Goal: Transaction & Acquisition: Obtain resource

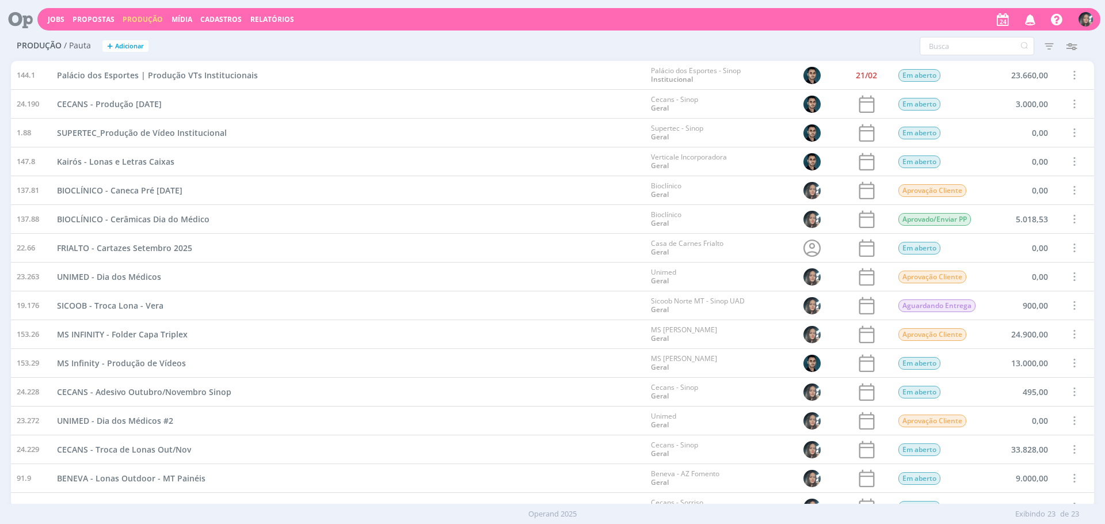
scroll to position [245, 0]
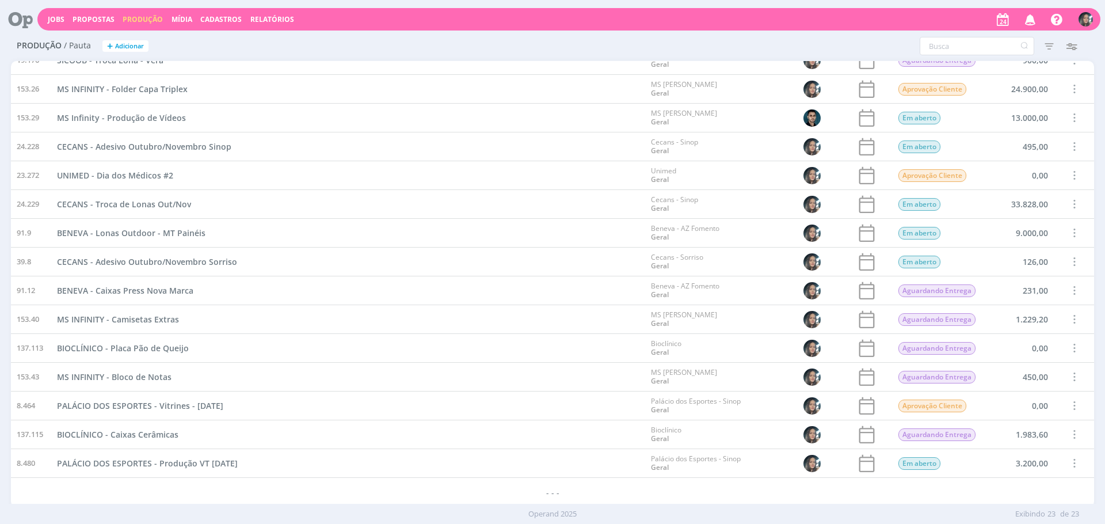
click at [135, 40] on button "+ Adicionar" at bounding box center [125, 46] width 46 height 12
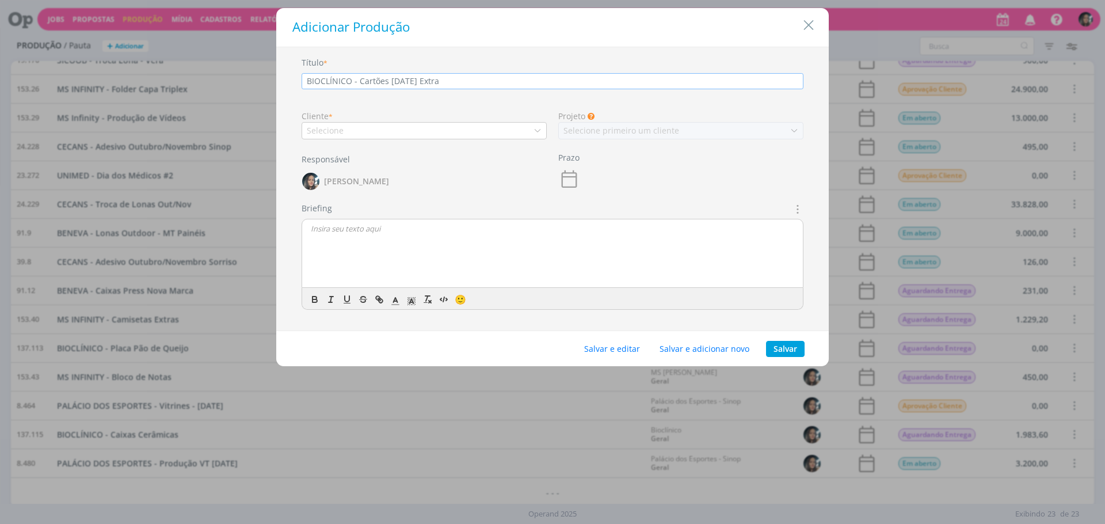
type input "BIOCLÍNICO - Cartões Dia da Secretária Extra"
click at [405, 125] on div "Selecione" at bounding box center [424, 130] width 245 height 17
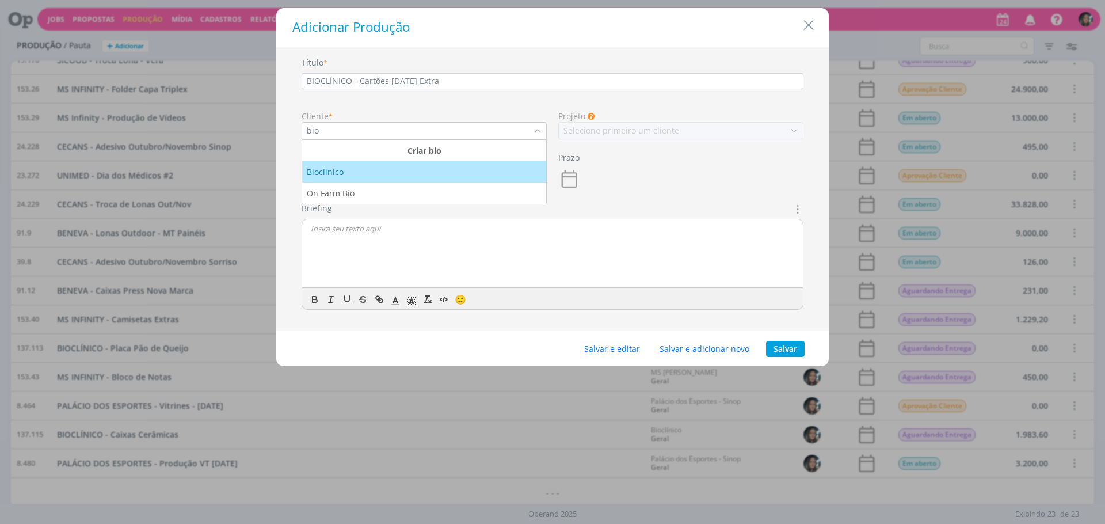
type input "bio"
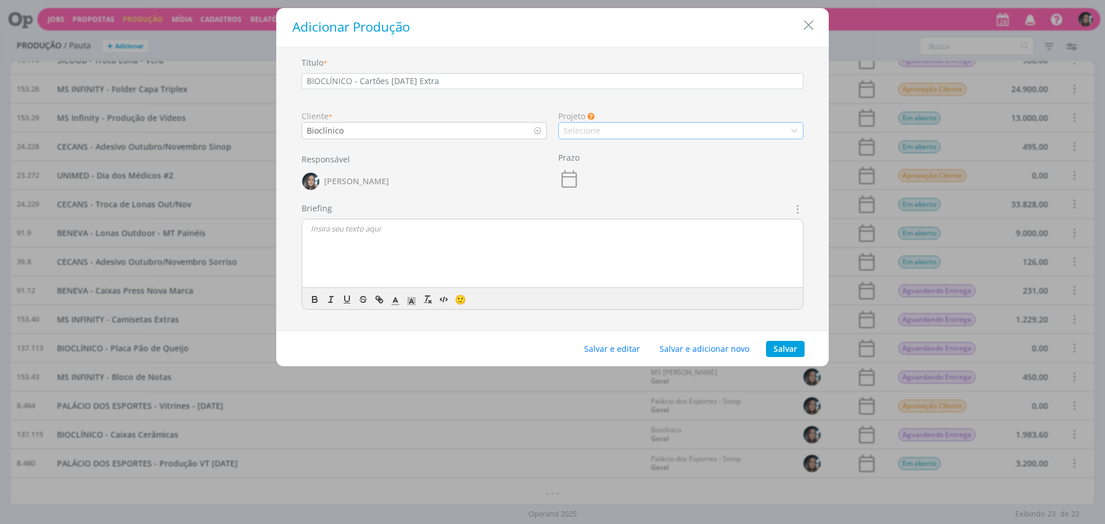
click at [604, 129] on div "Selecione" at bounding box center [680, 130] width 245 height 17
click at [620, 159] on li "Geral" at bounding box center [681, 150] width 244 height 21
click at [617, 352] on button "Salvar e editar" at bounding box center [612, 349] width 71 height 16
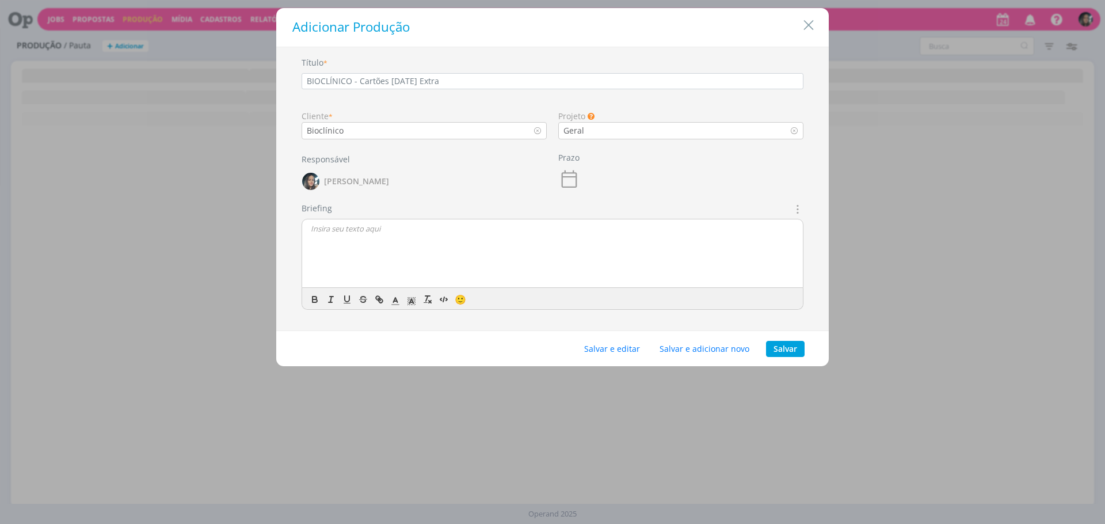
scroll to position [0, 0]
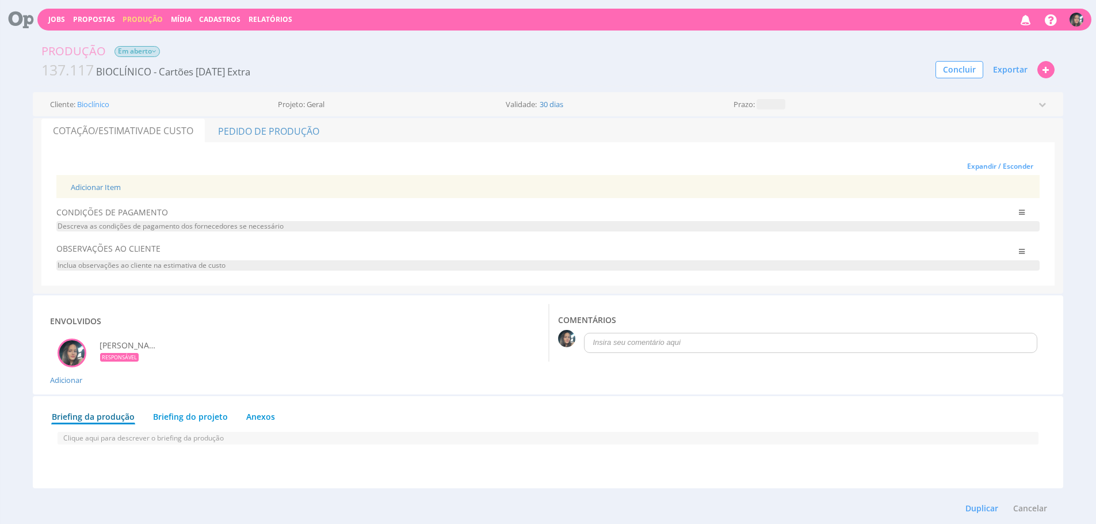
click at [92, 181] on div "Adicionar Item" at bounding box center [548, 187] width 972 height 24
click at [93, 182] on link "Adicionar Item" at bounding box center [96, 187] width 50 height 10
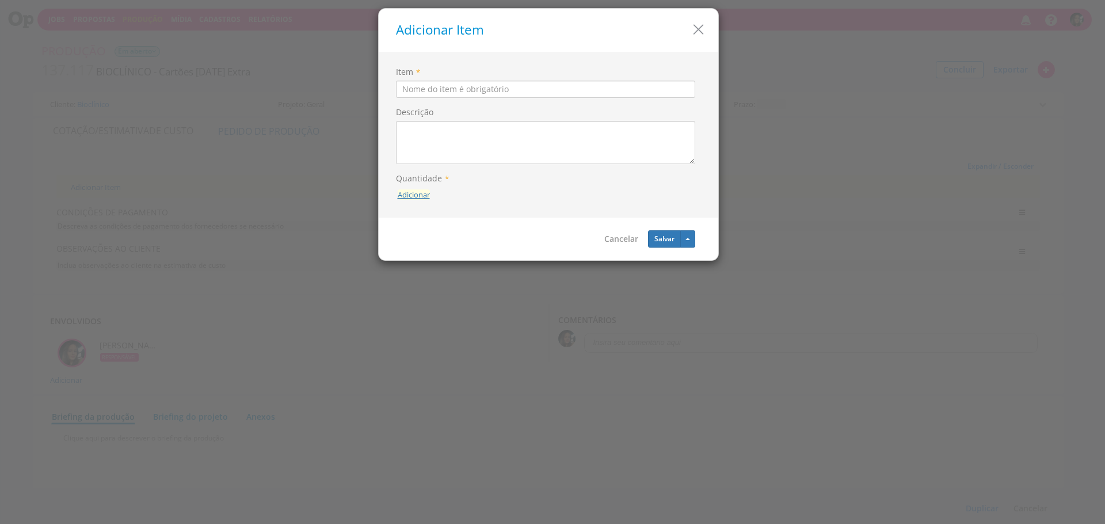
click at [402, 189] on button "Adicionar" at bounding box center [414, 194] width 32 height 11
type input "10"
drag, startPoint x: 426, startPoint y: 161, endPoint x: 450, endPoint y: 109, distance: 57.7
click at [426, 161] on button "submit" at bounding box center [430, 168] width 20 height 17
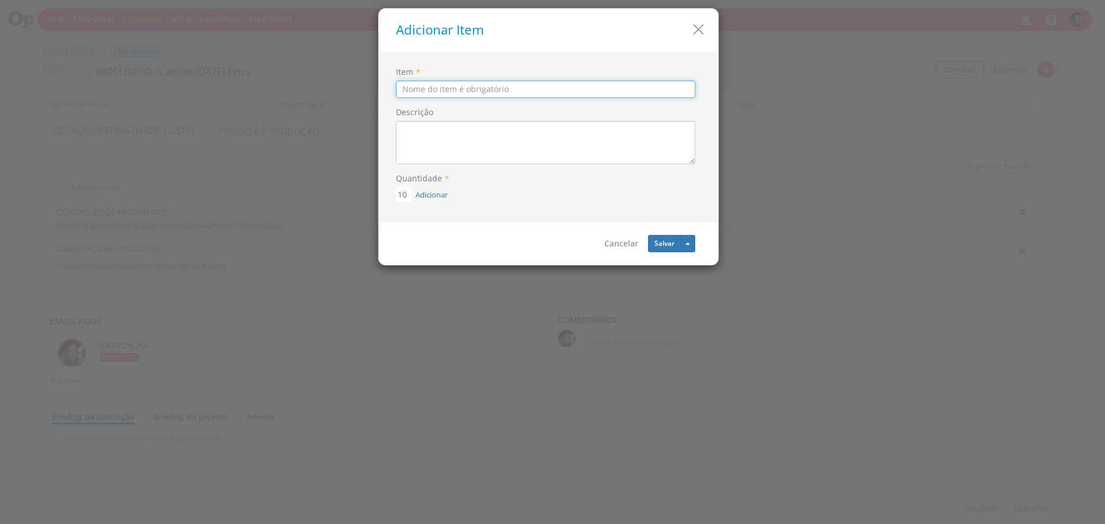
click at [456, 94] on input "Item" at bounding box center [545, 89] width 299 height 17
type input "Cartões"
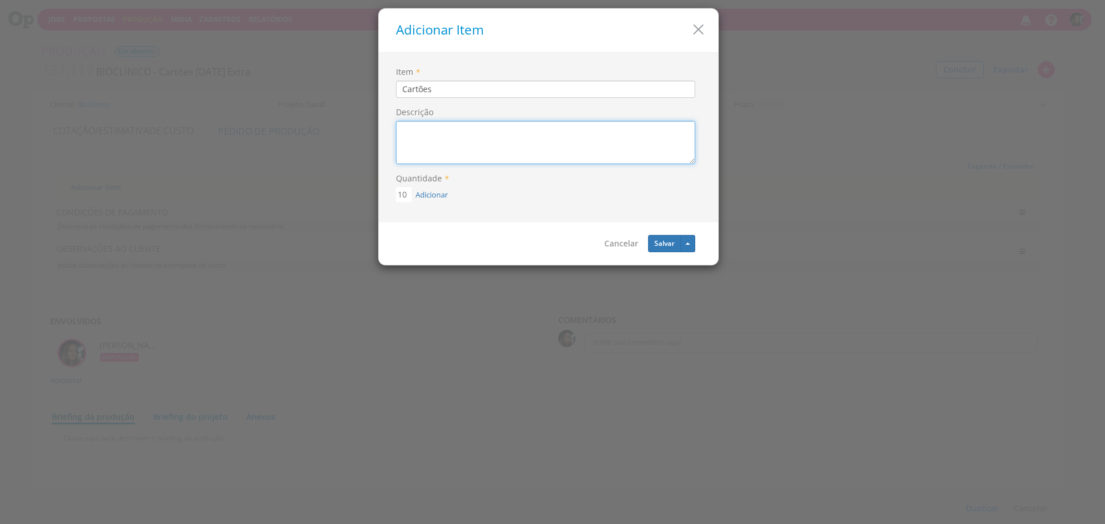
click at [511, 136] on textarea "Descrição" at bounding box center [545, 142] width 299 height 43
paste textarea "ORÇAMENTO 50 CONVITES 10X15 COUCHE 300GR=90,00"
click at [406, 147] on textarea "ORÇAMENTO 50 CONVITES 10X15 COUCHE 300GR=90,00" at bounding box center [545, 142] width 299 height 43
click at [544, 141] on textarea "ORÇAMENTO 10 CONVITES 10X15 COUCHE 300GR=90,00" at bounding box center [545, 142] width 299 height 43
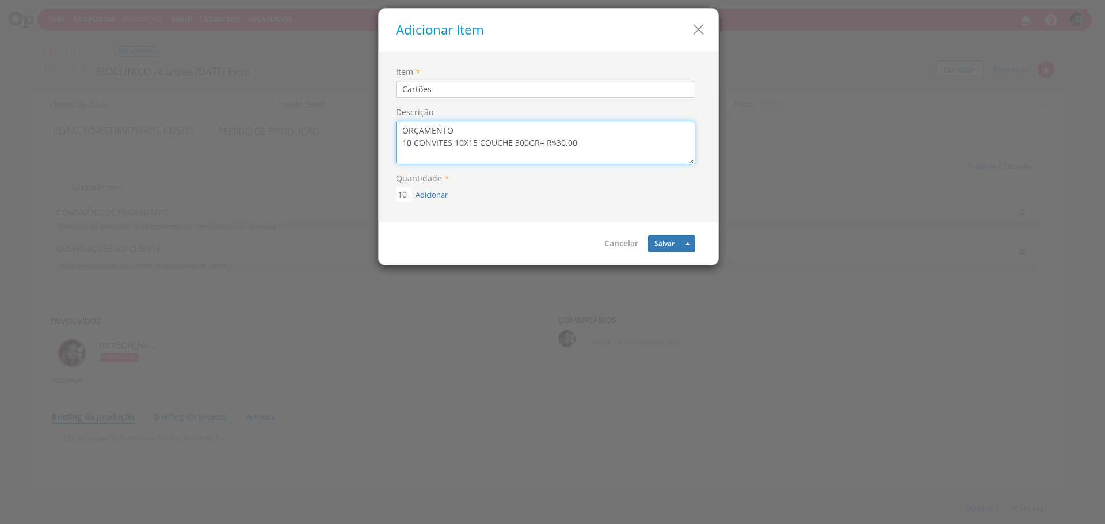
drag, startPoint x: 538, startPoint y: 143, endPoint x: 544, endPoint y: 142, distance: 6.4
click at [538, 143] on textarea "ORÇAMENTO 10 CONVITES 10X15 COUCHE 300GR= R$30,00" at bounding box center [545, 142] width 299 height 43
type textarea "ORÇAMENTO 10 CONVITES 10X15 COUCHE 300GR = R$30,00"
click at [660, 238] on button "Salvar" at bounding box center [664, 243] width 33 height 17
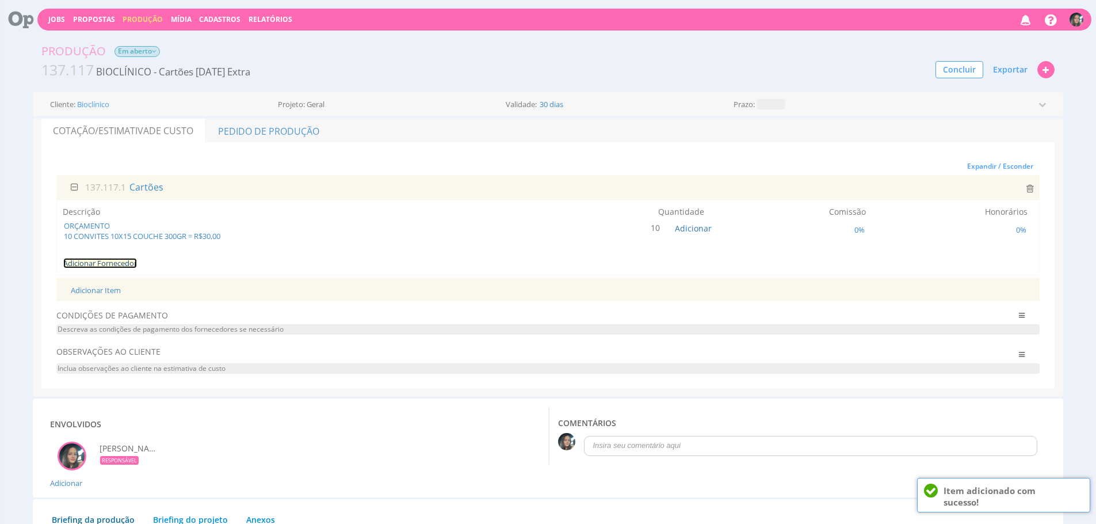
click at [129, 260] on link "Adicionar Fornecedor" at bounding box center [100, 263] width 74 height 10
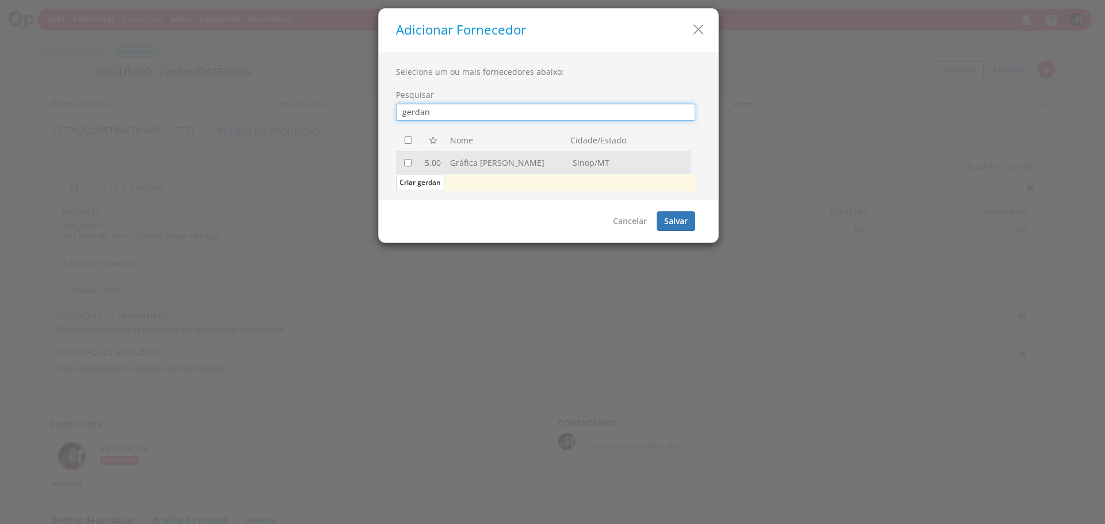
type input "gerdan"
click at [406, 162] on input "checkbox" at bounding box center [407, 162] width 7 height 7
checkbox input "true"
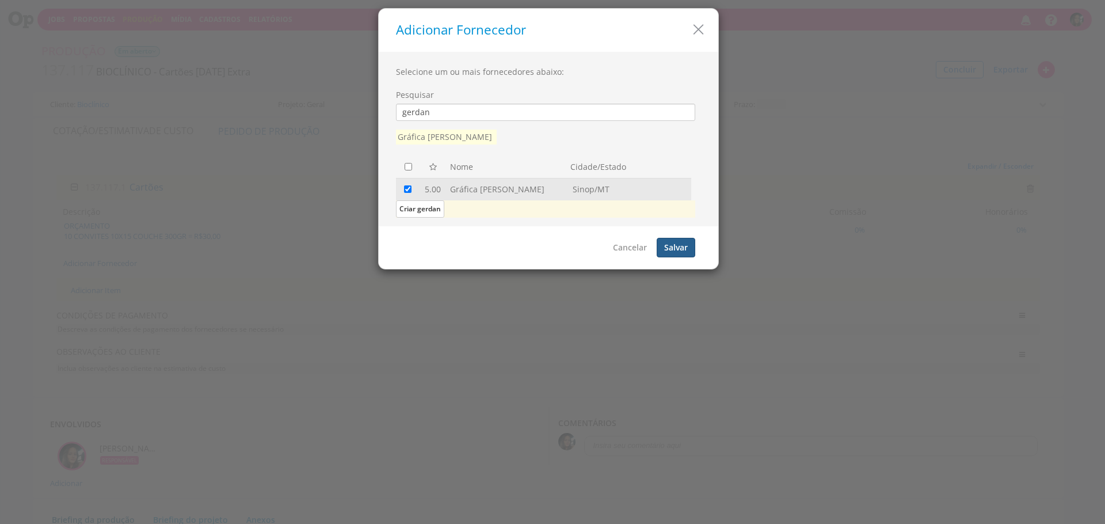
click at [688, 243] on button "Salvar" at bounding box center [676, 248] width 39 height 20
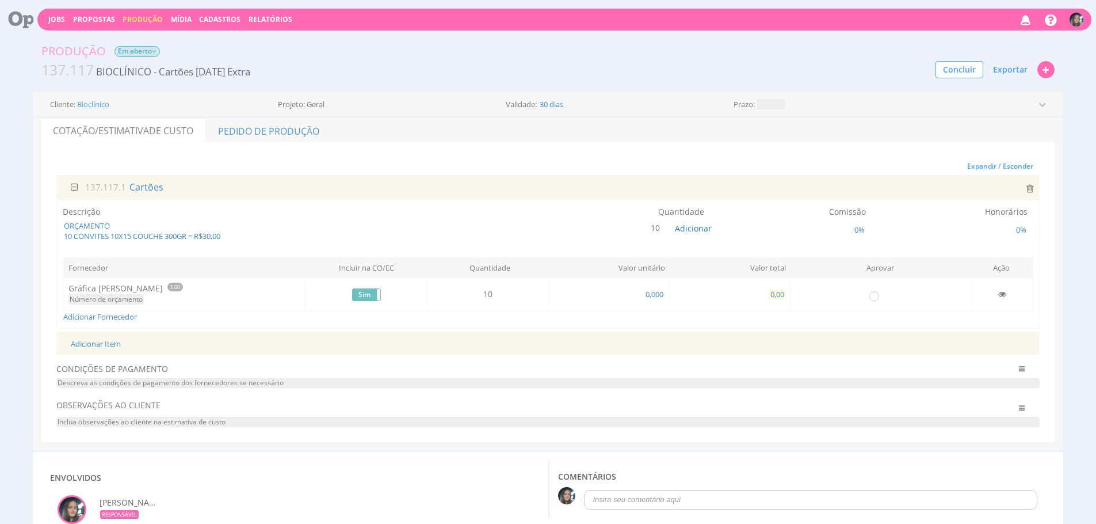
click at [775, 290] on span "0,00" at bounding box center [777, 294] width 16 height 10
type input "30,00"
click at [871, 294] on input "radio" at bounding box center [874, 295] width 12 height 12
radio input "true"
click at [257, 142] on link "Pedido de Produção" at bounding box center [268, 131] width 125 height 24
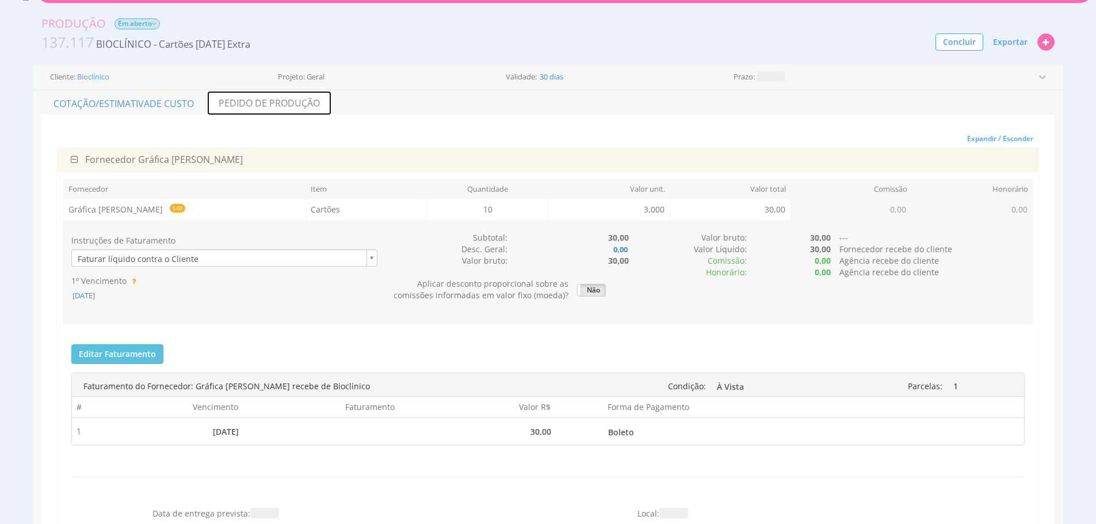
scroll to position [71, 0]
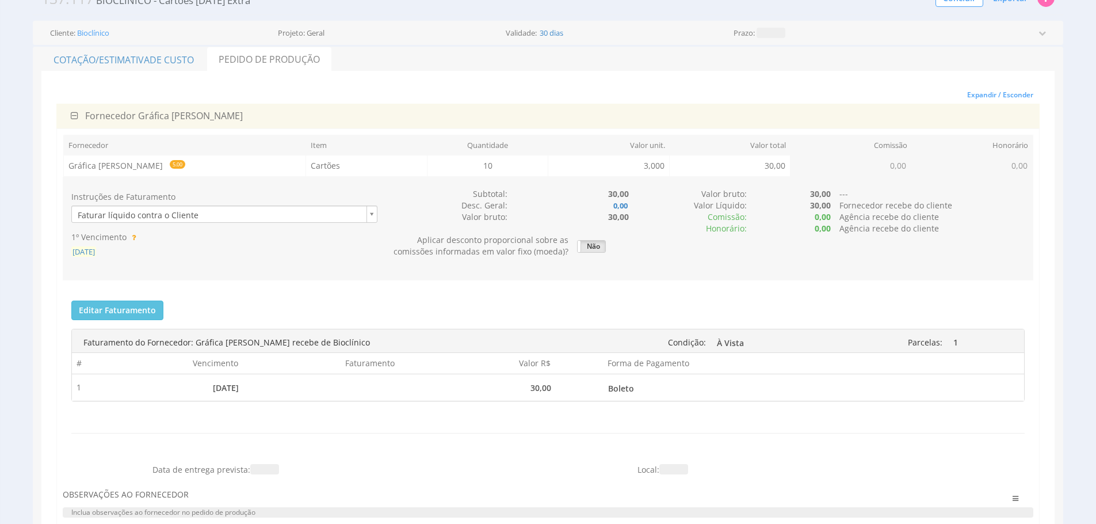
click at [96, 253] on span "24/09/2025" at bounding box center [83, 251] width 25 height 10
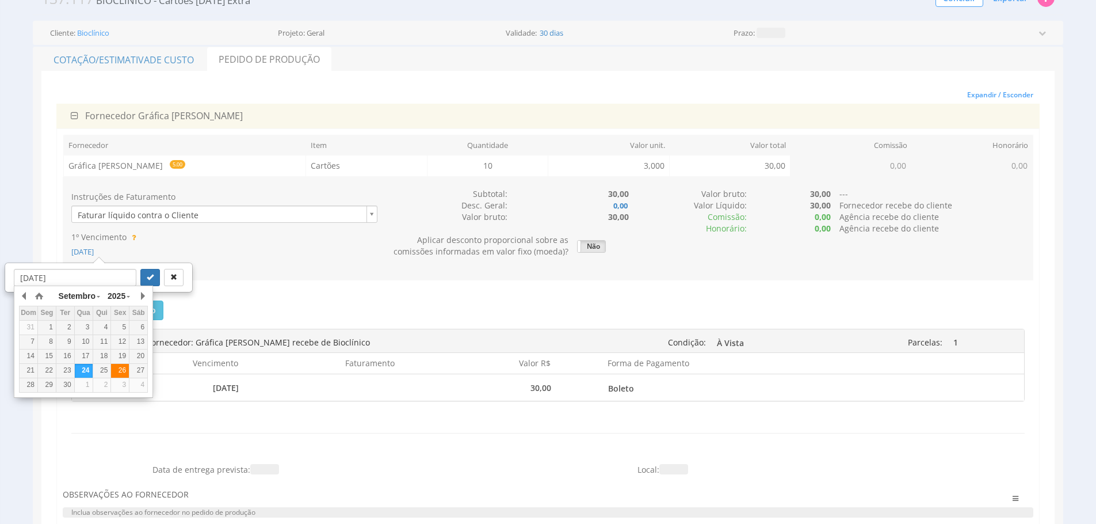
click at [113, 372] on div "26" at bounding box center [120, 370] width 18 height 10
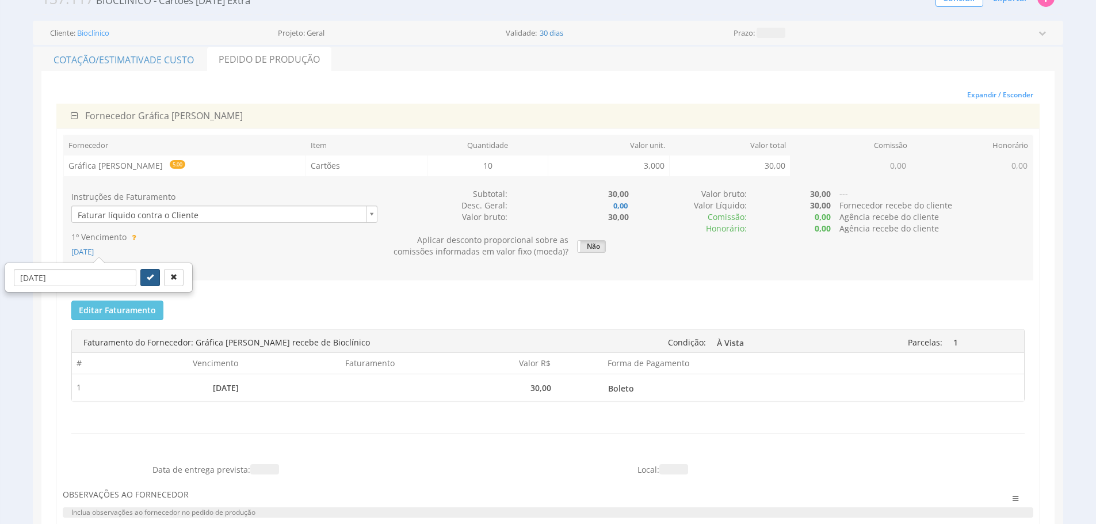
click at [140, 281] on button "submit" at bounding box center [150, 277] width 20 height 17
type input "26/09/2025"
click at [148, 310] on button "Editar Faturamento" at bounding box center [117, 310] width 92 height 20
click at [134, 312] on button "Editar Faturamento" at bounding box center [117, 310] width 92 height 20
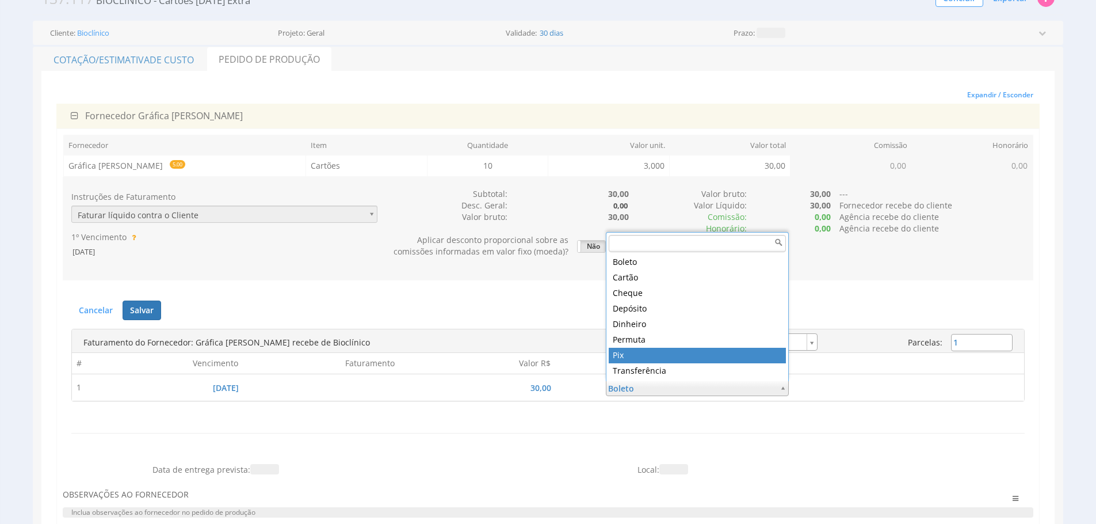
type input "8"
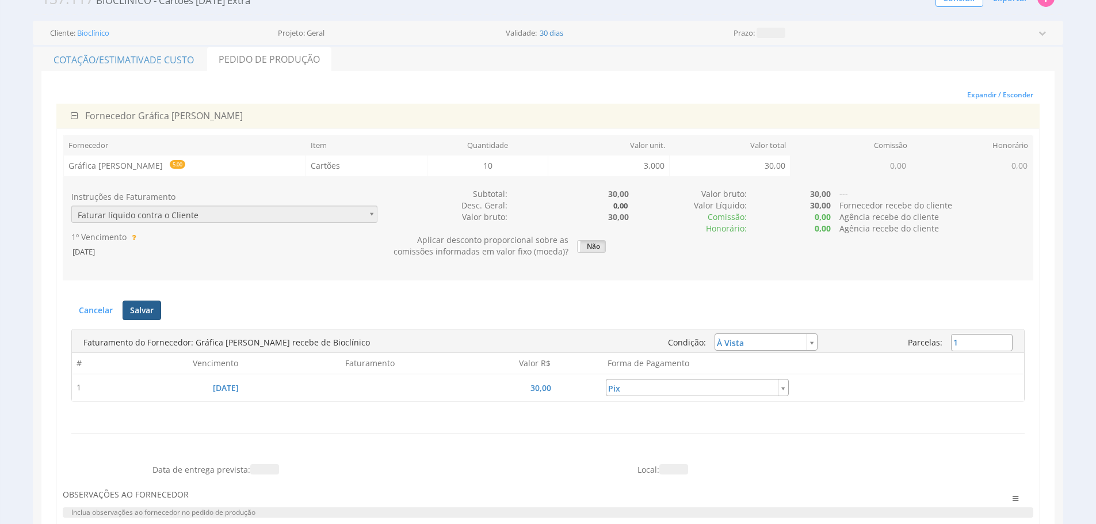
click at [149, 315] on button "Salvar" at bounding box center [142, 310] width 39 height 20
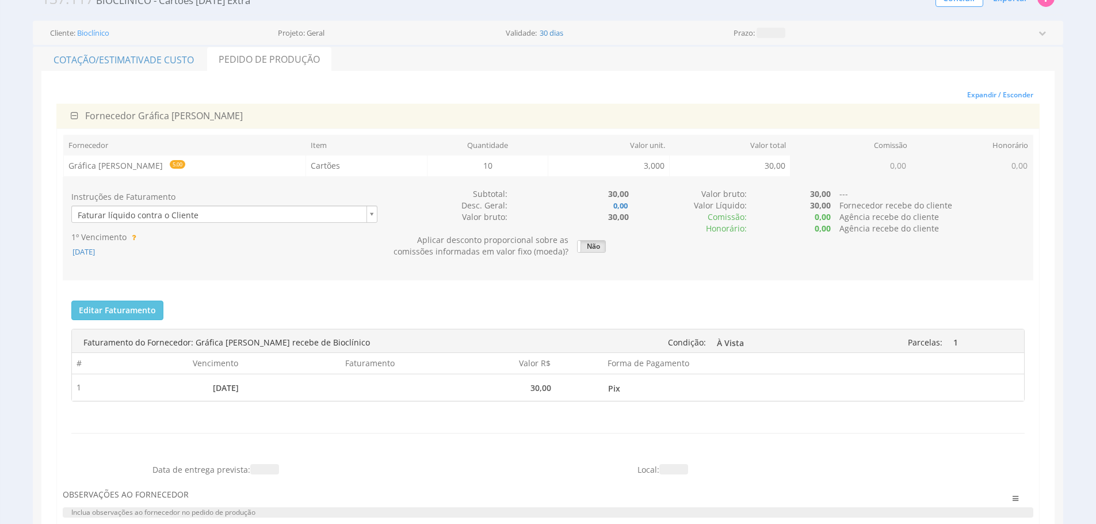
scroll to position [55, 0]
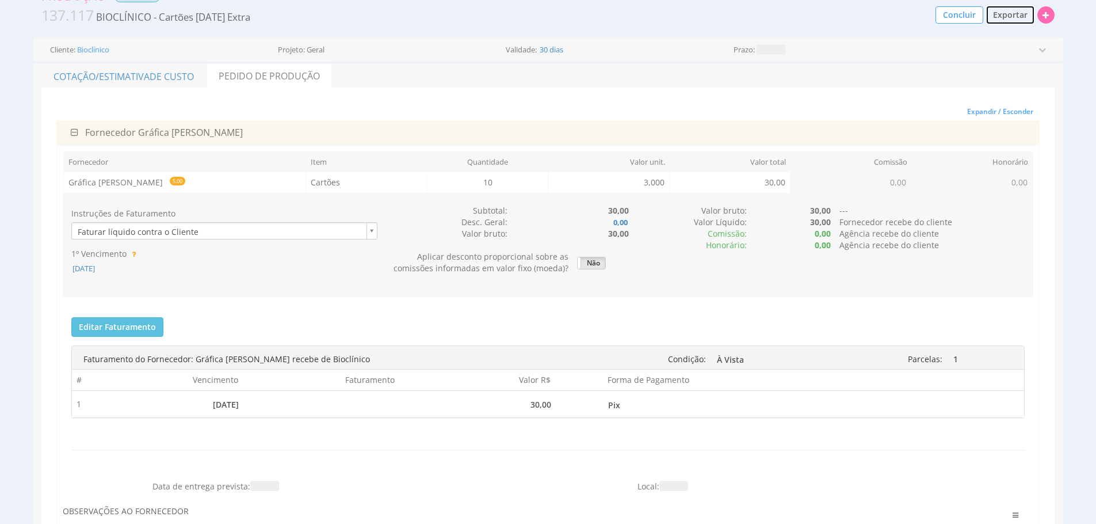
click at [1007, 16] on span "Exportar" at bounding box center [1010, 14] width 35 height 11
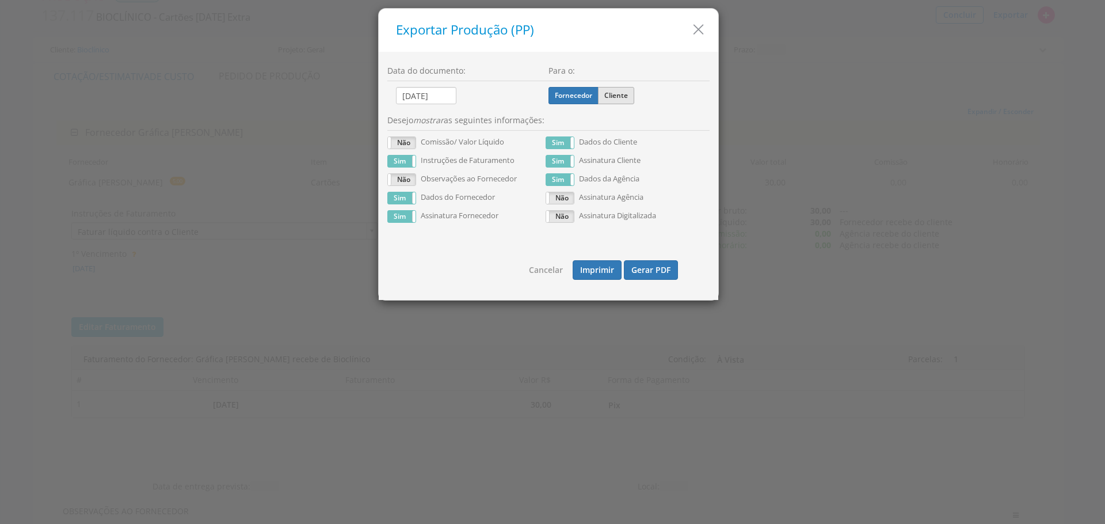
click at [615, 95] on label "Cliente" at bounding box center [616, 95] width 36 height 17
click at [0, 0] on input "Cliente" at bounding box center [0, 0] width 0 height 0
click at [656, 266] on button "Gerar PDF" at bounding box center [651, 270] width 54 height 20
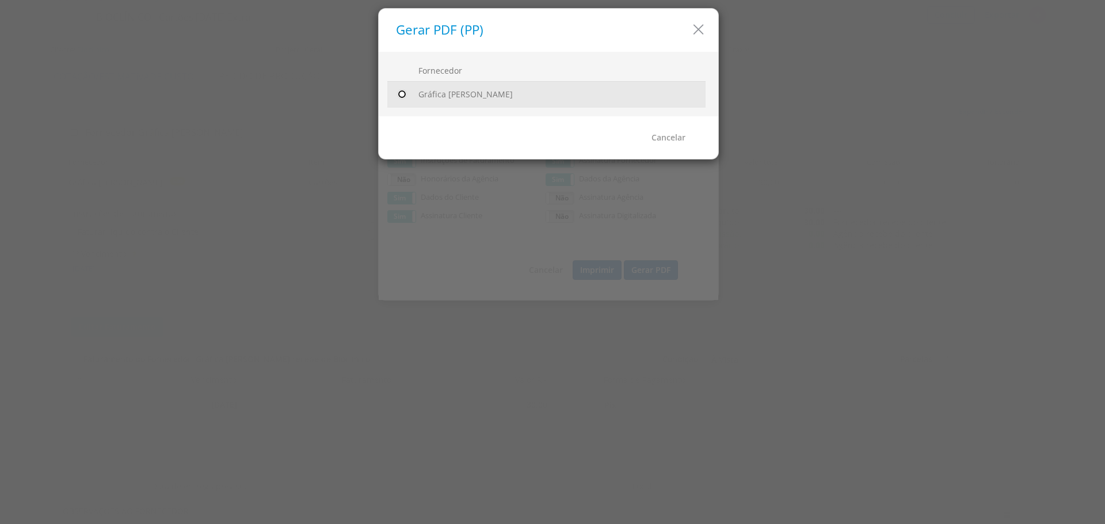
click at [401, 92] on input "radio" at bounding box center [402, 95] width 12 height 12
radio input "true"
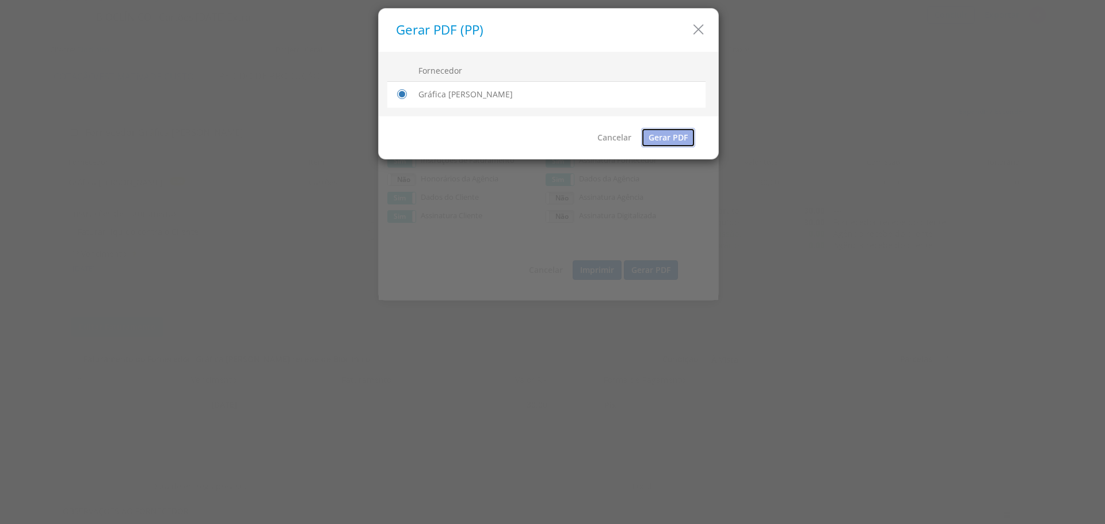
click at [679, 133] on link "Gerar PDF" at bounding box center [668, 138] width 54 height 20
click at [698, 33] on icon "button" at bounding box center [698, 29] width 17 height 17
click at [698, 33] on icon "button" at bounding box center [693, 29] width 17 height 17
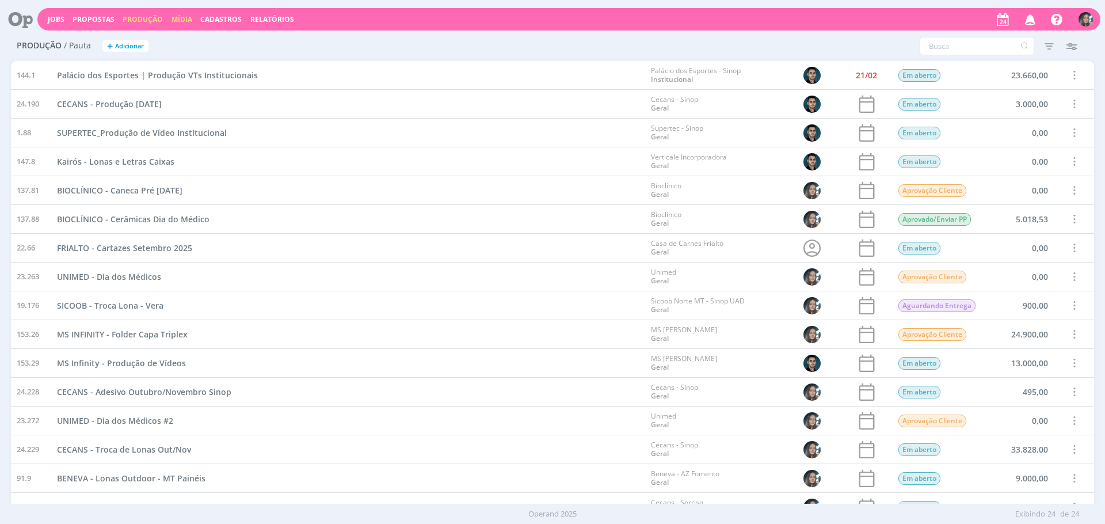
click at [175, 14] on link "Mídia" at bounding box center [182, 19] width 21 height 10
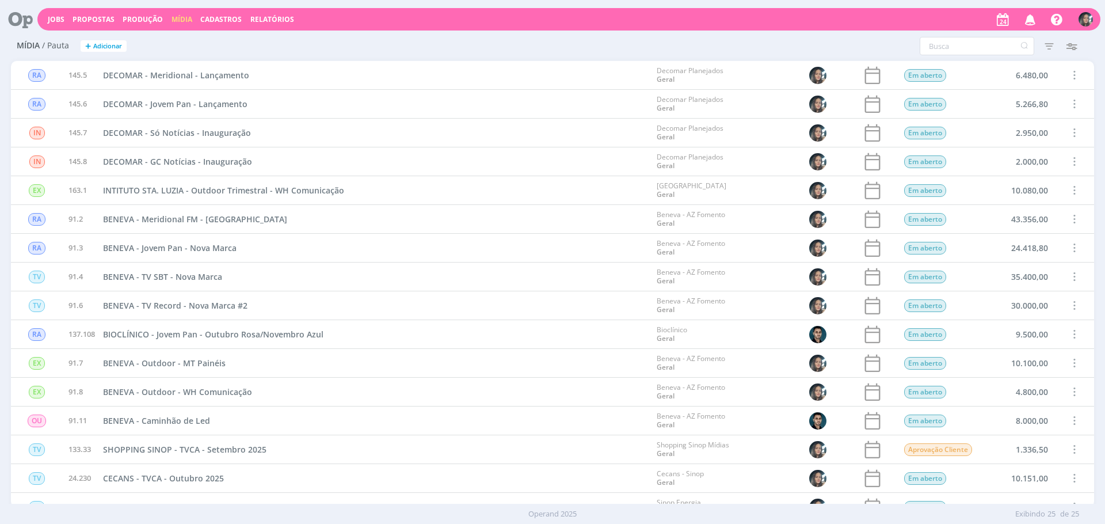
scroll to position [303, 0]
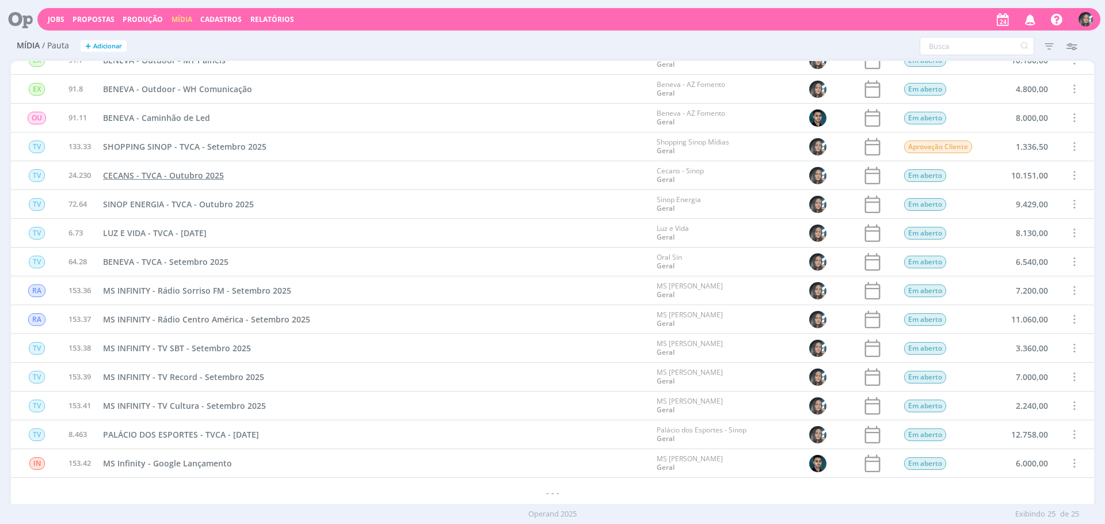
click at [164, 177] on span "CECANS - TVCA - Outubro 2025" at bounding box center [163, 175] width 121 height 11
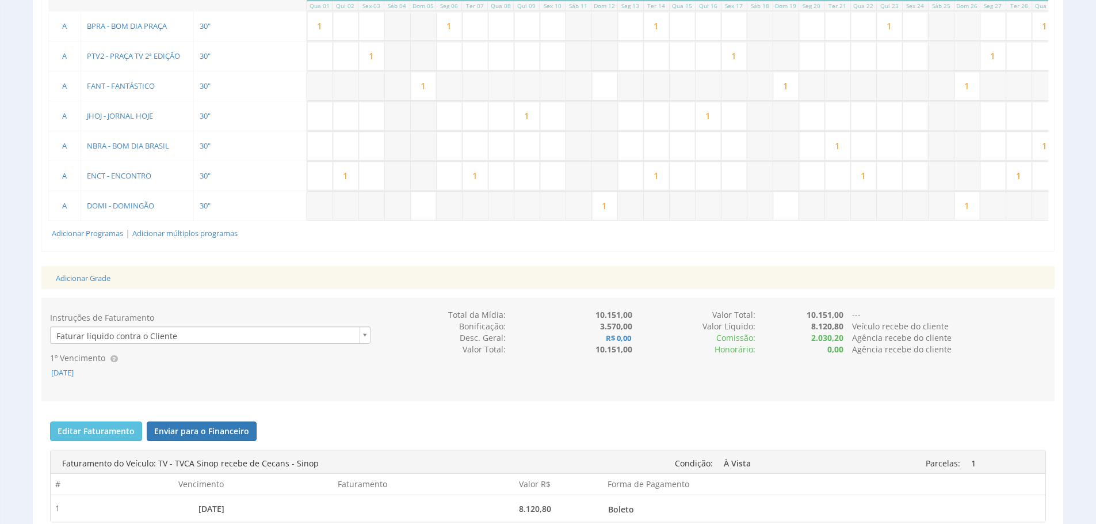
scroll to position [485, 0]
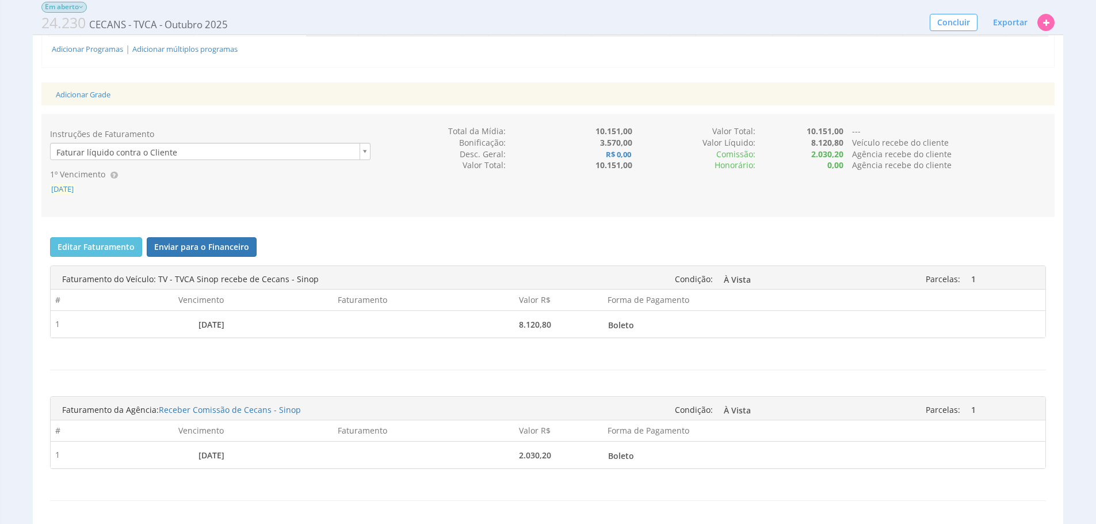
click at [75, 194] on span "[DATE]" at bounding box center [62, 189] width 25 height 10
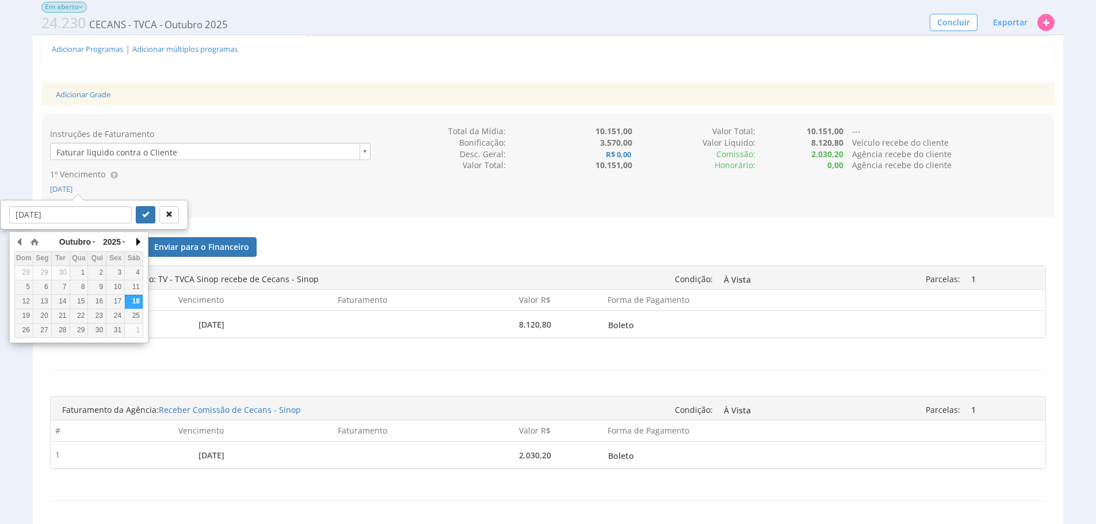
click at [136, 237] on button "button" at bounding box center [138, 241] width 12 height 17
drag, startPoint x: 140, startPoint y: 298, endPoint x: 132, endPoint y: 250, distance: 48.9
click at [140, 299] on div "15" at bounding box center [134, 301] width 18 height 10
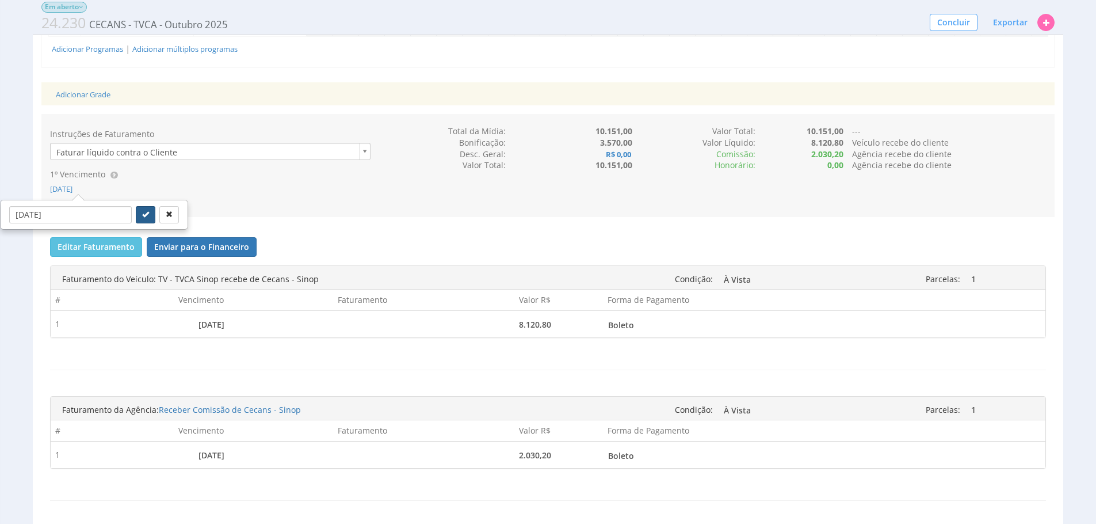
click at [142, 218] on icon "submit" at bounding box center [145, 214] width 7 height 7
type input "15/11/2025"
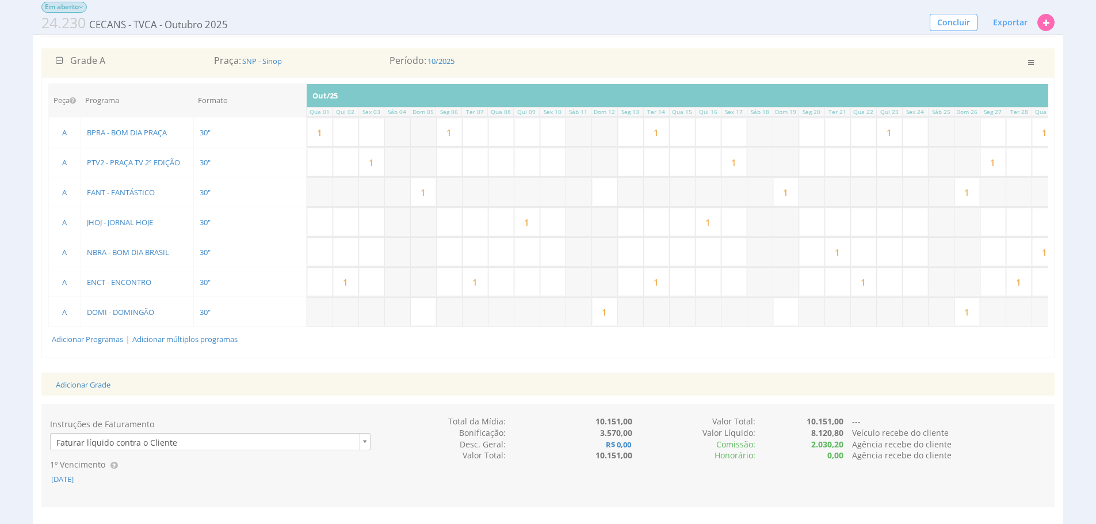
scroll to position [40, 0]
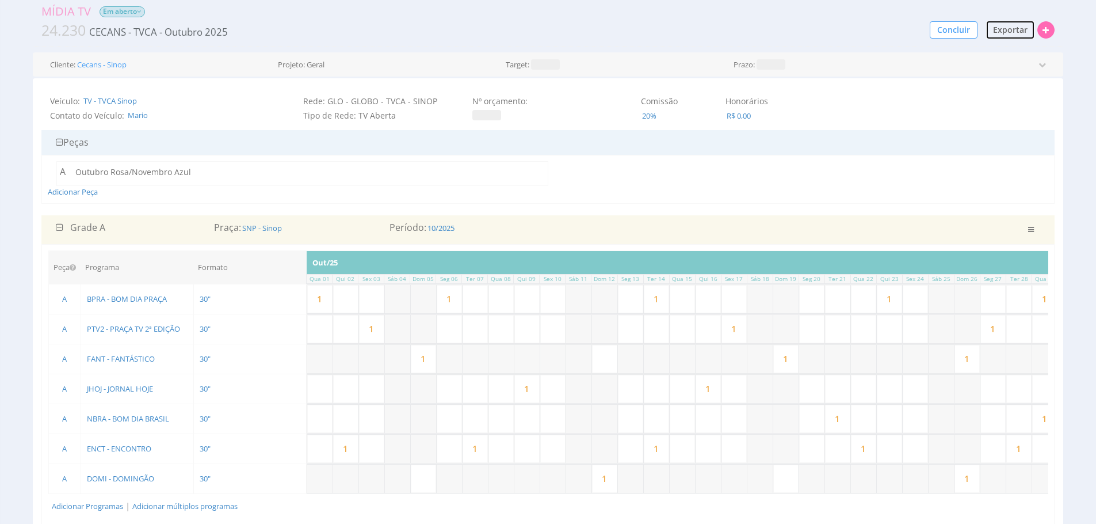
click at [999, 32] on span "Exportar" at bounding box center [1010, 29] width 35 height 11
click at [996, 56] on span "PDF / Imprimir" at bounding box center [983, 51] width 56 height 11
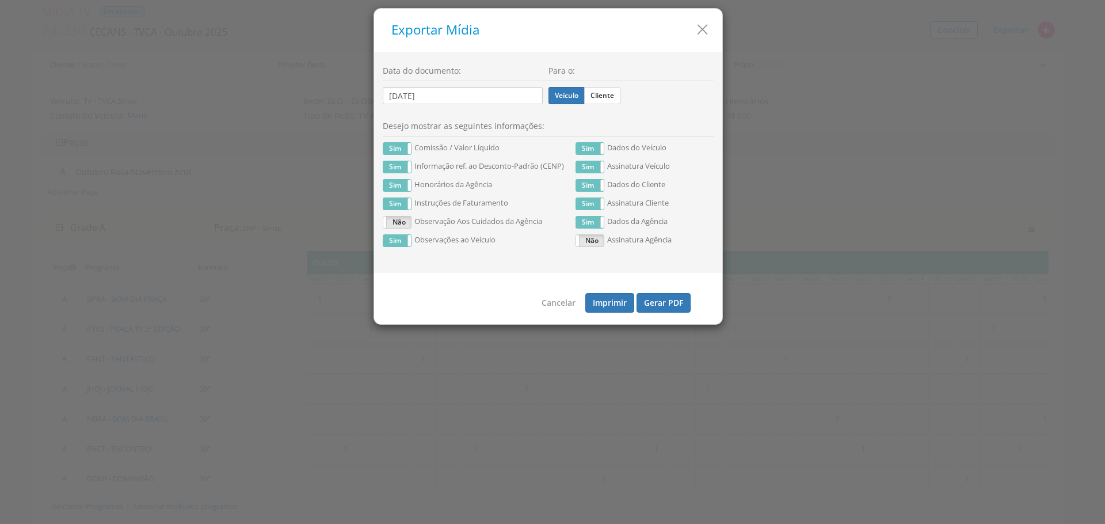
drag, startPoint x: 609, startPoint y: 97, endPoint x: 641, endPoint y: 150, distance: 60.9
click at [609, 97] on label "Cliente" at bounding box center [602, 95] width 36 height 17
click at [0, 0] on input "Cliente" at bounding box center [0, 0] width 0 height 0
click at [669, 300] on button "Gerar PDF" at bounding box center [664, 303] width 54 height 20
click at [573, 102] on label "Veículo" at bounding box center [566, 95] width 36 height 17
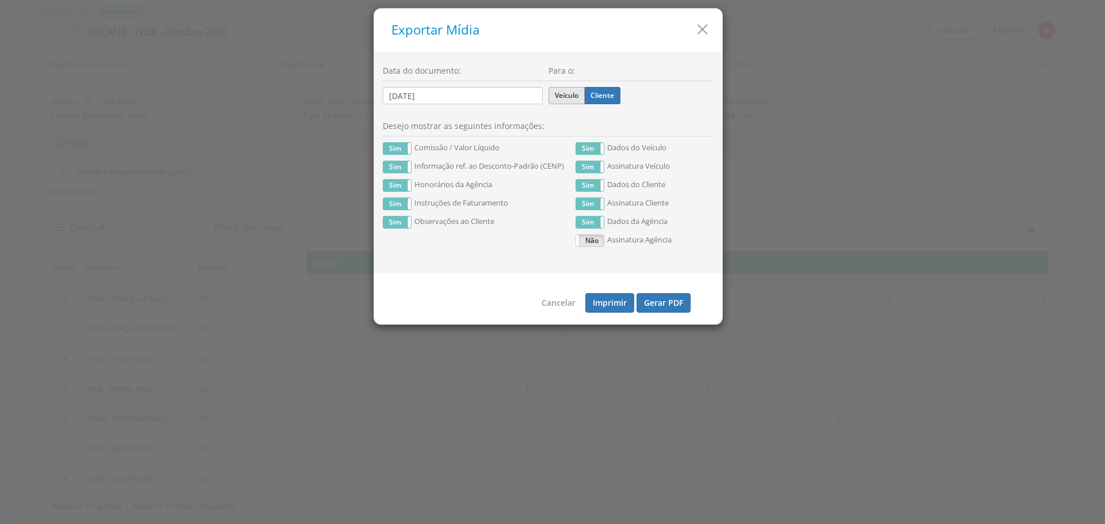
click at [0, 0] on input "Veículo" at bounding box center [0, 0] width 0 height 0
click at [571, 97] on label "Veículo" at bounding box center [566, 95] width 36 height 17
click at [0, 0] on input "Veículo" at bounding box center [0, 0] width 0 height 0
click at [659, 309] on button "Gerar PDF" at bounding box center [664, 303] width 54 height 20
click at [695, 30] on icon "button" at bounding box center [702, 29] width 17 height 17
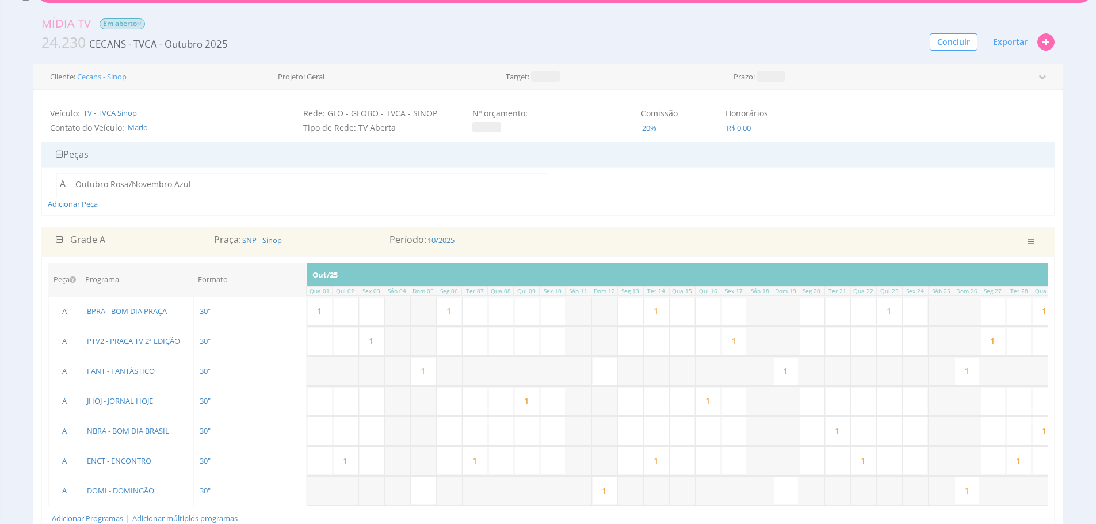
scroll to position [0, 0]
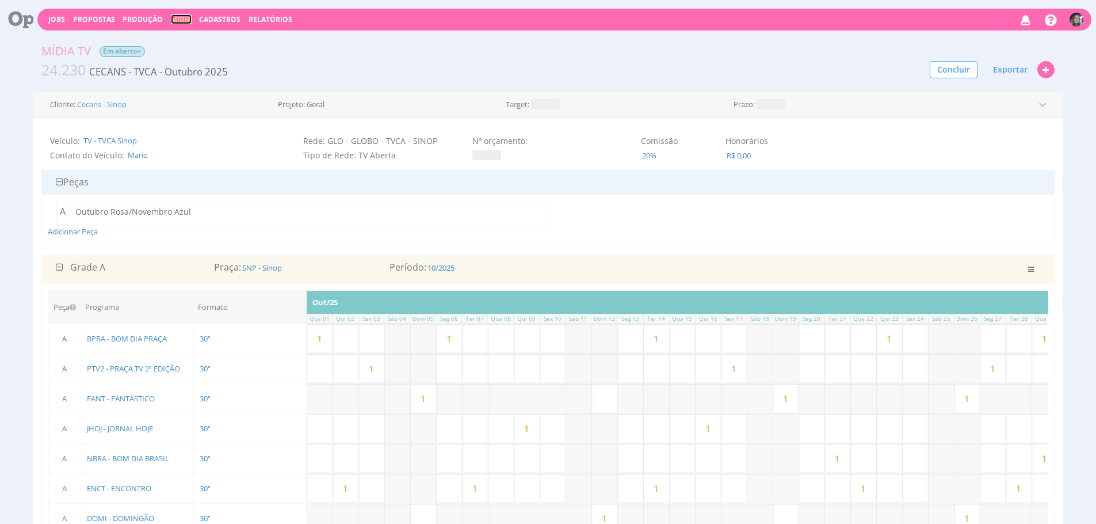
click at [176, 16] on link "Mídia" at bounding box center [181, 19] width 21 height 10
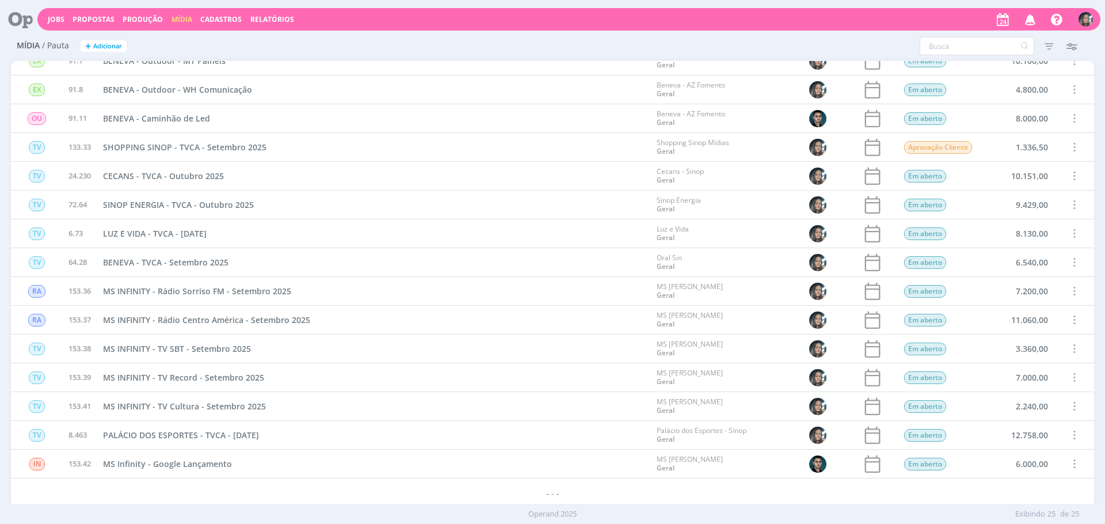
scroll to position [303, 0]
click at [178, 236] on span "LUZ E VIDA - TVCA - Outubro 2025" at bounding box center [155, 232] width 104 height 11
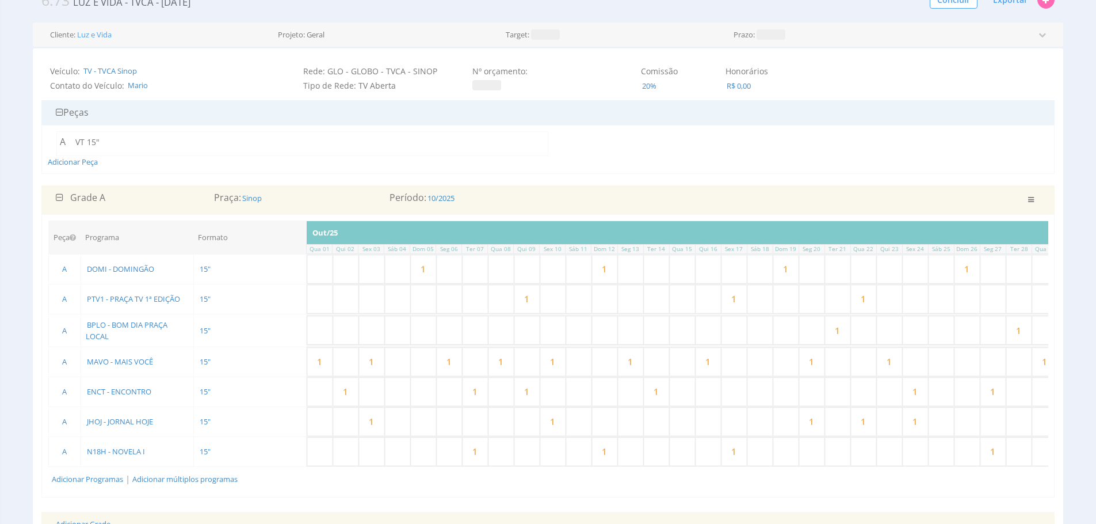
scroll to position [0, 277]
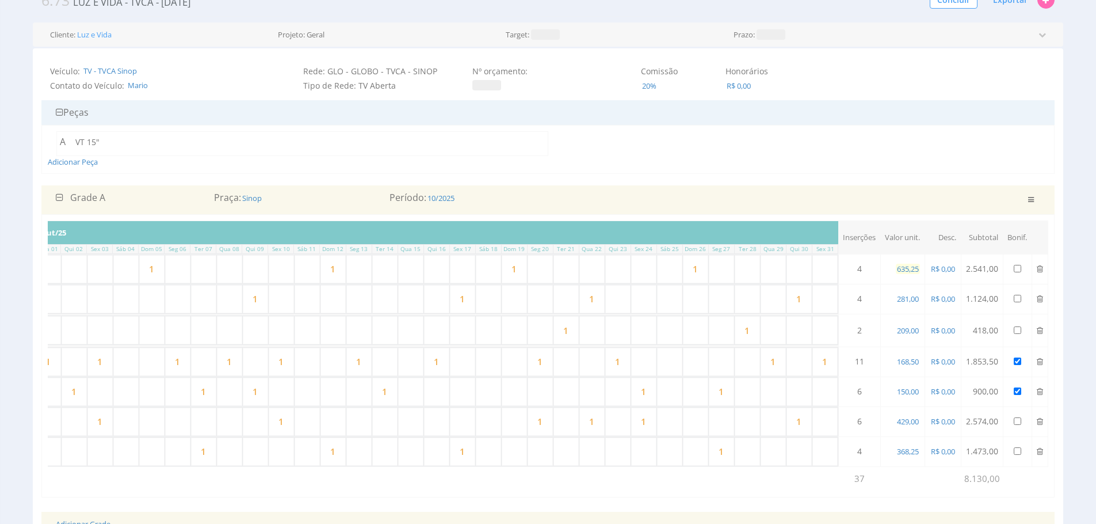
click at [912, 268] on span "635,25" at bounding box center [908, 269] width 24 height 10
type input "659,25"
click at [904, 420] on span "429,00" at bounding box center [908, 421] width 24 height 10
type input "420,70"
click at [913, 451] on span "368,25" at bounding box center [908, 451] width 24 height 10
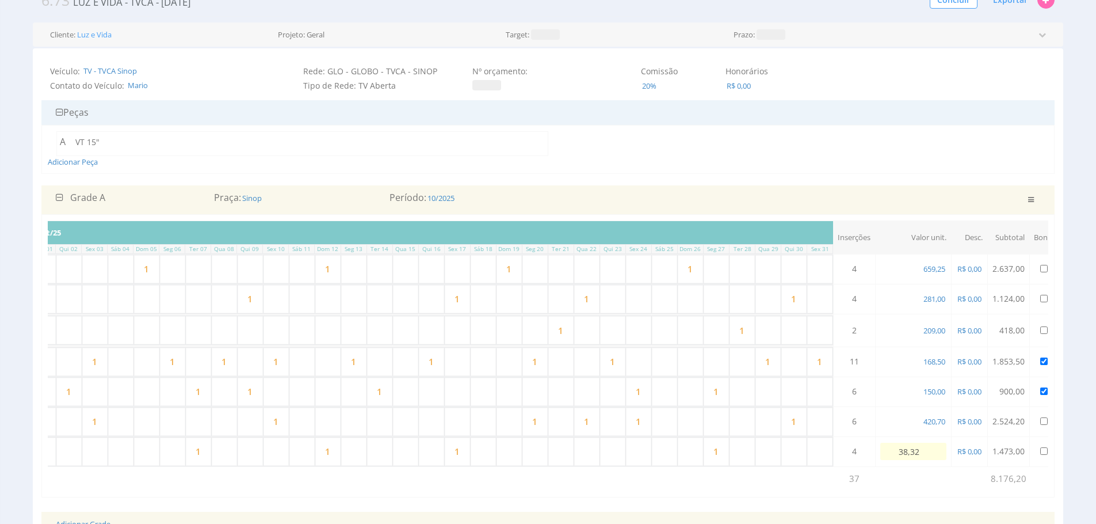
type input "383,25"
click at [907, 393] on span "150,00" at bounding box center [908, 391] width 24 height 10
type input "152,50"
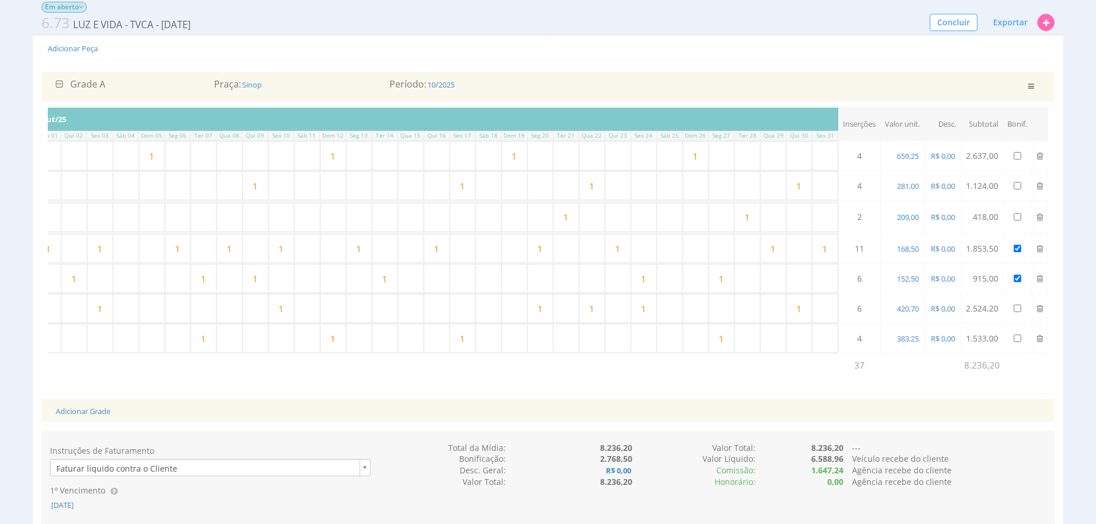
scroll to position [162, 0]
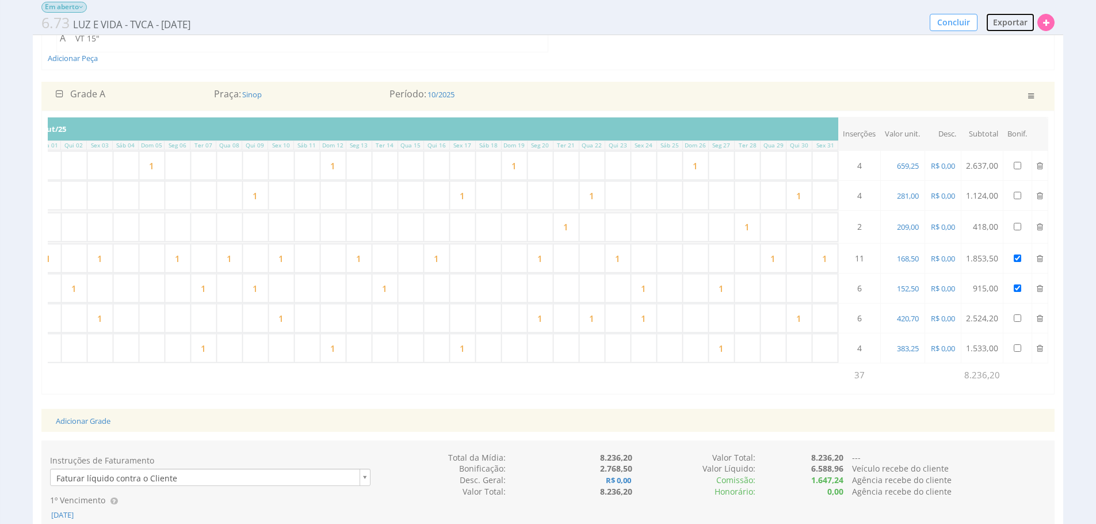
click at [1026, 19] on span "Exportar" at bounding box center [1010, 22] width 35 height 11
click at [1006, 44] on span "PDF / Imprimir" at bounding box center [983, 44] width 56 height 11
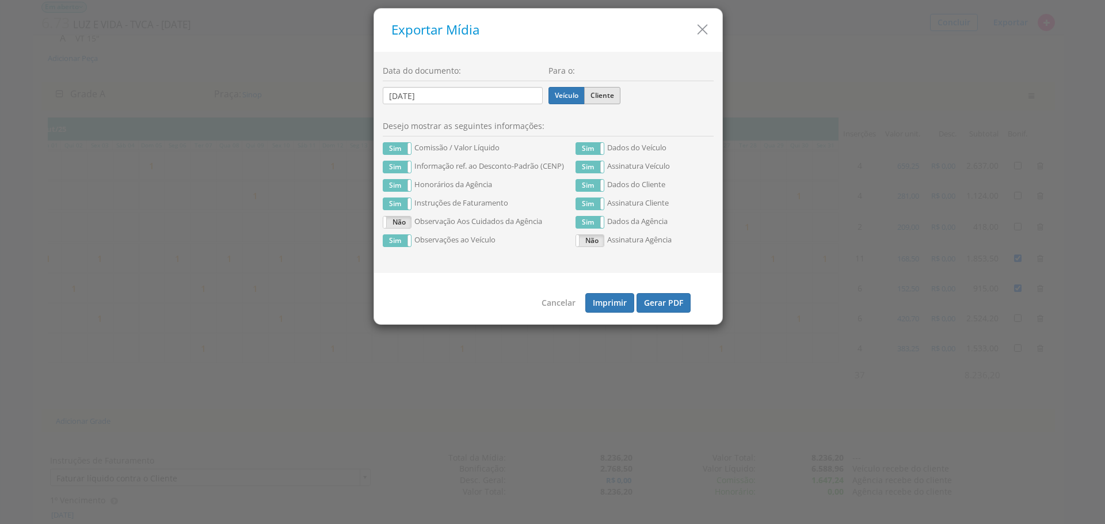
click at [614, 89] on label "Cliente" at bounding box center [602, 95] width 36 height 17
click at [0, 0] on input "Cliente" at bounding box center [0, 0] width 0 height 0
click at [676, 298] on button "Gerar PDF" at bounding box center [664, 303] width 54 height 20
click at [698, 28] on icon "button" at bounding box center [702, 29] width 17 height 17
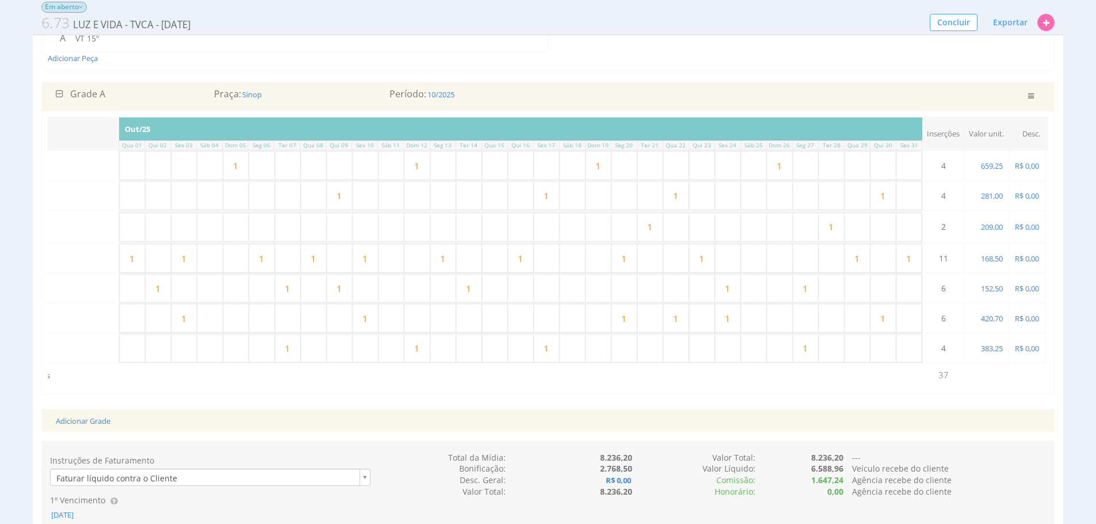
scroll to position [0, 277]
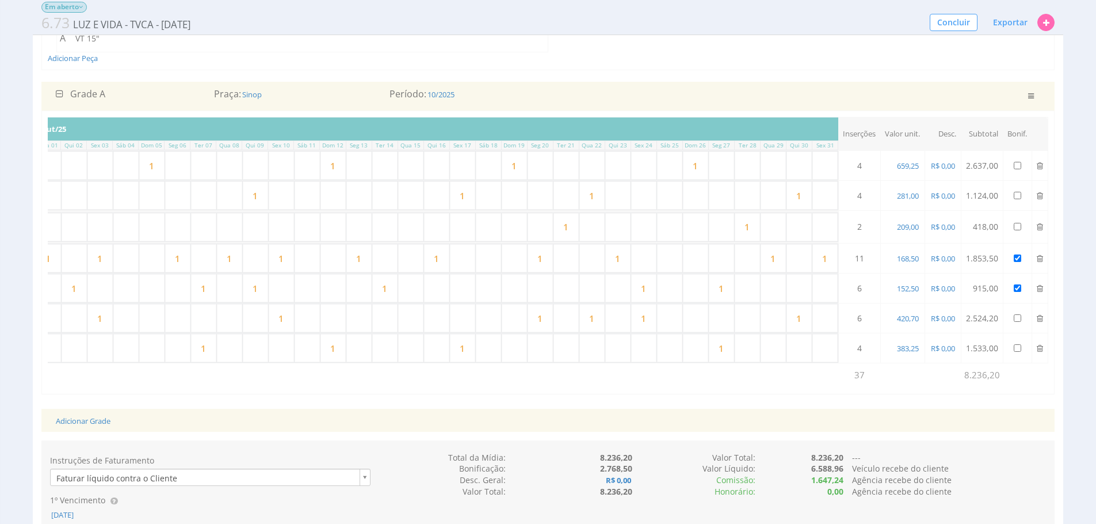
click at [750, 227] on input "1" at bounding box center [747, 227] width 25 height 28
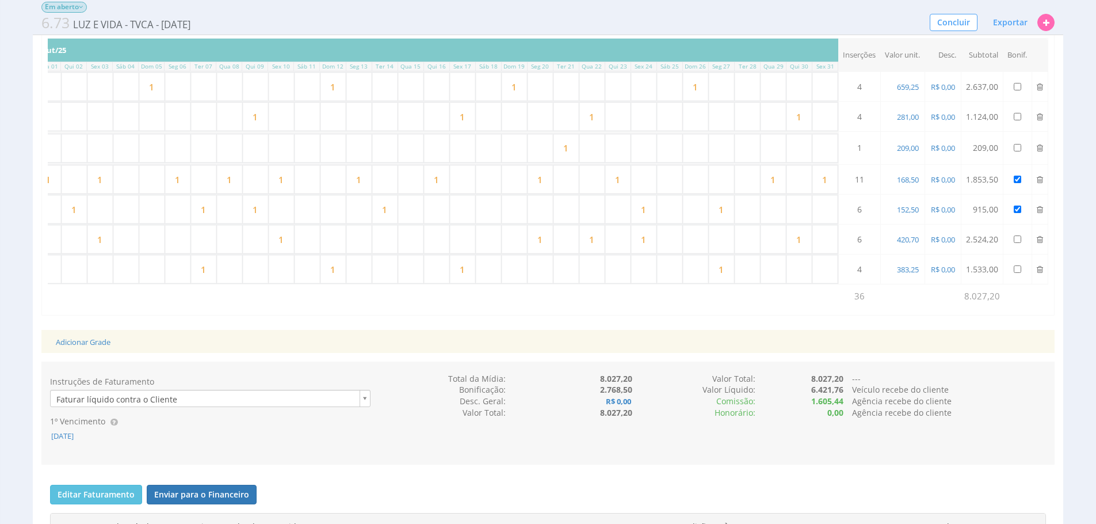
scroll to position [239, 0]
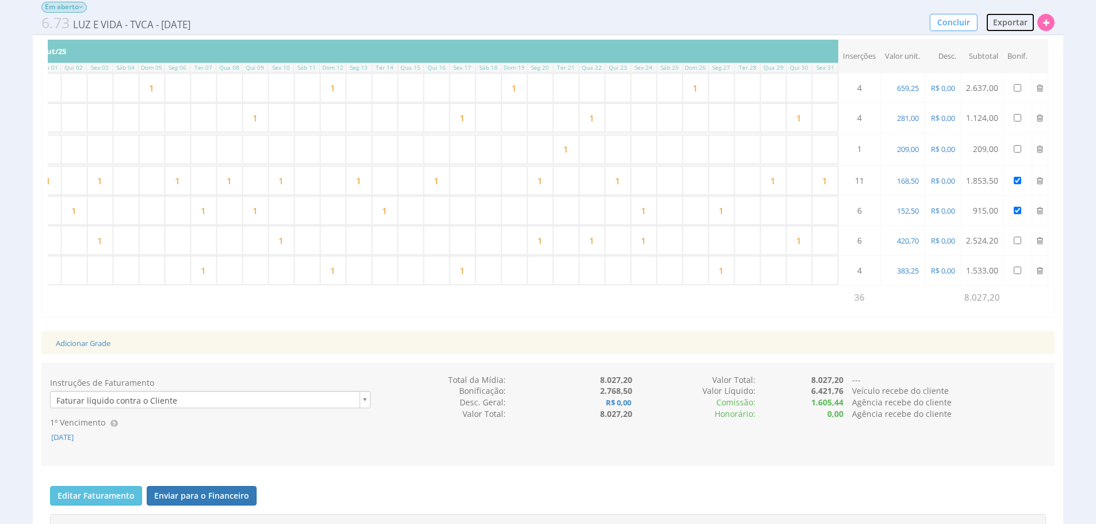
click at [993, 22] on button "Exportar" at bounding box center [1010, 23] width 49 height 20
click at [982, 43] on span "PDF / Imprimir" at bounding box center [983, 44] width 56 height 11
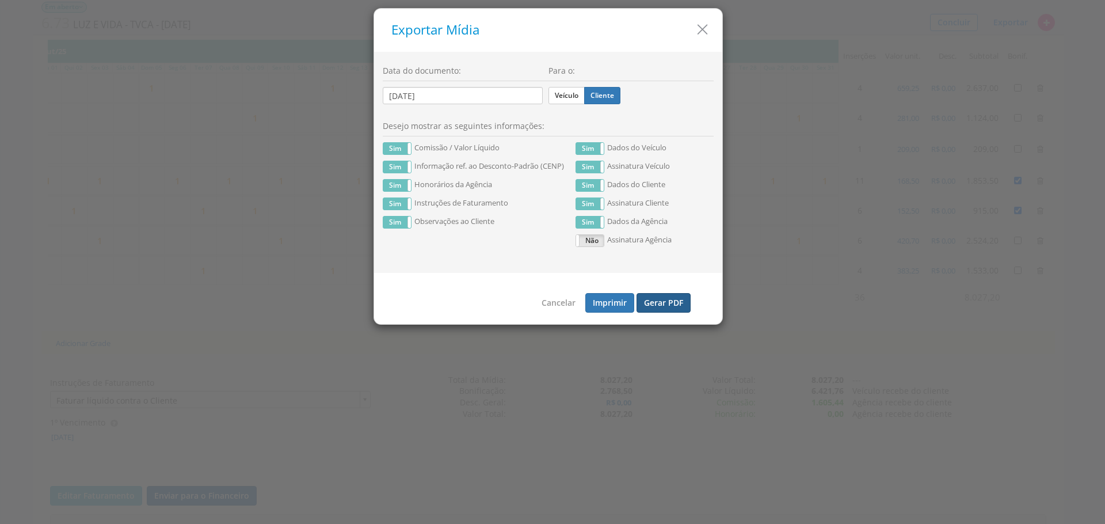
click at [664, 303] on button "Gerar PDF" at bounding box center [664, 303] width 54 height 20
click at [704, 31] on icon "button" at bounding box center [702, 29] width 17 height 17
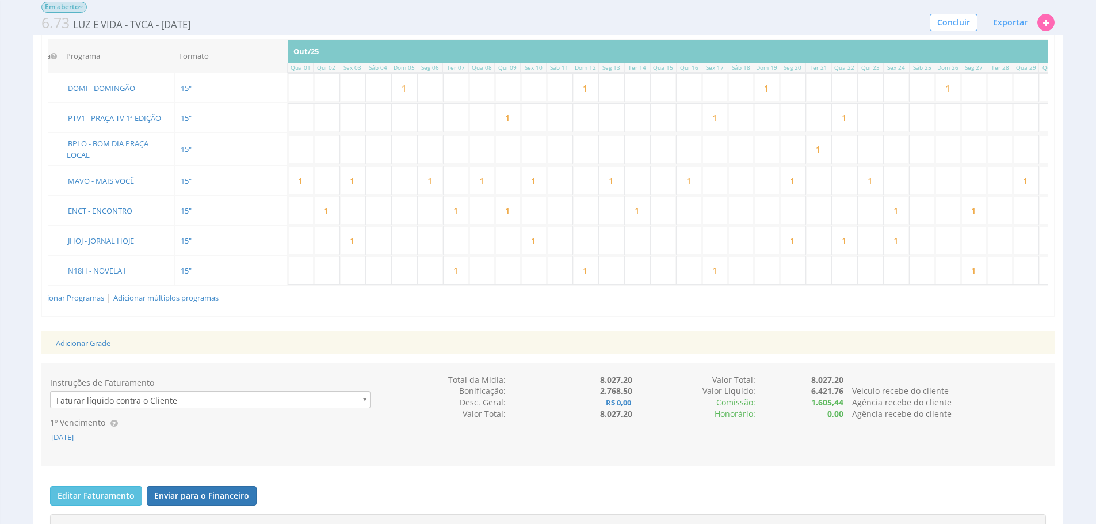
scroll to position [0, 24]
click at [592, 275] on input "1" at bounding box center [581, 270] width 25 height 28
click at [616, 276] on input "text" at bounding box center [607, 270] width 25 height 28
type input "1"
click at [686, 344] on div "Adicionar Grade" at bounding box center [548, 343] width 1002 height 24
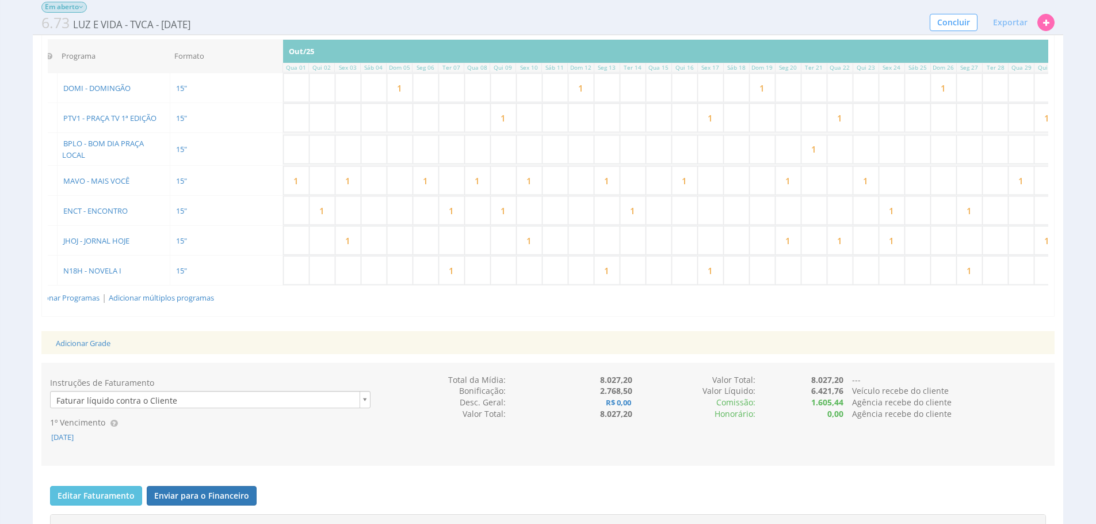
scroll to position [0, 277]
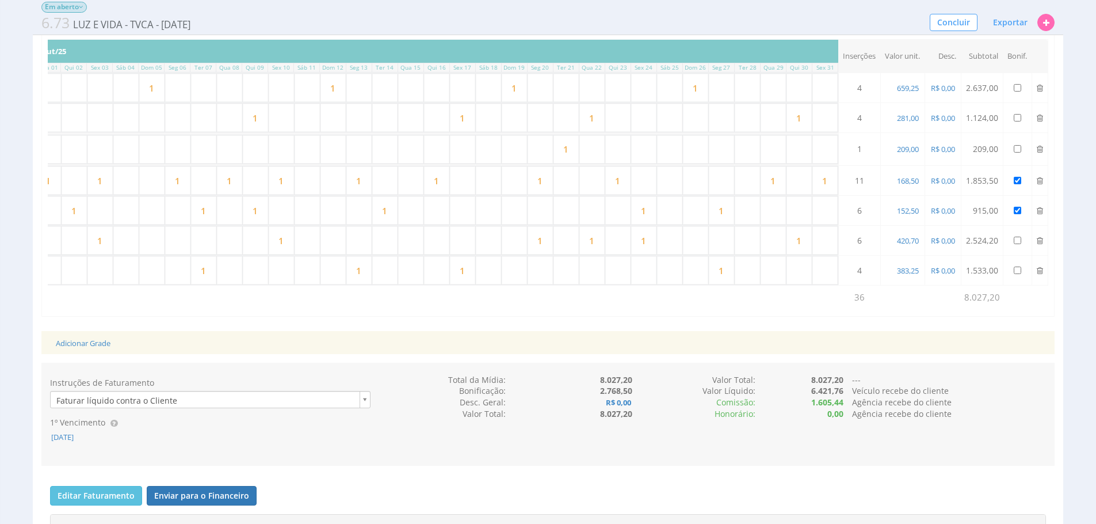
click at [470, 276] on input "1" at bounding box center [462, 270] width 25 height 28
click at [866, 378] on div "Instruções de Faturamento Faturar líquido contra o Cliente 1º Vencimento 15/11/…" at bounding box center [548, 415] width 1014 height 104
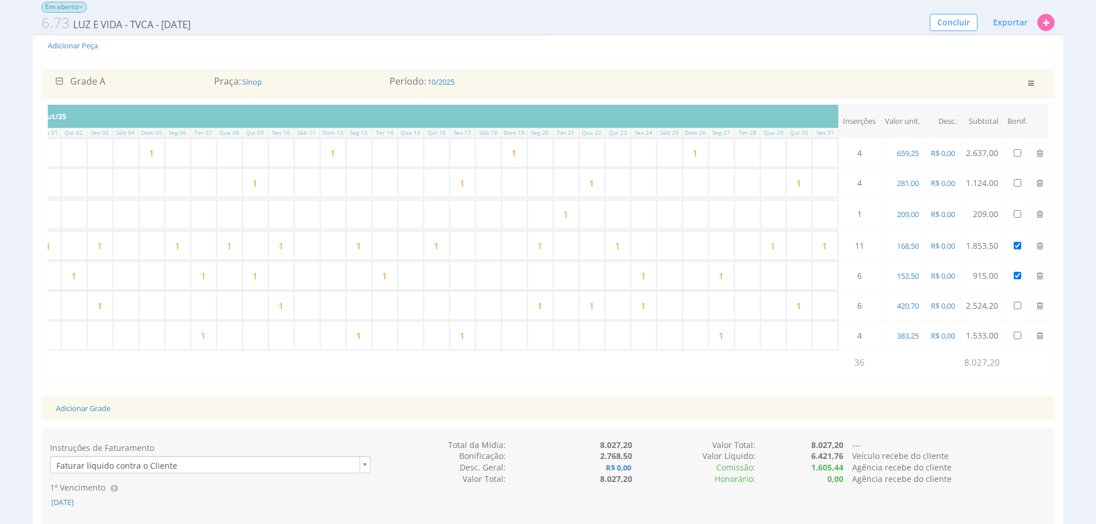
scroll to position [119, 0]
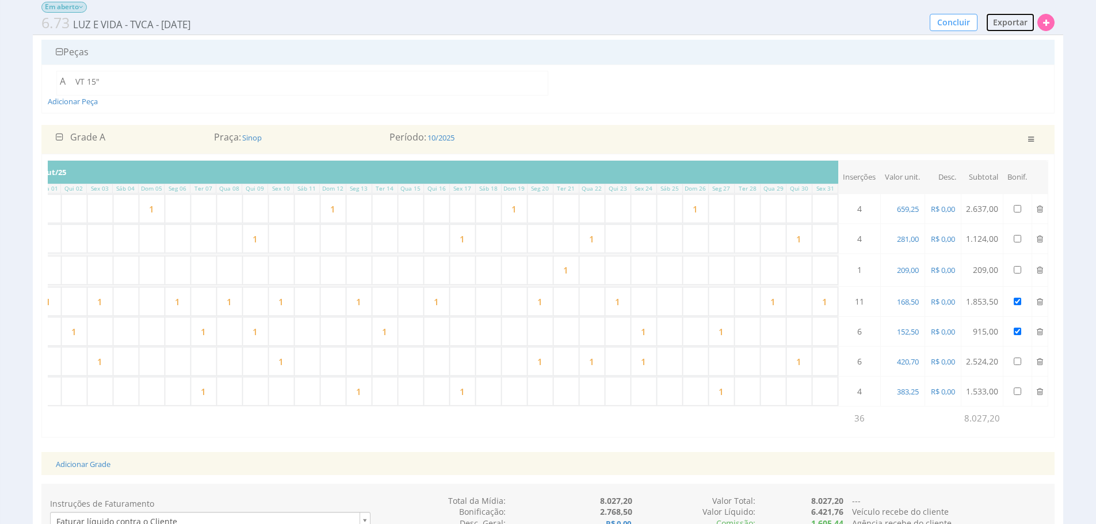
click at [1024, 25] on span "Exportar" at bounding box center [1010, 22] width 35 height 11
click at [957, 45] on span "PDF / Imprimir" at bounding box center [983, 44] width 56 height 11
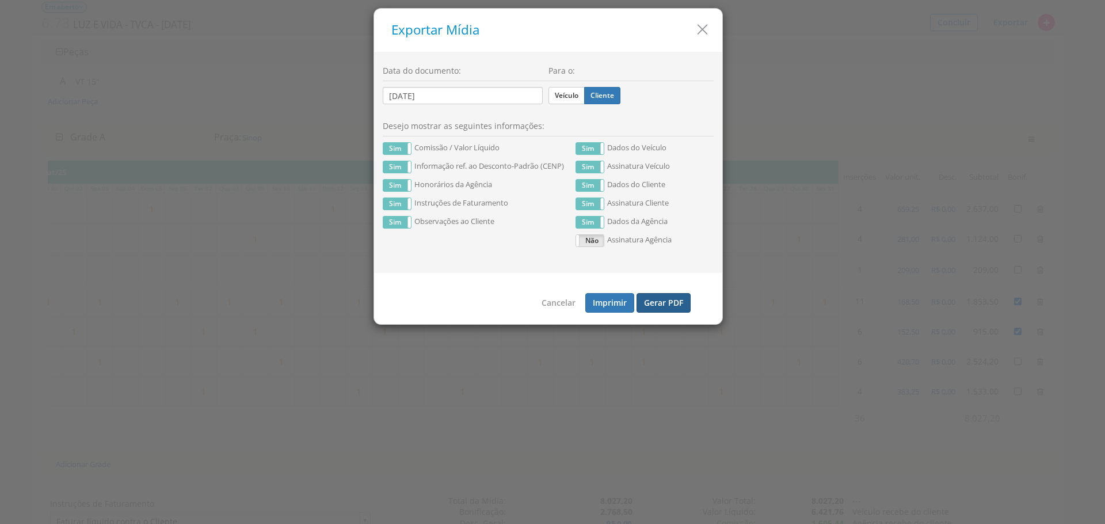
click at [669, 302] on button "Gerar PDF" at bounding box center [664, 303] width 54 height 20
click at [569, 95] on label "Veículo" at bounding box center [566, 95] width 36 height 17
click at [0, 0] on input "Veículo" at bounding box center [0, 0] width 0 height 0
click at [668, 310] on button "Gerar PDF" at bounding box center [664, 303] width 54 height 20
click at [691, 33] on h5 "Exportar Mídia" at bounding box center [552, 30] width 322 height 14
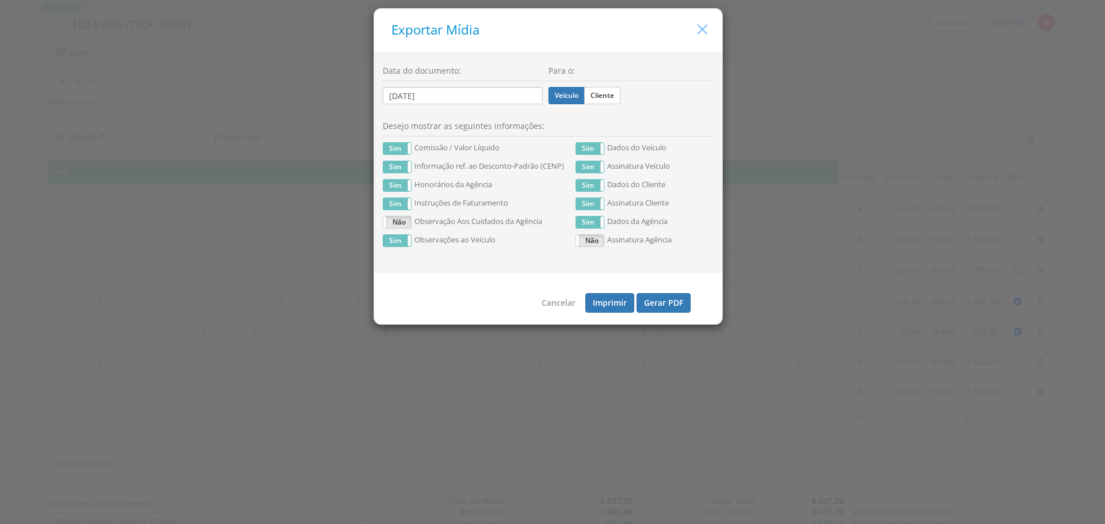
click at [697, 28] on icon "button" at bounding box center [702, 29] width 17 height 17
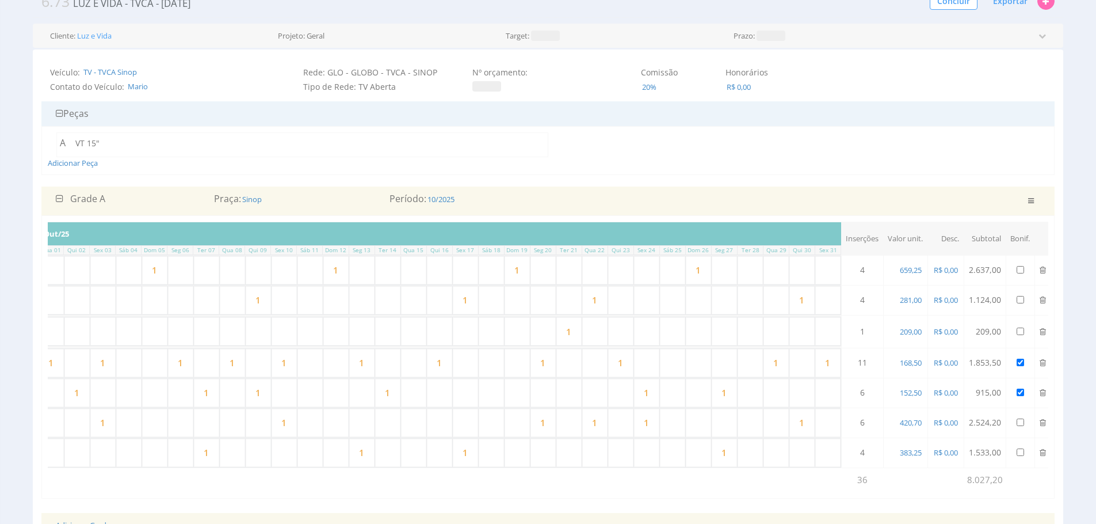
scroll to position [0, 0]
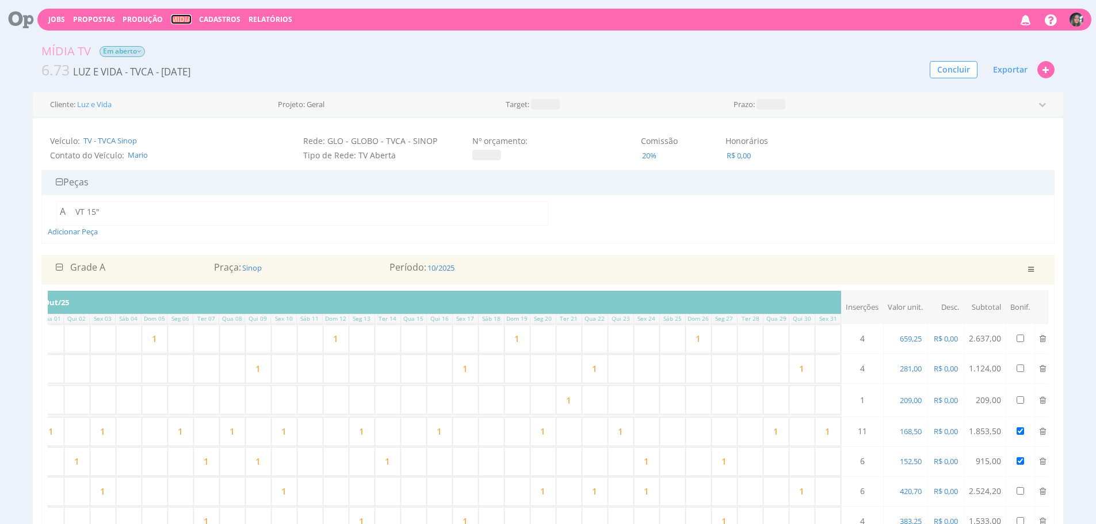
click at [183, 21] on link "Mídia" at bounding box center [181, 19] width 21 height 10
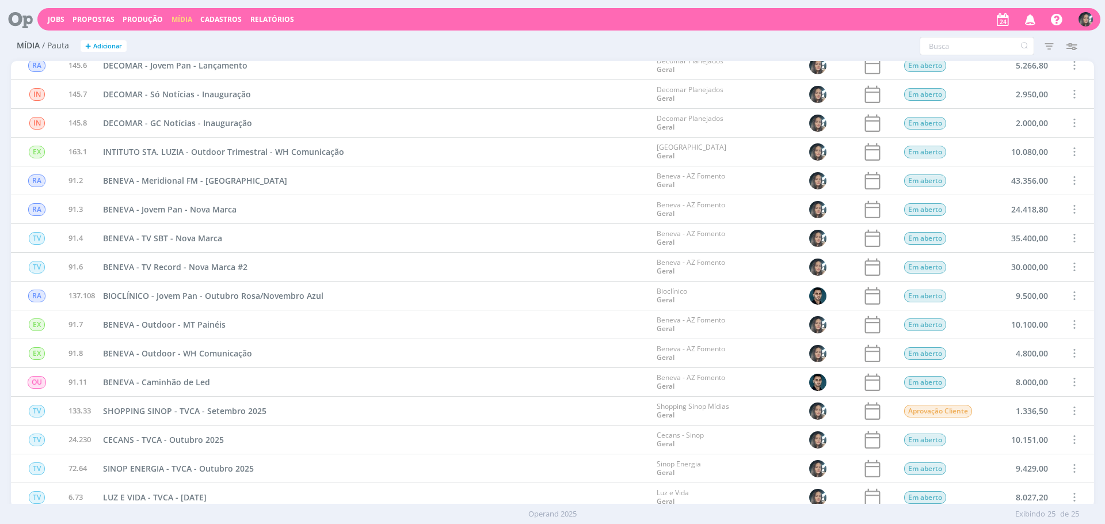
scroll to position [303, 0]
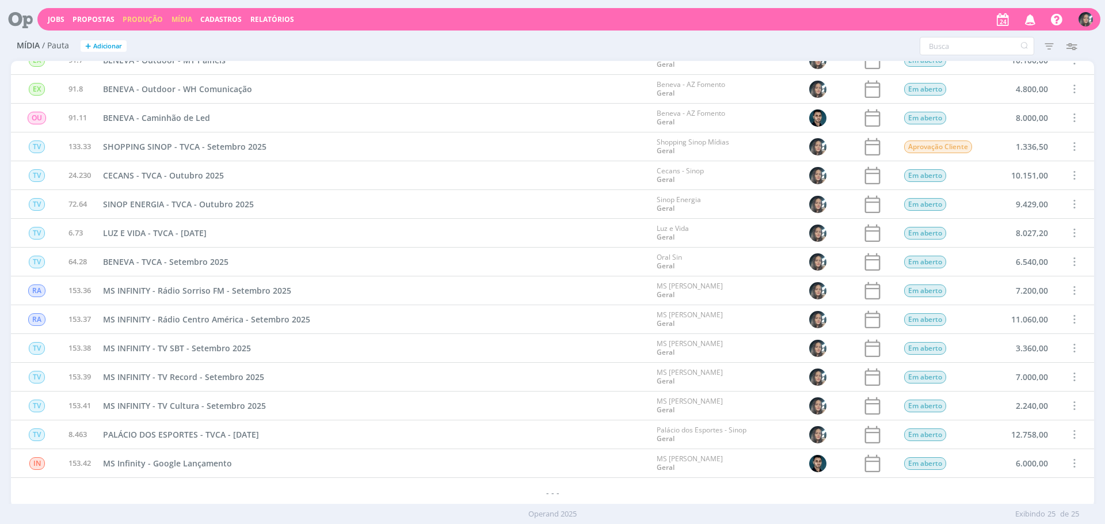
click at [131, 14] on link "Produção" at bounding box center [143, 19] width 40 height 10
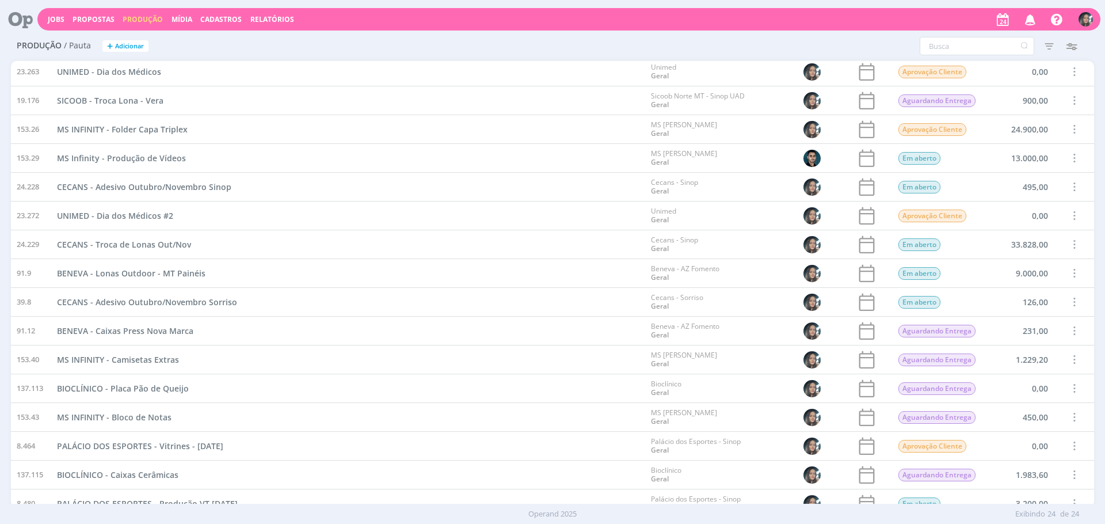
scroll to position [274, 0]
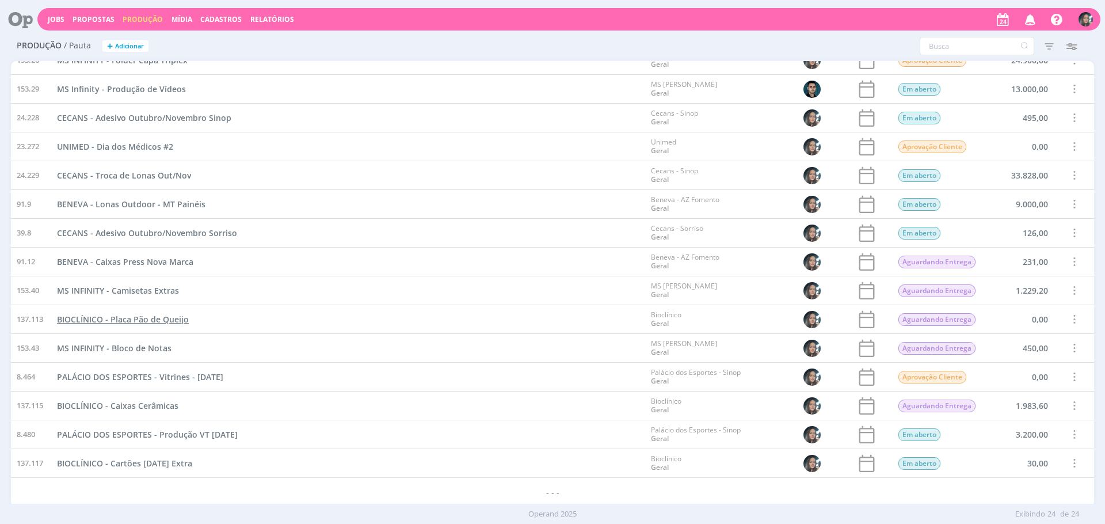
click at [173, 314] on span "BIOCLÍNICO - Placa Pão de Queijo" at bounding box center [123, 319] width 132 height 11
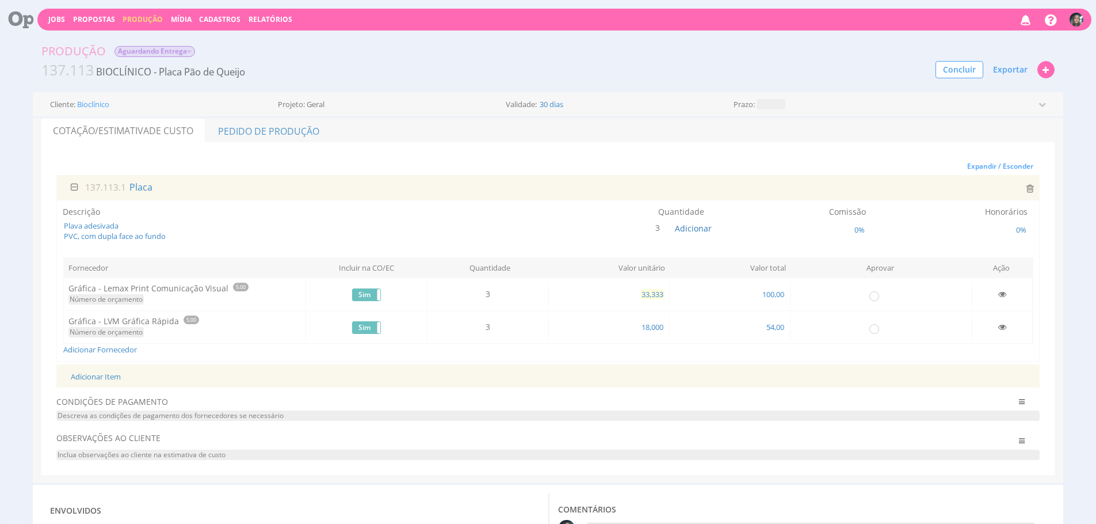
click at [646, 295] on span "33,333" at bounding box center [653, 294] width 24 height 10
type input "20,000"
click at [872, 295] on input "radio" at bounding box center [874, 295] width 12 height 12
radio input "true"
click at [320, 126] on link "Pedido de Produção" at bounding box center [268, 131] width 125 height 24
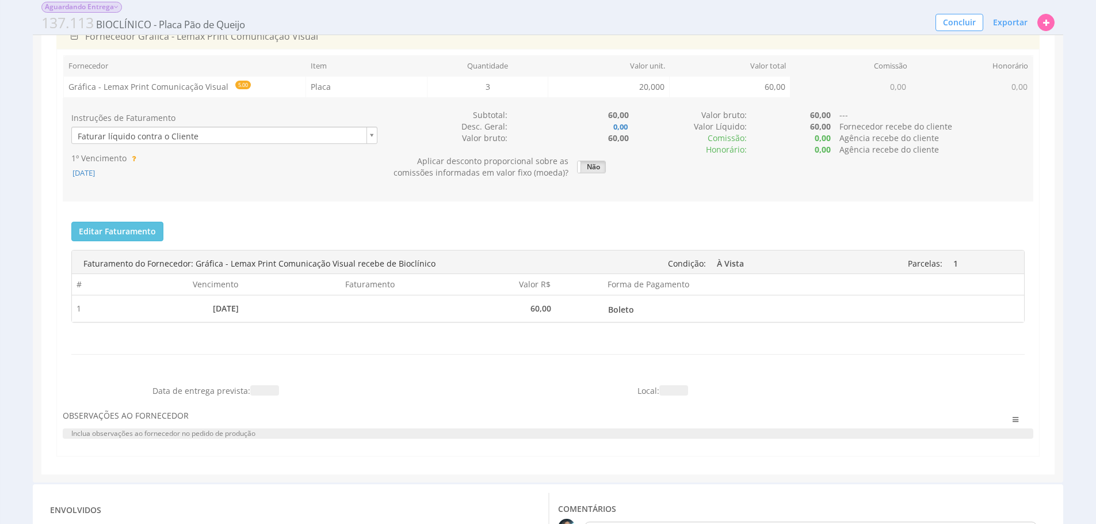
scroll to position [141, 0]
click at [90, 163] on div "1º Vencimento 24/09/2025" at bounding box center [224, 164] width 323 height 26
click at [96, 170] on span "24/09/2025" at bounding box center [83, 171] width 25 height 10
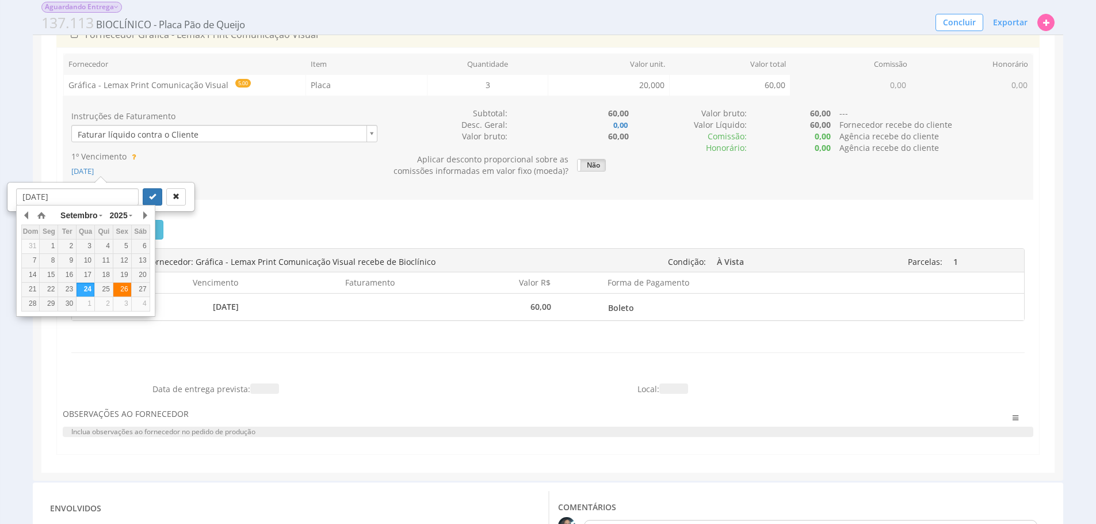
click at [127, 291] on div "26" at bounding box center [122, 289] width 18 height 10
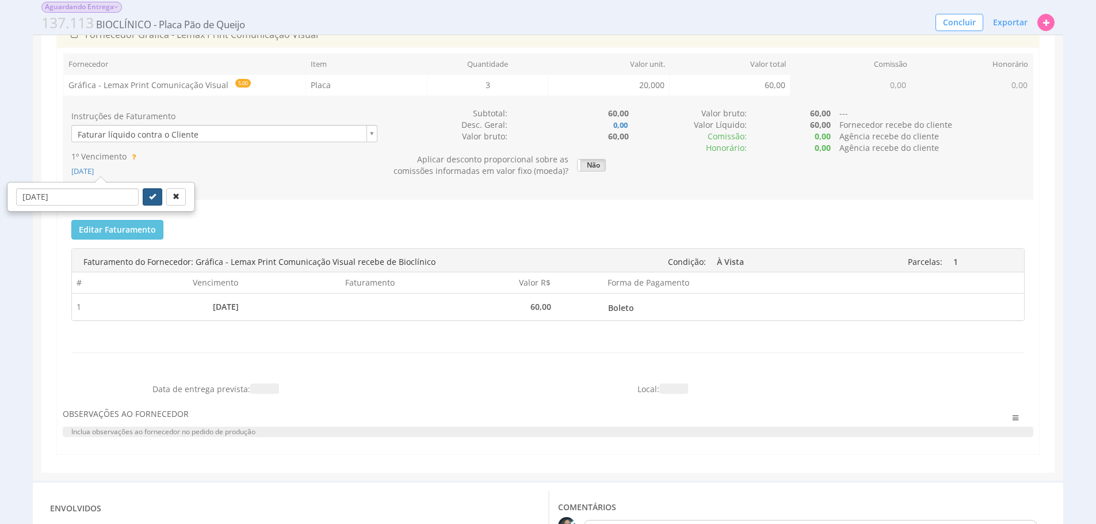
click at [145, 195] on button "submit" at bounding box center [153, 196] width 20 height 17
type input "26/09/2025"
click at [1020, 17] on span "Exportar" at bounding box center [1010, 22] width 35 height 11
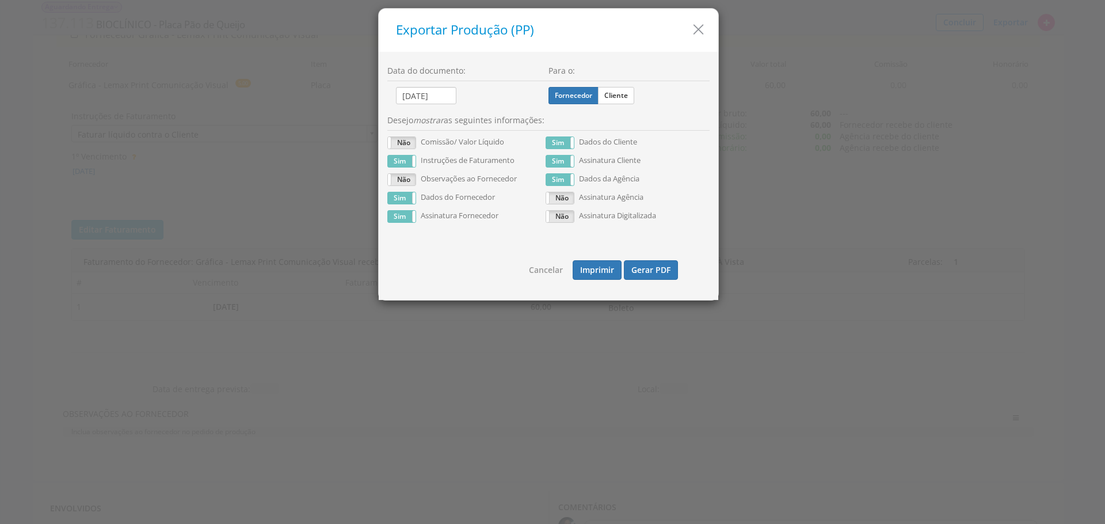
click at [616, 85] on div "Fornecedor Cliente" at bounding box center [628, 93] width 161 height 24
click at [615, 91] on label "Cliente" at bounding box center [616, 95] width 36 height 17
click at [0, 0] on input "Cliente" at bounding box center [0, 0] width 0 height 0
click at [662, 275] on button "Gerar PDF" at bounding box center [651, 270] width 54 height 20
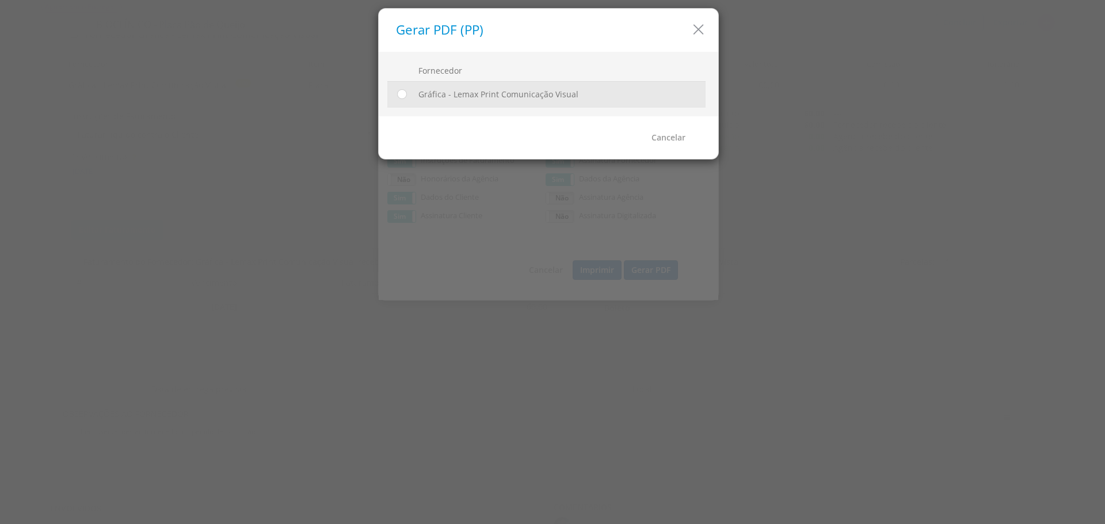
click at [395, 89] on div at bounding box center [400, 94] width 17 height 17
click at [410, 94] on td at bounding box center [400, 94] width 26 height 26
click at [402, 95] on input "radio" at bounding box center [402, 95] width 12 height 12
radio input "true"
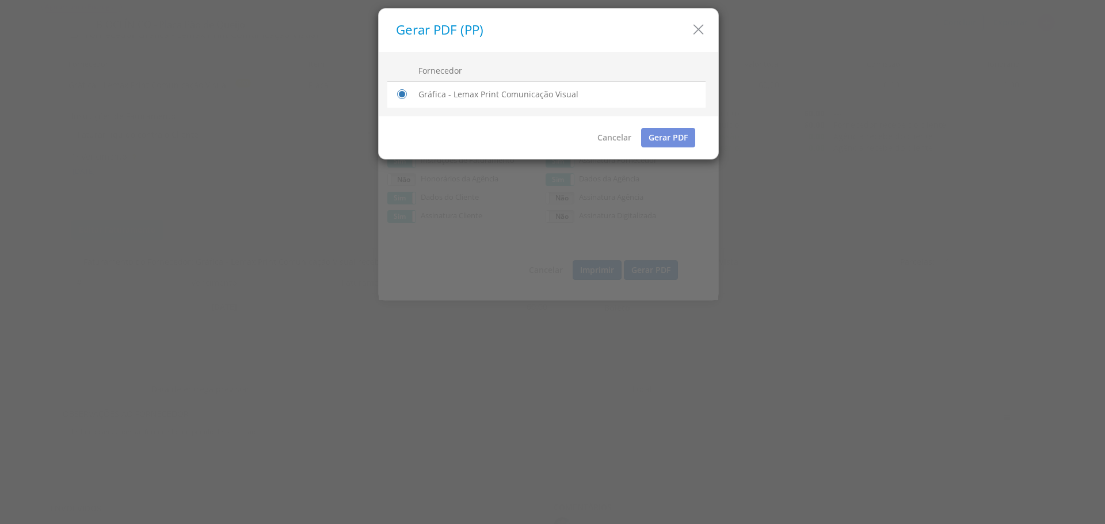
click at [661, 150] on div "Cancelar Gerar PDF" at bounding box center [549, 137] width 340 height 43
click at [666, 135] on link "Gerar PDF" at bounding box center [668, 138] width 54 height 20
click at [700, 27] on icon "button" at bounding box center [698, 29] width 17 height 17
click at [700, 26] on icon "button" at bounding box center [693, 29] width 17 height 17
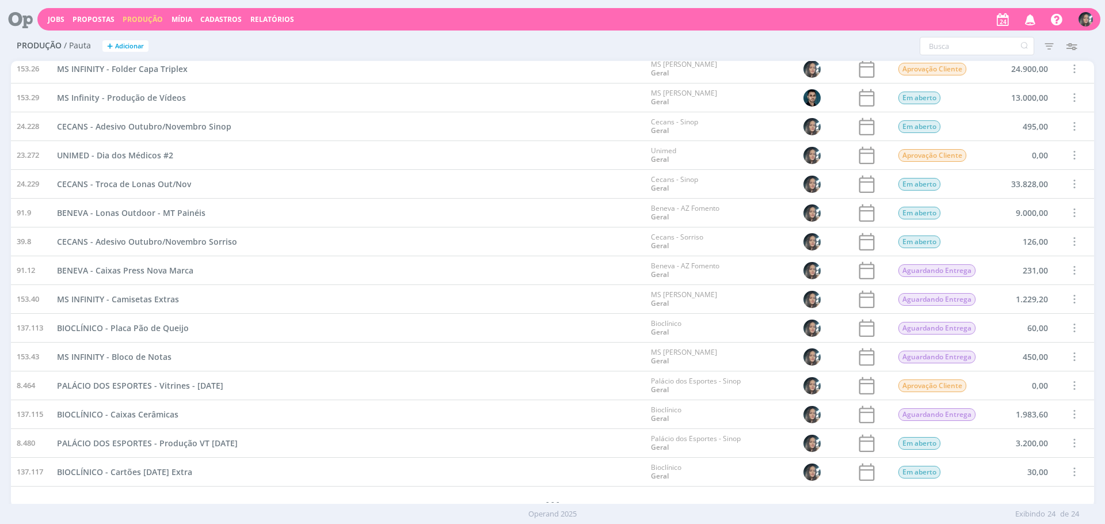
scroll to position [274, 0]
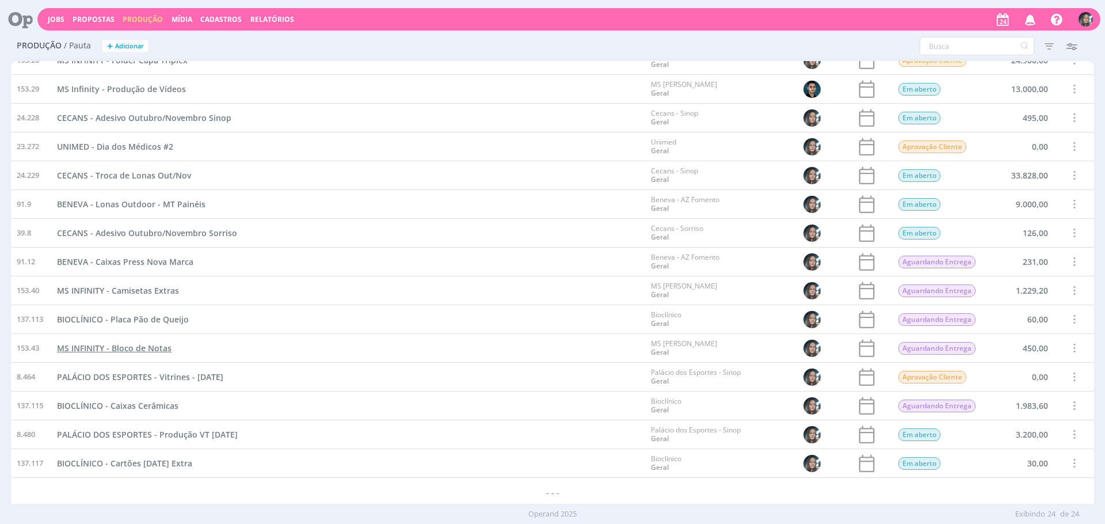
click at [138, 342] on span "MS INFINITY - Bloco de Notas" at bounding box center [114, 347] width 115 height 11
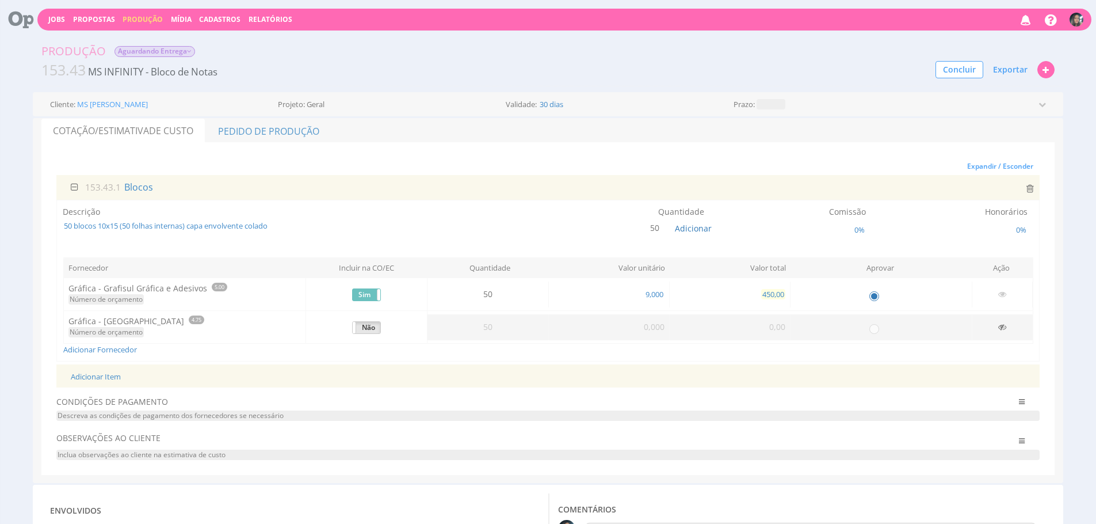
click at [769, 295] on span "450,00" at bounding box center [773, 294] width 24 height 10
type input "900,00"
click at [319, 133] on link "Pedido de Produção" at bounding box center [268, 131] width 125 height 24
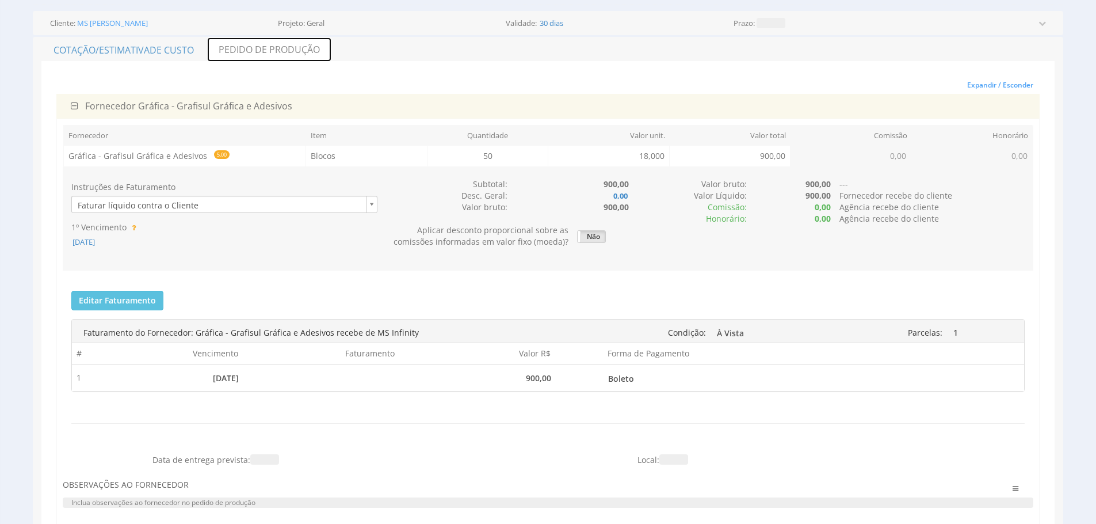
scroll to position [123, 0]
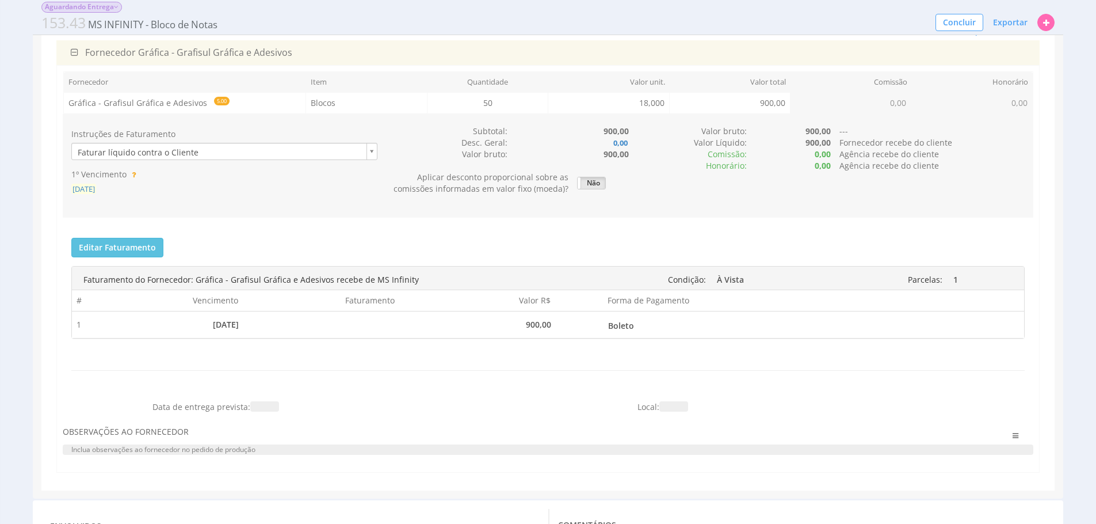
click at [96, 186] on span "[DATE]" at bounding box center [83, 189] width 25 height 10
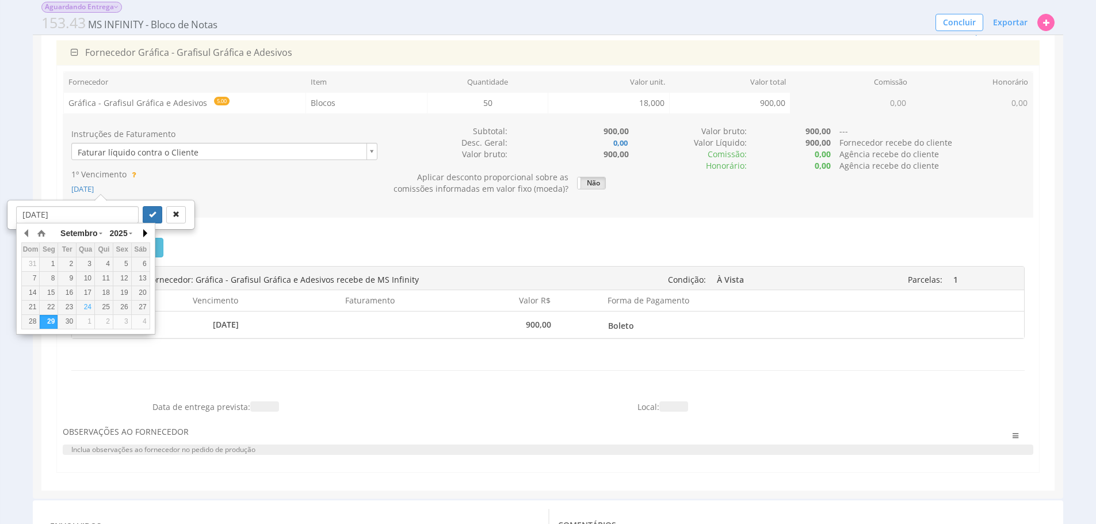
click at [145, 233] on button "button" at bounding box center [145, 232] width 12 height 17
click at [48, 280] on div "6" at bounding box center [49, 278] width 18 height 10
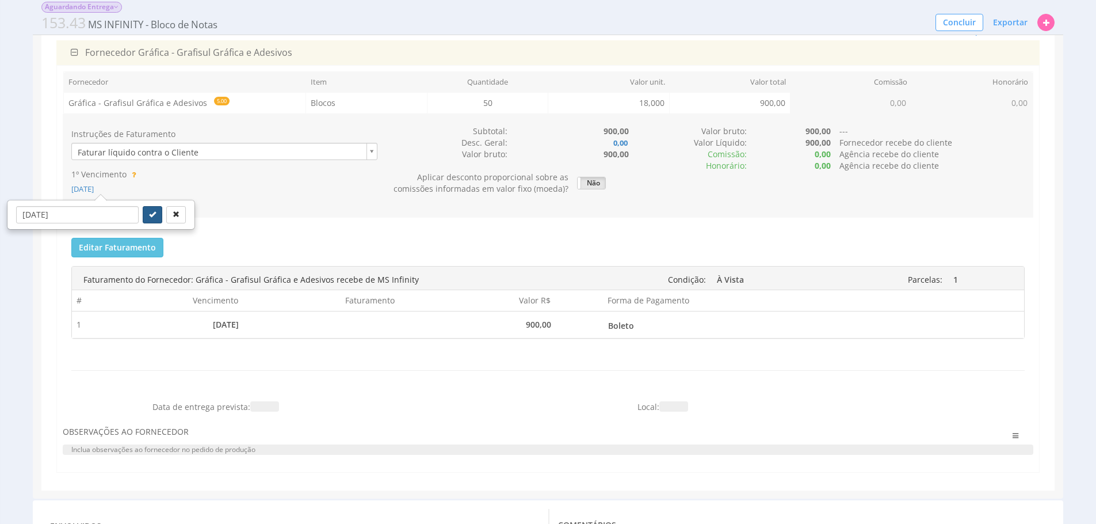
click at [149, 212] on icon "submit" at bounding box center [152, 214] width 7 height 7
type input "[DATE]"
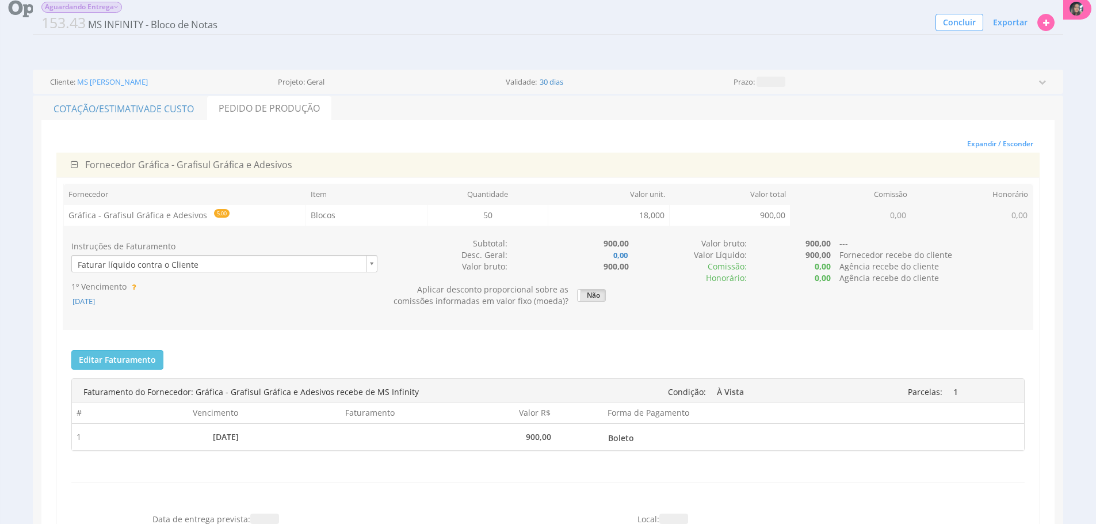
scroll to position [0, 0]
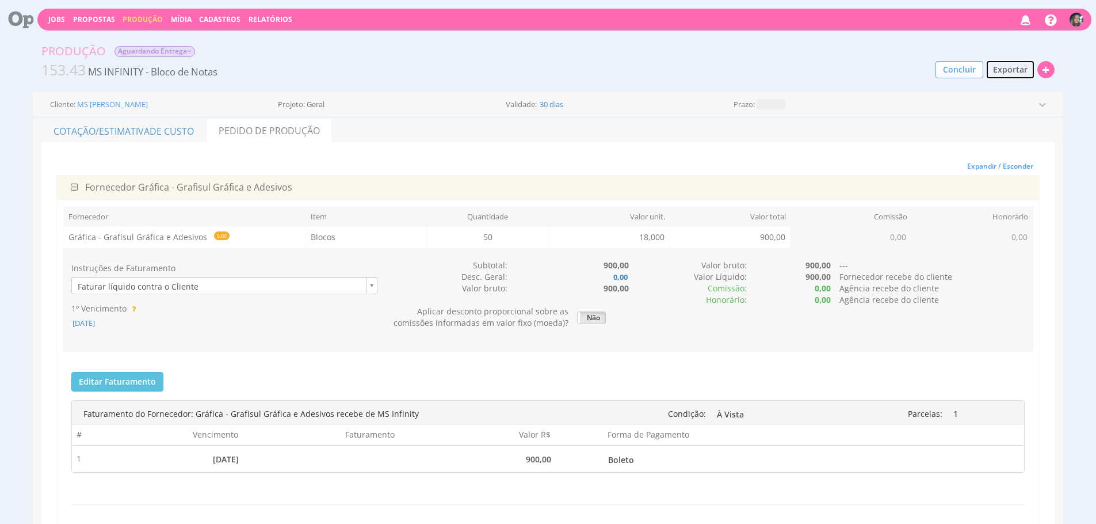
click at [1015, 70] on span "Exportar" at bounding box center [1010, 69] width 35 height 11
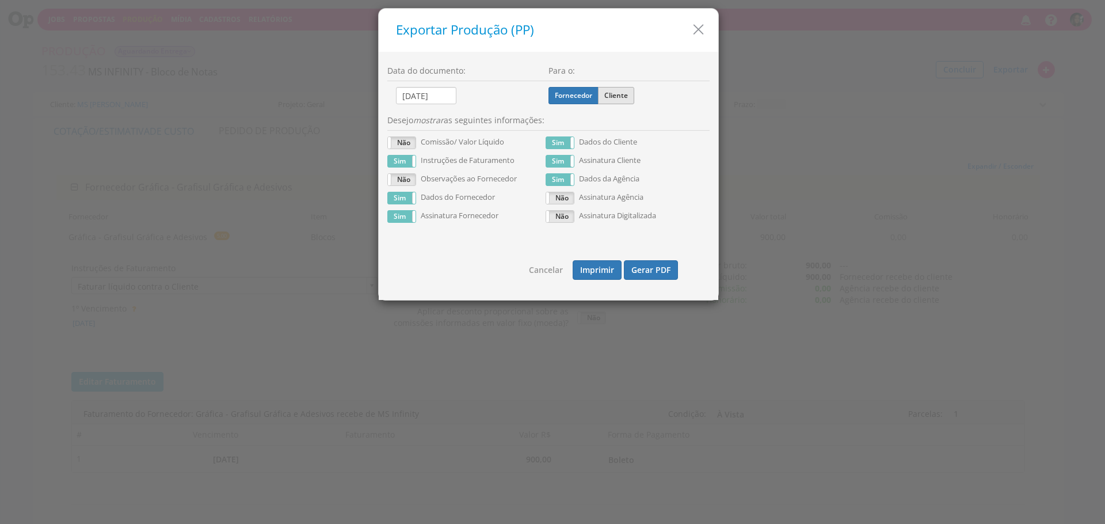
click at [612, 92] on label "Cliente" at bounding box center [616, 95] width 36 height 17
click at [0, 0] on input "Cliente" at bounding box center [0, 0] width 0 height 0
click at [652, 268] on button "Gerar PDF" at bounding box center [651, 270] width 54 height 20
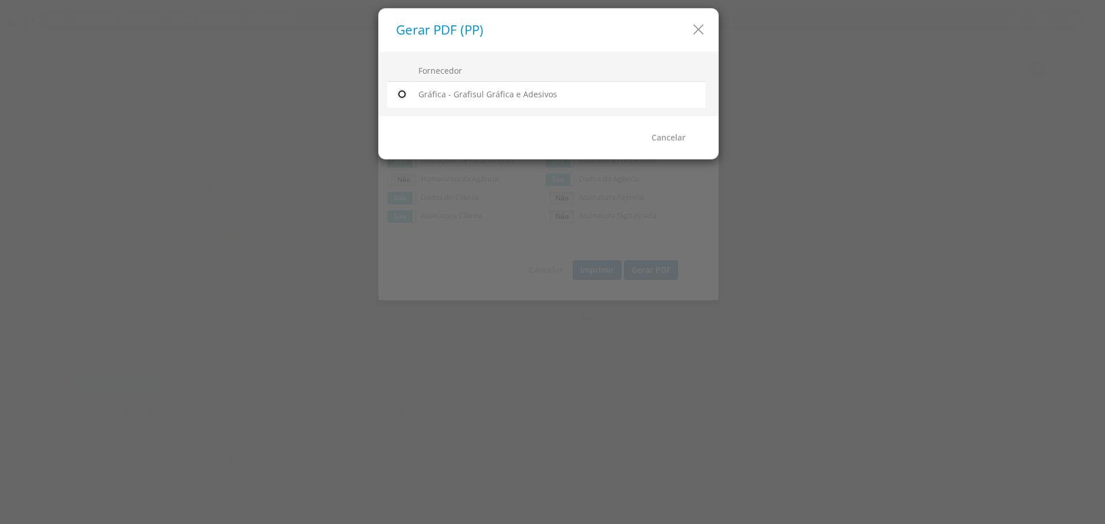
drag, startPoint x: 396, startPoint y: 96, endPoint x: 578, endPoint y: 112, distance: 183.2
click at [396, 96] on input "radio" at bounding box center [402, 95] width 12 height 12
radio input "true"
click at [653, 138] on link "Gerar PDF" at bounding box center [668, 138] width 54 height 20
click at [697, 26] on icon "button" at bounding box center [698, 29] width 17 height 17
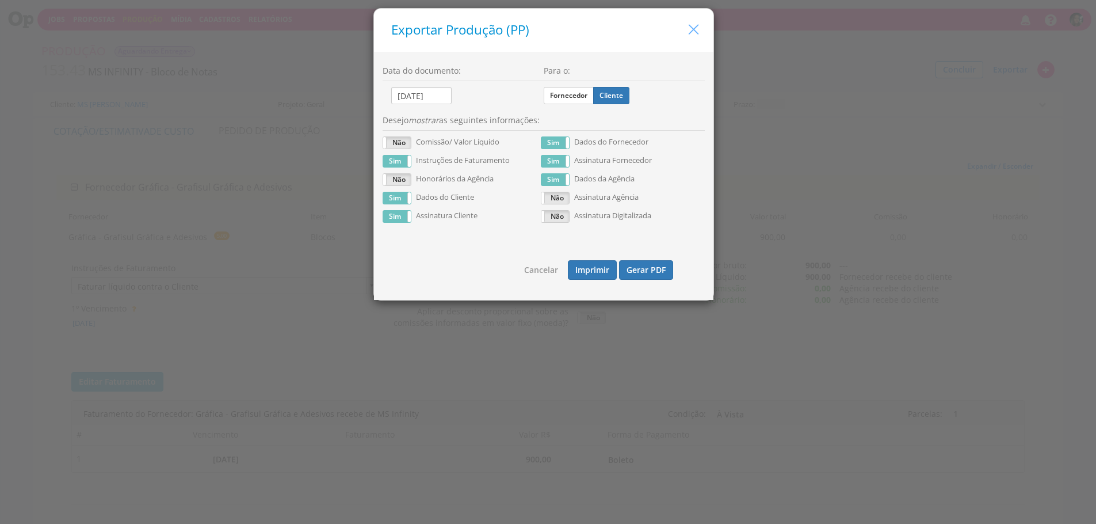
click at [697, 26] on icon "button" at bounding box center [693, 29] width 17 height 17
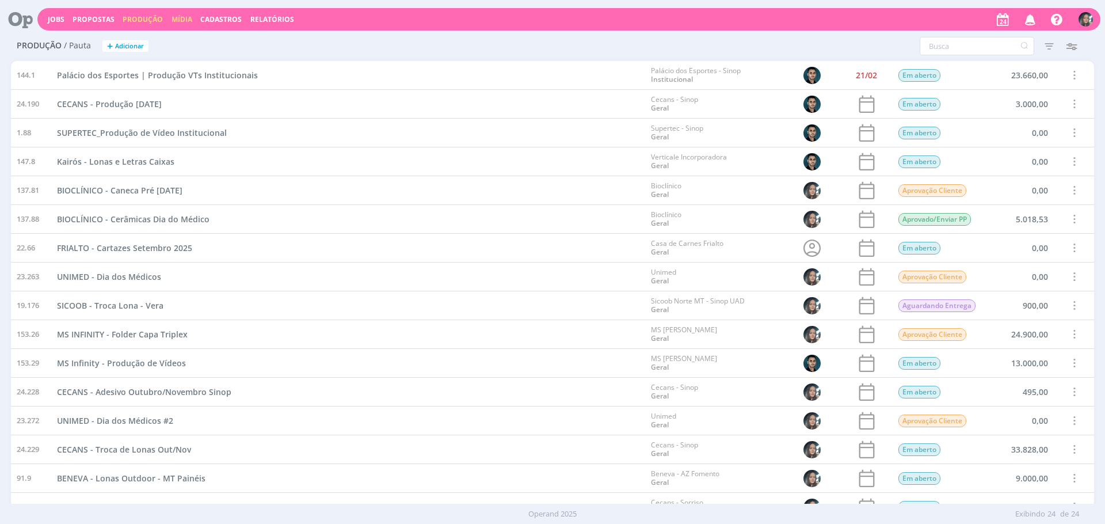
click at [176, 21] on link "Mídia" at bounding box center [182, 19] width 21 height 10
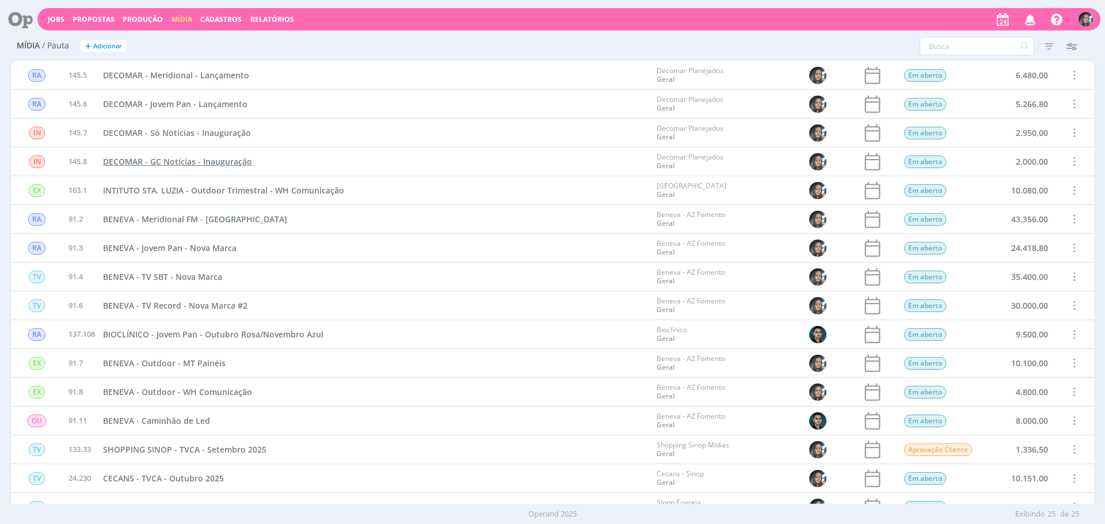
click at [238, 159] on span "DECOMAR - GC Notícias - Inauguração" at bounding box center [177, 161] width 149 height 11
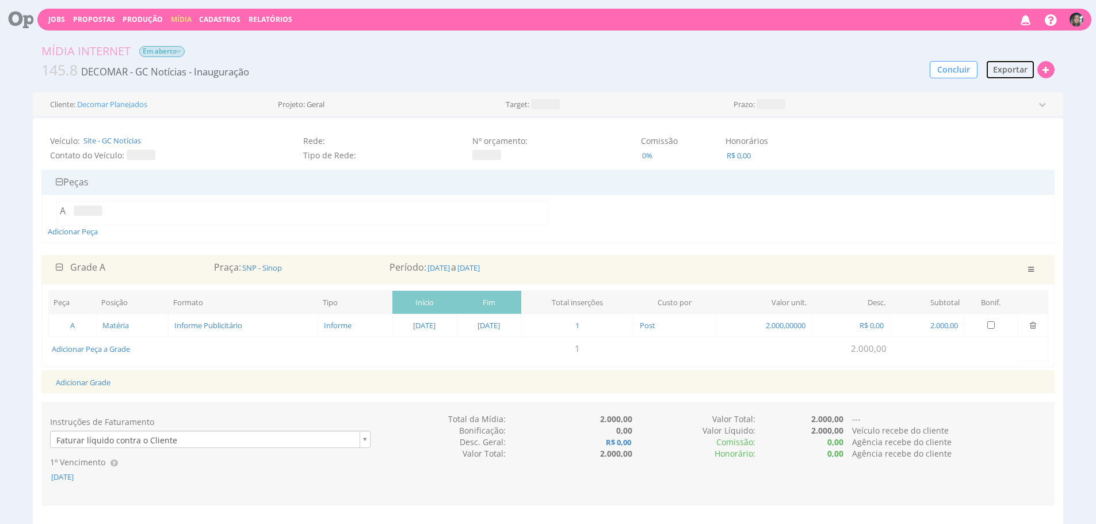
click at [1007, 67] on span "Exportar" at bounding box center [1010, 69] width 35 height 11
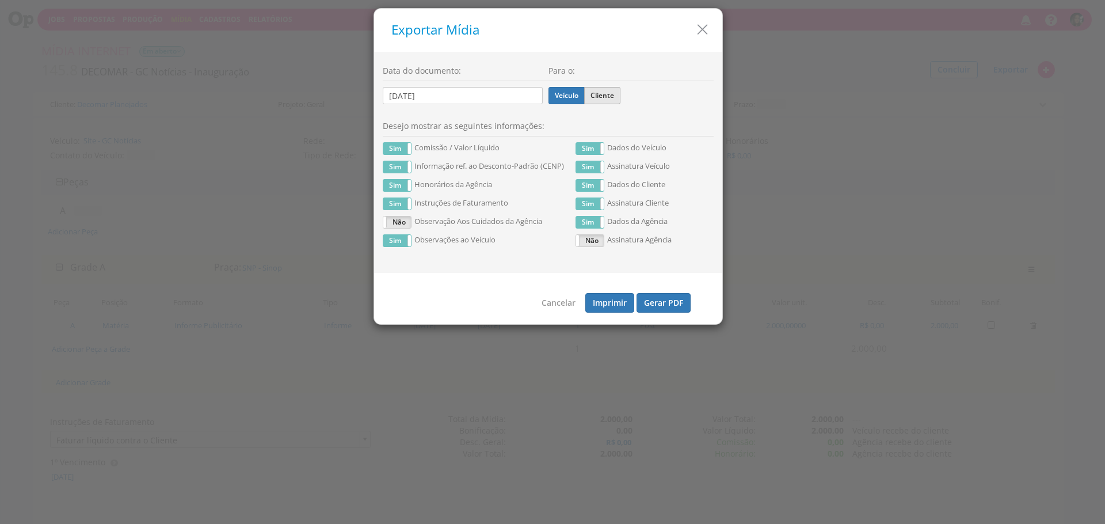
click at [589, 84] on div "Veículo Cliente" at bounding box center [631, 93] width 166 height 24
click at [602, 96] on label "Cliente" at bounding box center [602, 95] width 36 height 17
click at [0, 0] on input "Cliente" at bounding box center [0, 0] width 0 height 0
click at [668, 303] on button "Gerar PDF" at bounding box center [664, 303] width 54 height 20
drag, startPoint x: 569, startPoint y: 87, endPoint x: 572, endPoint y: 96, distance: 8.9
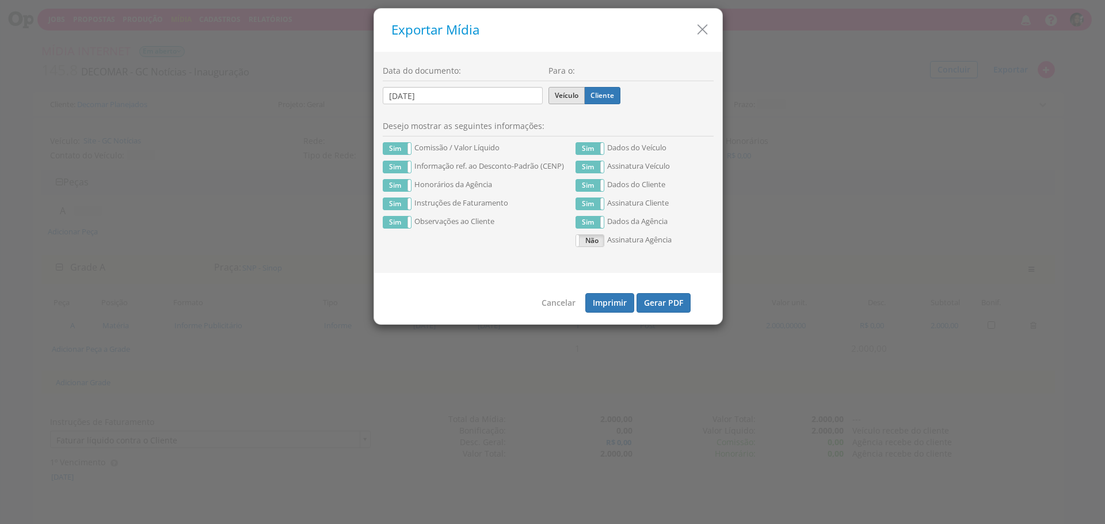
click at [569, 87] on label "Veículo" at bounding box center [566, 95] width 36 height 17
click at [0, 0] on input "Veículo" at bounding box center [0, 0] width 0 height 0
click at [658, 303] on button "Gerar PDF" at bounding box center [664, 303] width 54 height 20
click at [704, 29] on icon "button" at bounding box center [702, 29] width 17 height 17
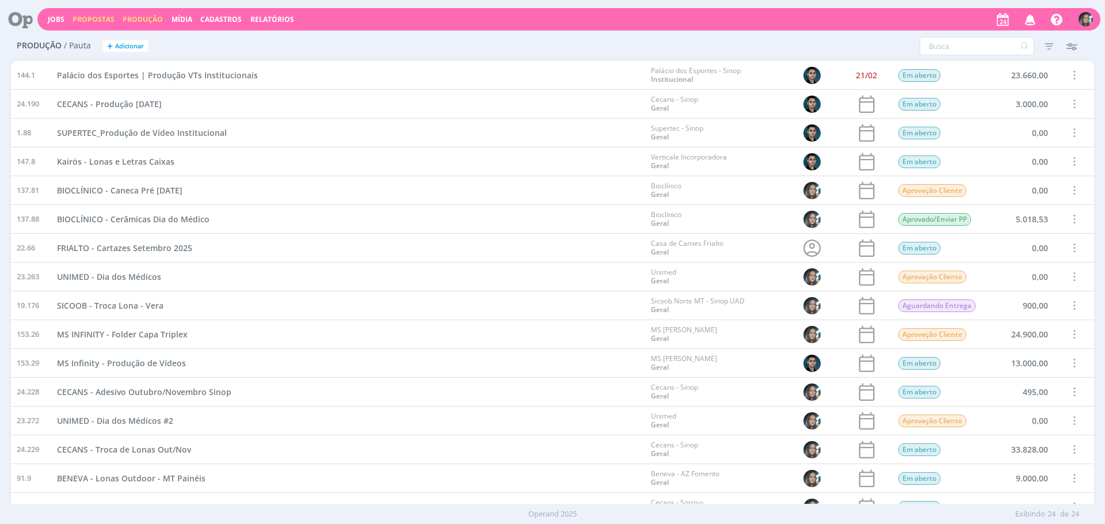
click at [78, 18] on link "Propostas" at bounding box center [94, 19] width 42 height 10
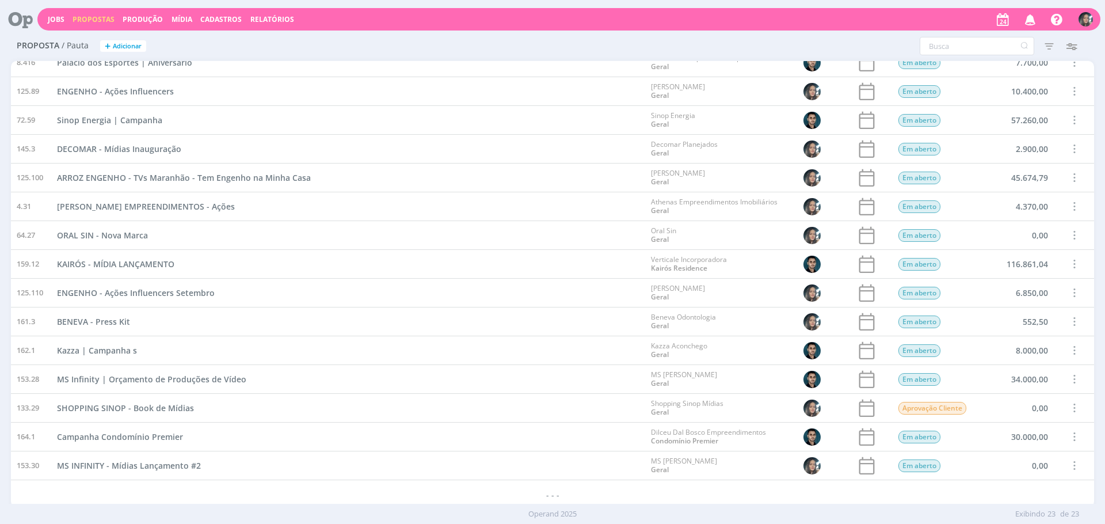
scroll to position [245, 0]
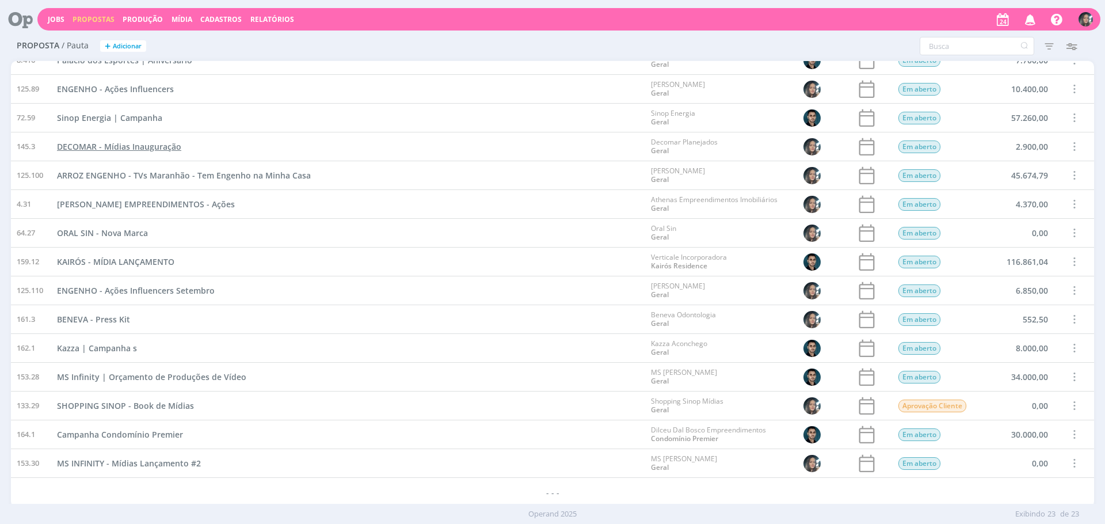
click at [165, 150] on span "DECOMAR - Mídias Inauguração" at bounding box center [119, 146] width 124 height 11
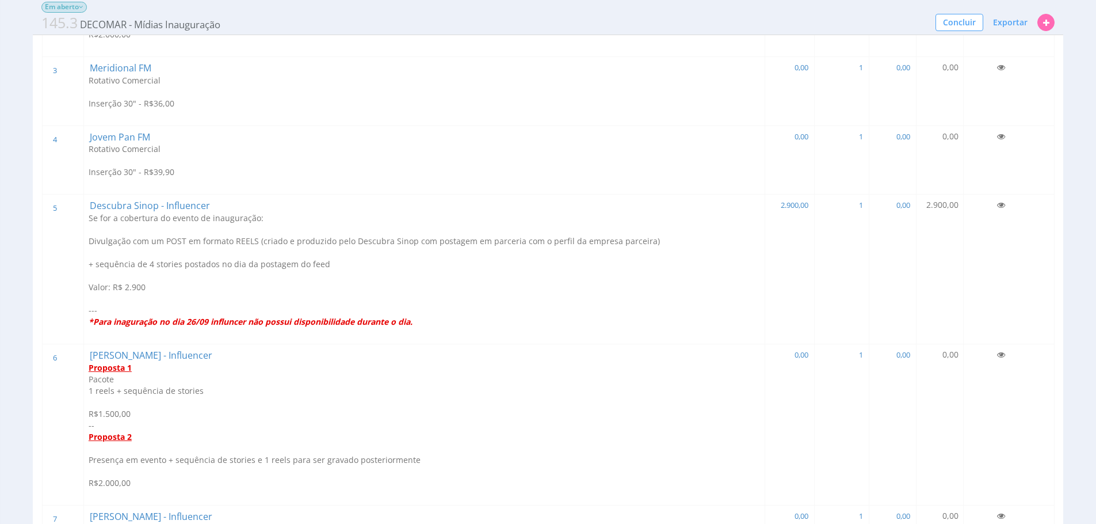
scroll to position [302, 0]
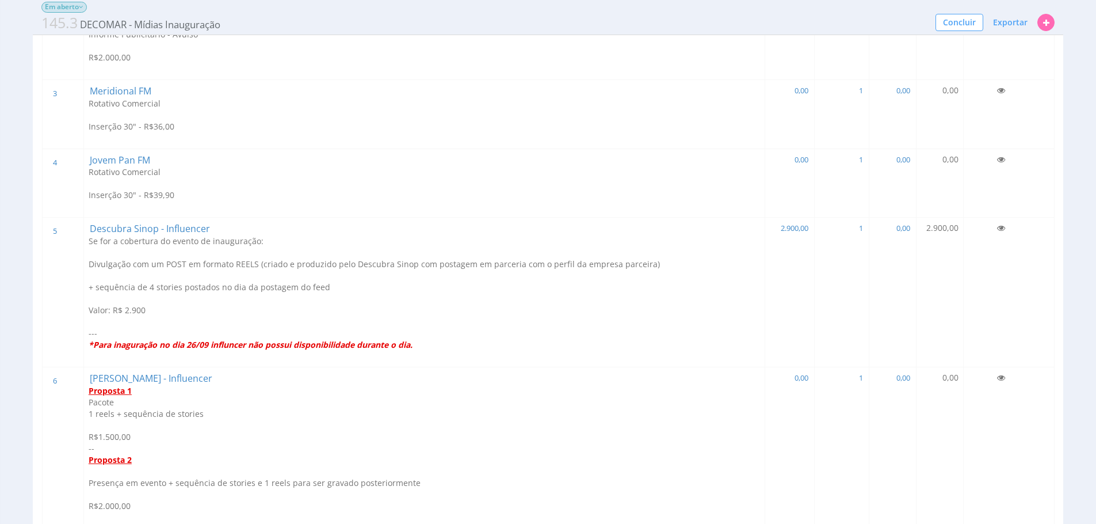
click at [234, 279] on p at bounding box center [425, 276] width 672 height 12
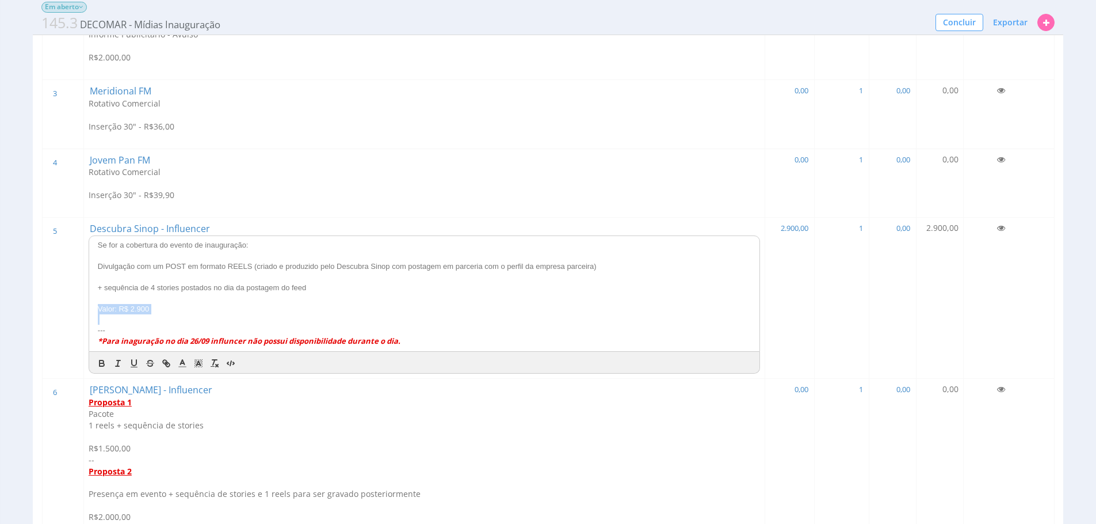
drag, startPoint x: 181, startPoint y: 319, endPoint x: 84, endPoint y: 308, distance: 97.9
click at [84, 308] on td "Descubra Sinop - Influencer Se for a cobertura do evento de inauguração: Divulg…" at bounding box center [423, 298] width 681 height 161
copy p "Valor: R$ 2.900"
drag, startPoint x: 20, startPoint y: 324, endPoint x: 27, endPoint y: 321, distance: 7.5
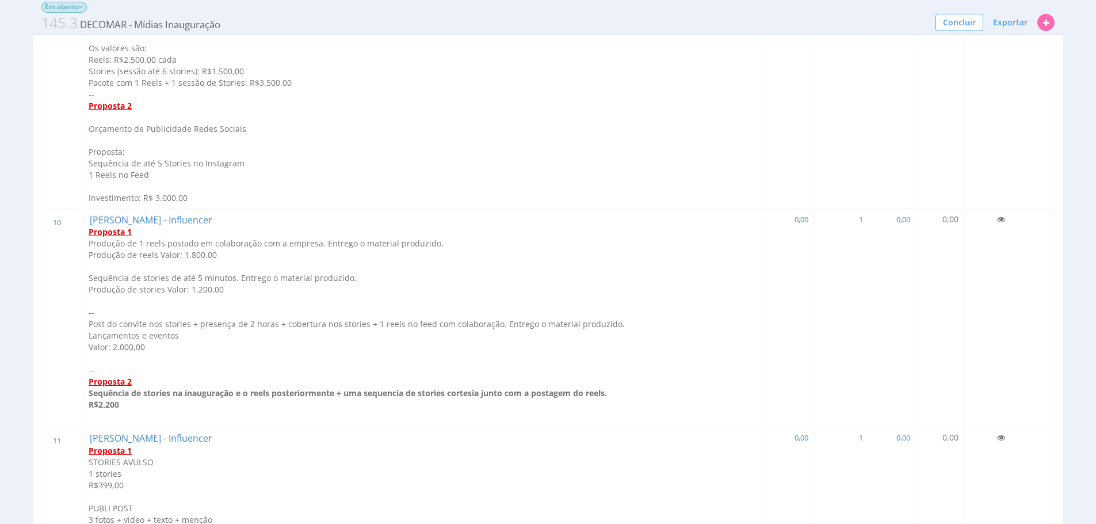
scroll to position [1249, 0]
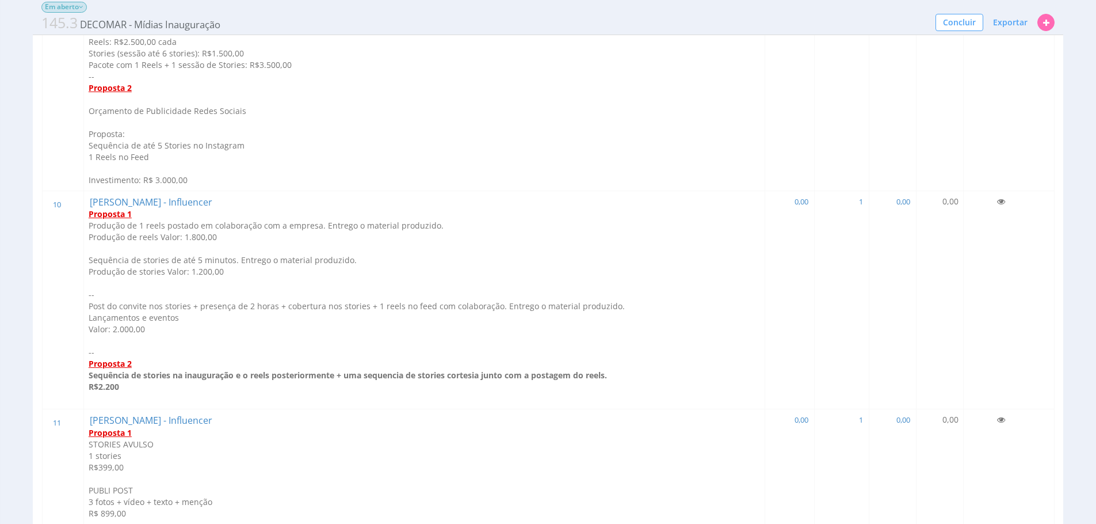
click at [139, 315] on p "Lançamentos e eventos" at bounding box center [425, 318] width 672 height 12
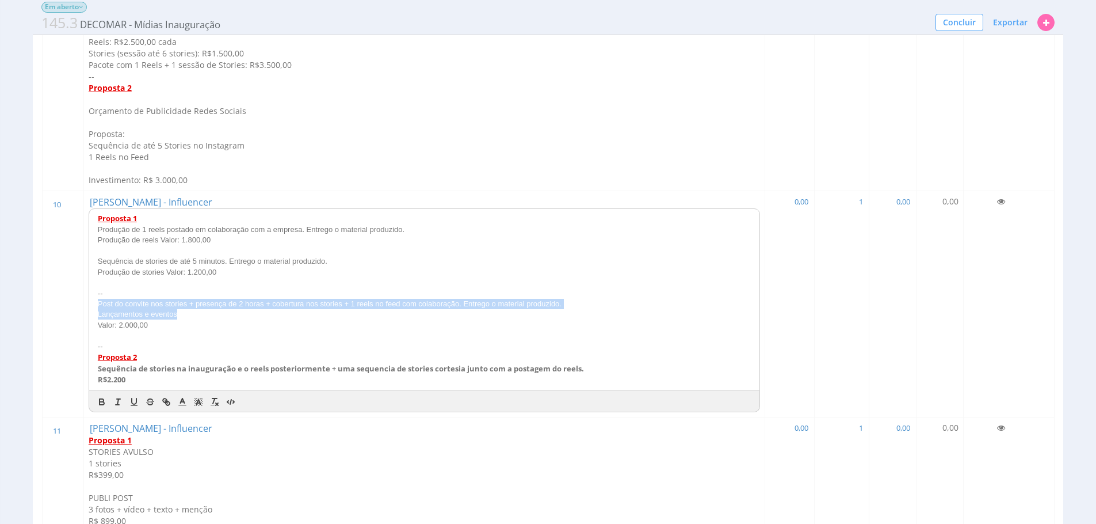
drag, startPoint x: 188, startPoint y: 315, endPoint x: 97, endPoint y: 303, distance: 91.7
click at [97, 303] on div "Proposta 1 Produção de 1 reels postado em colaboração com a empresa. Entrego o …" at bounding box center [424, 299] width 671 height 180
copy div "Post do convite nos stories + presença de 2 horas + cobertura nos stories + 1 r…"
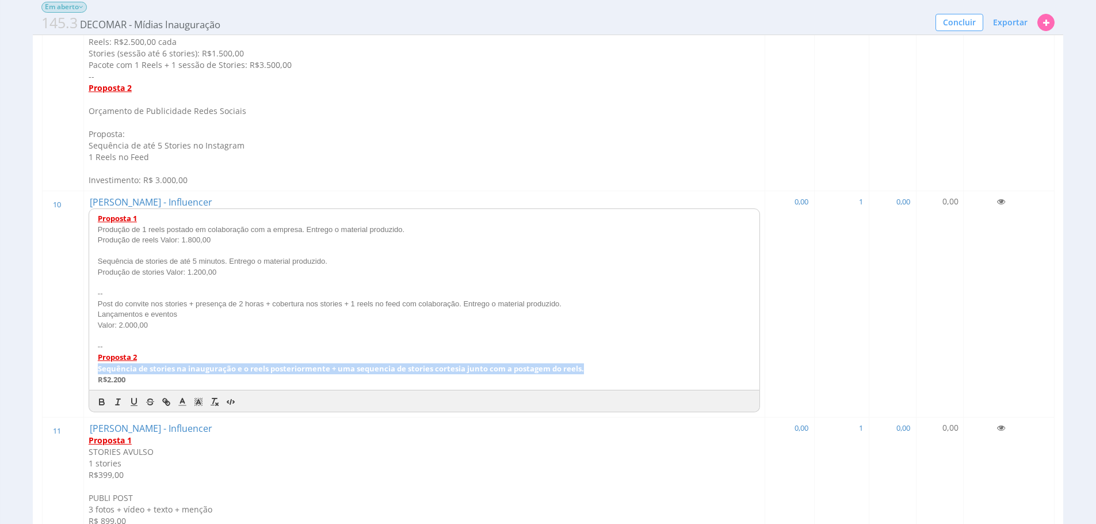
drag, startPoint x: 588, startPoint y: 368, endPoint x: 206, endPoint y: 361, distance: 381.6
click at [207, 361] on div "Proposta 1 Produção de 1 reels postado em colaboração com a empresa. Entrego o …" at bounding box center [424, 299] width 671 height 180
drag, startPoint x: 156, startPoint y: 377, endPoint x: 95, endPoint y: 371, distance: 61.3
click at [95, 371] on div "Proposta 1 Produção de 1 reels postado em colaboração com a empresa. Entrego o …" at bounding box center [424, 299] width 671 height 180
copy div "Sequência de stories na inauguração e o reels posteriormente + uma sequencia de…"
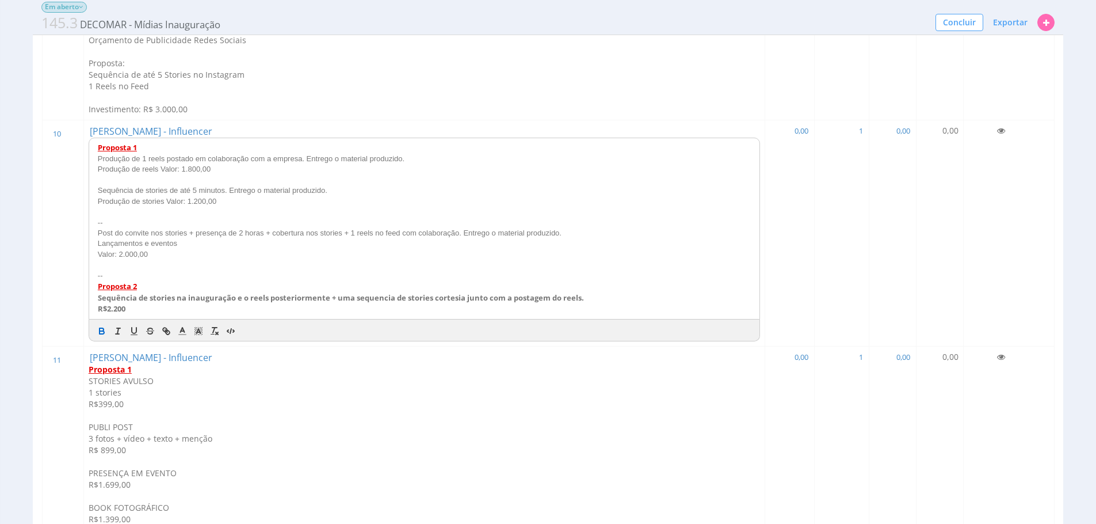
click at [32, 321] on div "Proposta Em aberto 145.3 DECOMAR - Mídias Inauguração Concluir Exportar Gerar P…" at bounding box center [548, 124] width 1096 height 2825
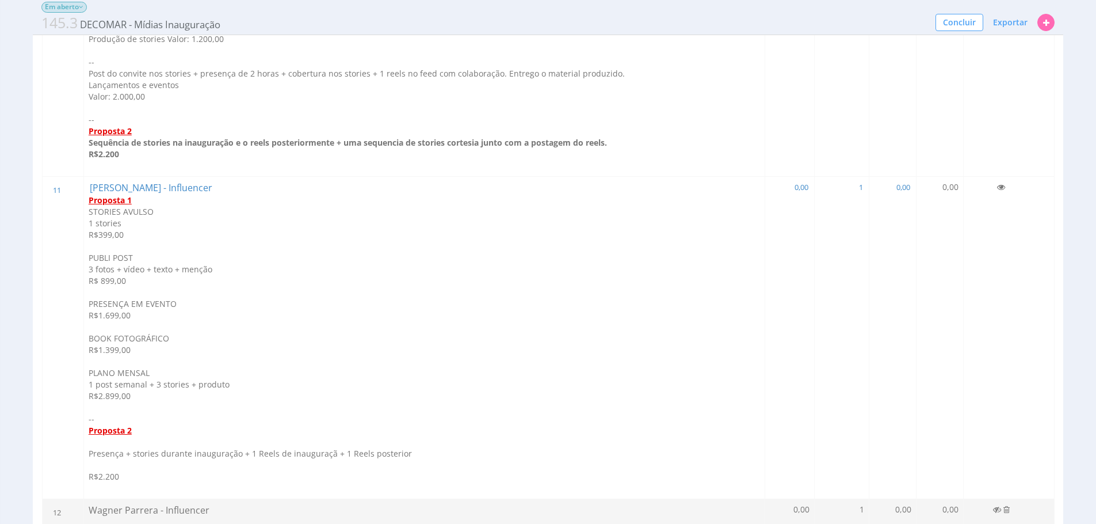
scroll to position [1541, 0]
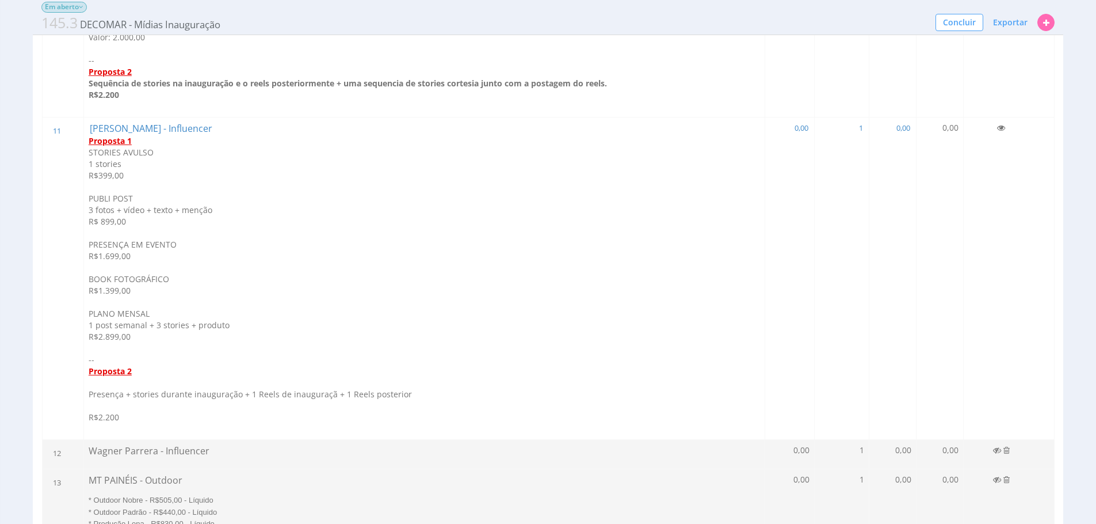
click at [311, 395] on p "Presença + stories durante inauguração + 1 Reels de inauguraçã + 1 Reels poster…" at bounding box center [425, 394] width 672 height 12
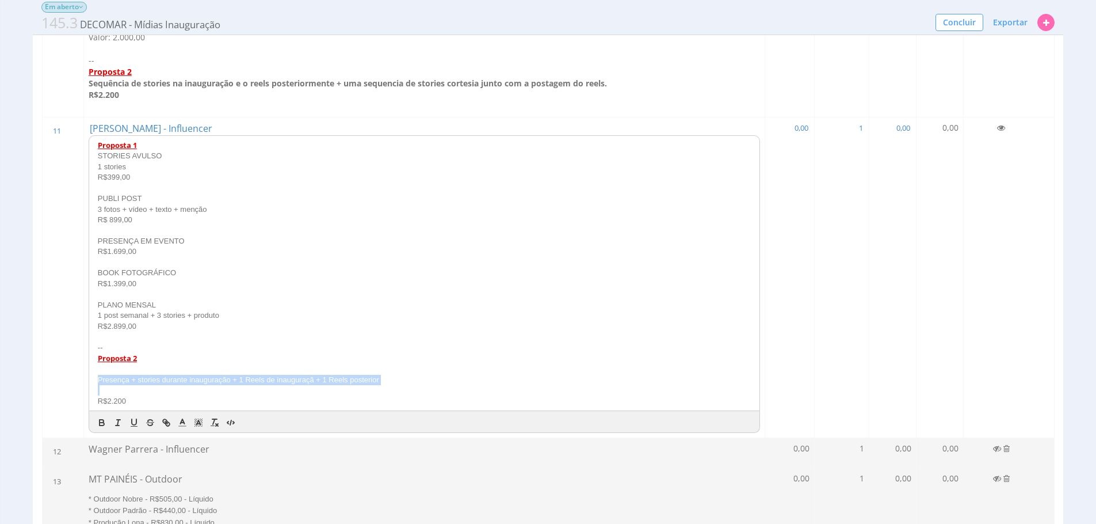
drag, startPoint x: 388, startPoint y: 388, endPoint x: 92, endPoint y: 377, distance: 296.0
click at [92, 378] on div "Proposta 1 STORIES AVULSO 1 stories R$399,00 PUBLI POST 3 fotos + vídeo + texto…" at bounding box center [424, 273] width 671 height 275
copy p "Presença + stories durante inauguração + 1 Reels de inauguraçã + 1 Reels poster…"
click at [359, 341] on p at bounding box center [424, 337] width 653 height 10
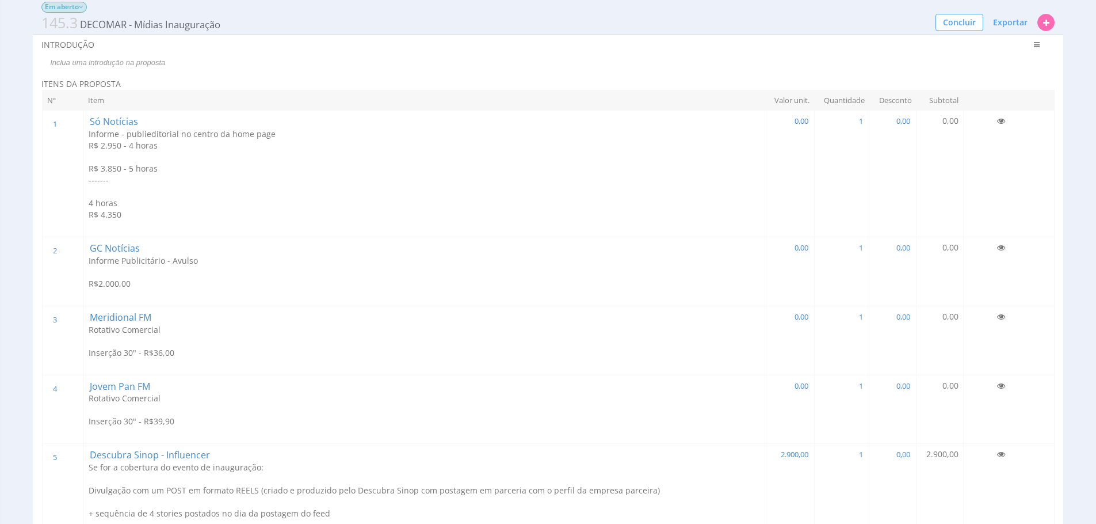
scroll to position [0, 0]
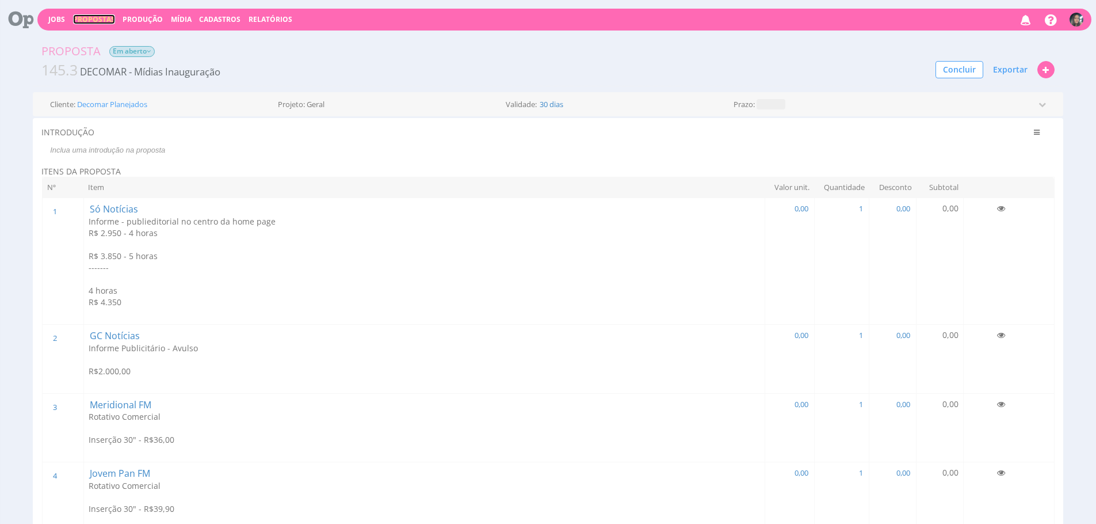
click at [87, 22] on link "Propostas" at bounding box center [94, 19] width 42 height 10
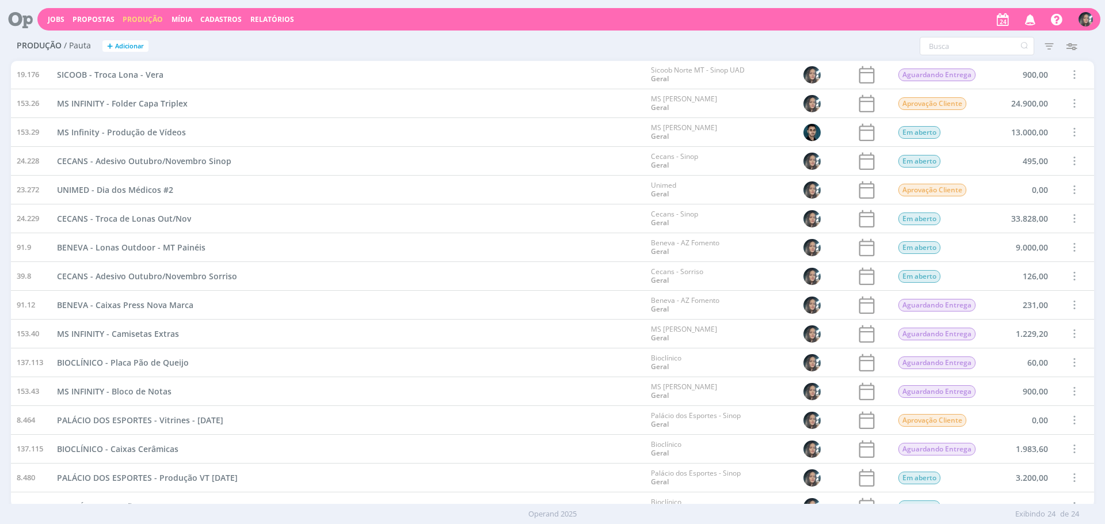
scroll to position [223, 0]
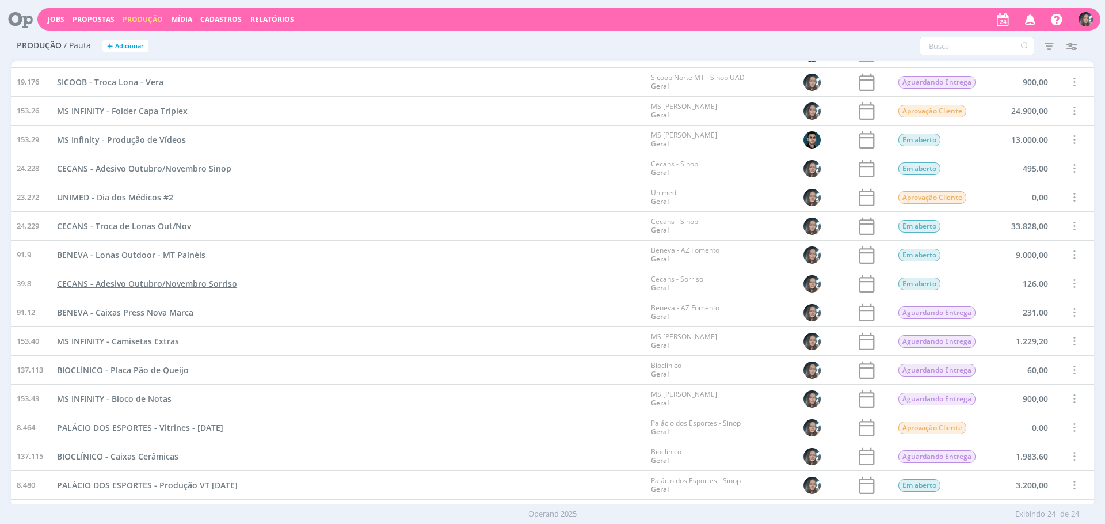
click at [160, 284] on span "CECANS - Adesivo Outubro/Novembro Sorriso" at bounding box center [147, 283] width 180 height 11
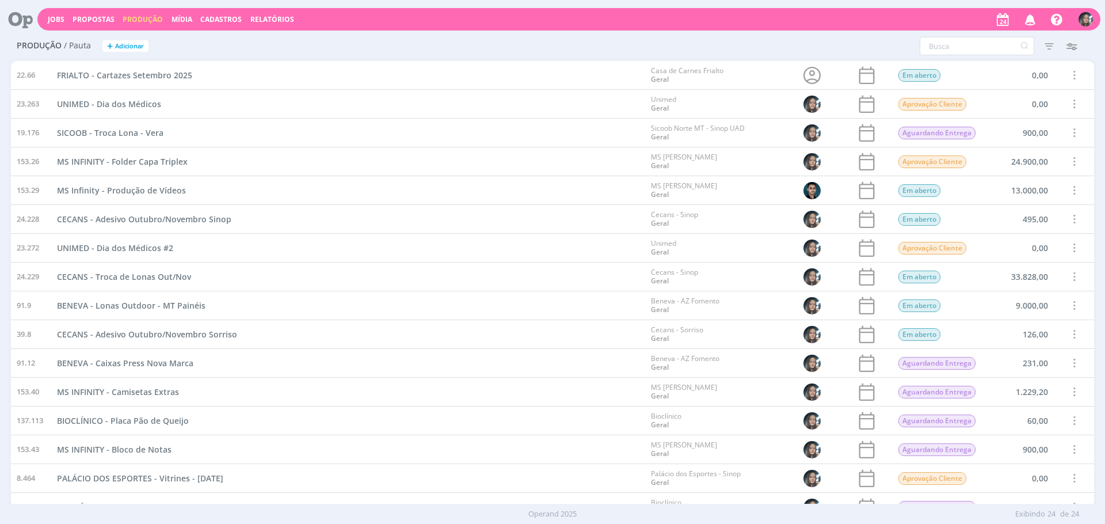
scroll to position [184, 0]
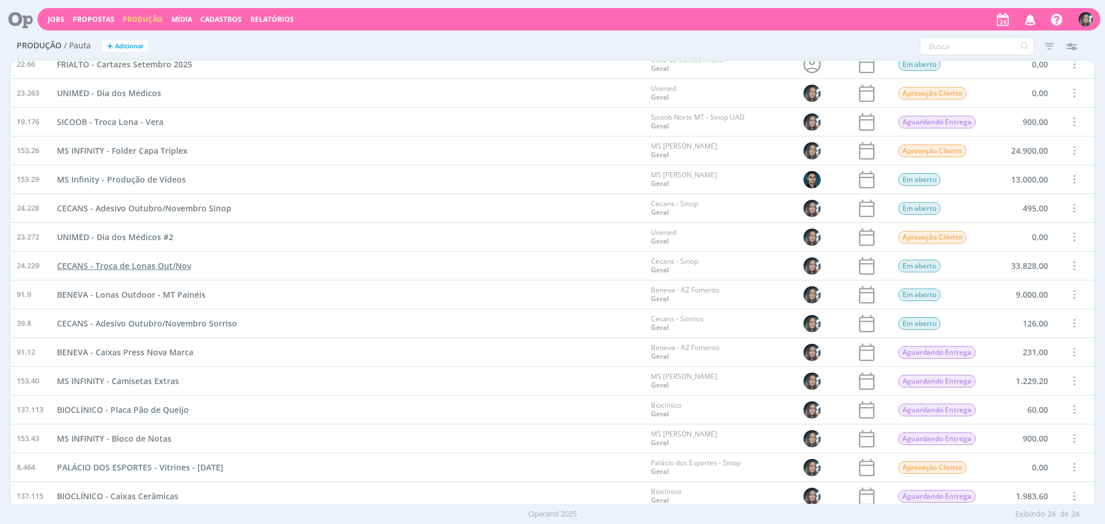
click at [186, 271] on span "CECANS - Troca de Lonas Out/Nov" at bounding box center [124, 265] width 134 height 11
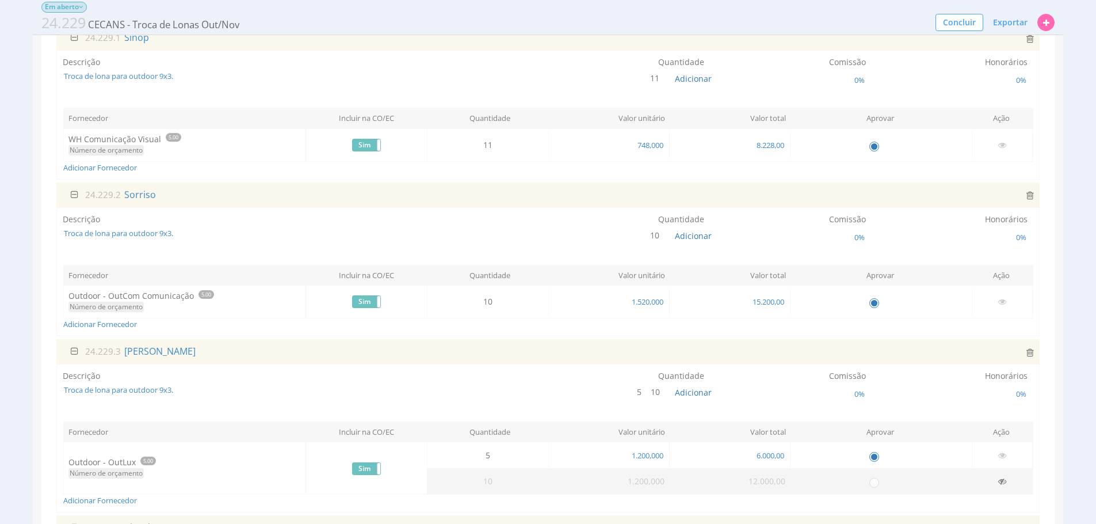
scroll to position [139, 0]
click at [100, 319] on link "Adicionar Fornecedor" at bounding box center [100, 323] width 74 height 10
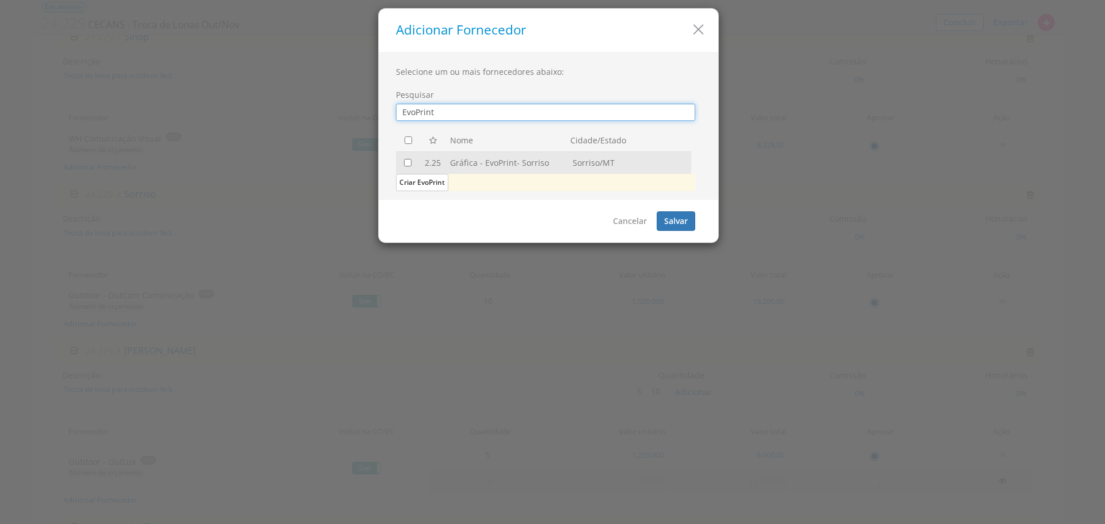
type input "EvoPrint"
click at [408, 162] on input "checkbox" at bounding box center [407, 162] width 7 height 7
checkbox input "true"
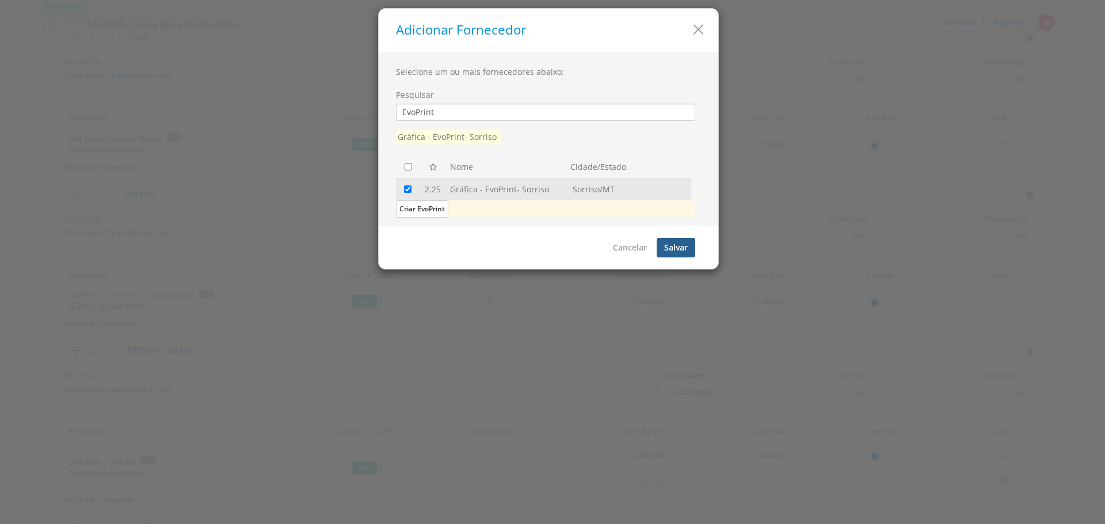
click at [678, 245] on button "Salvar" at bounding box center [676, 248] width 39 height 20
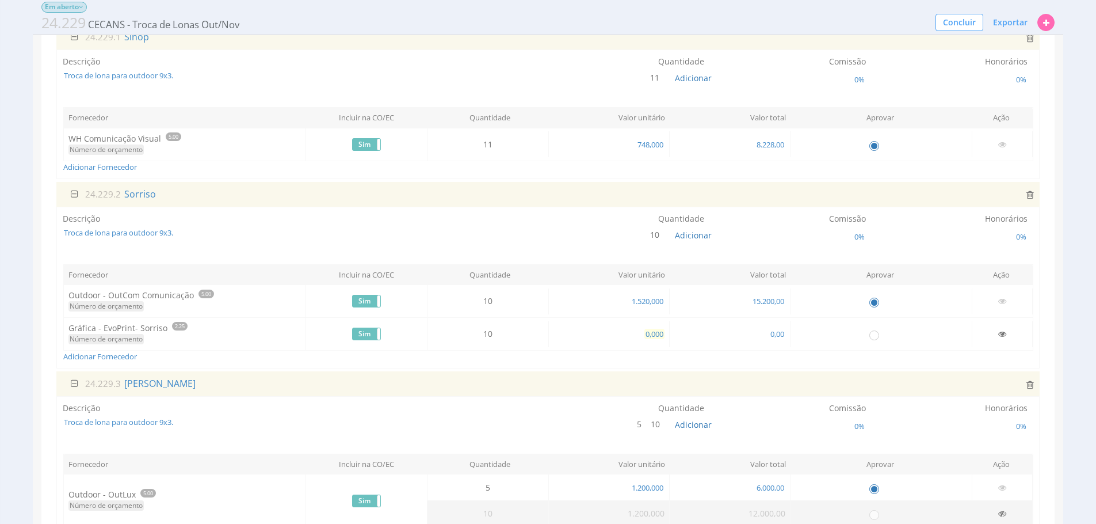
click at [646, 336] on span "0,000" at bounding box center [655, 334] width 20 height 10
type input "1.000,000"
click at [871, 333] on input "radio" at bounding box center [874, 335] width 12 height 12
click at [890, 369] on div "24.229.1 Sinop Descrição Troca de lona para outdoor 9x3. Quantidade 11 Adicionar" at bounding box center [548, 373] width 984 height 696
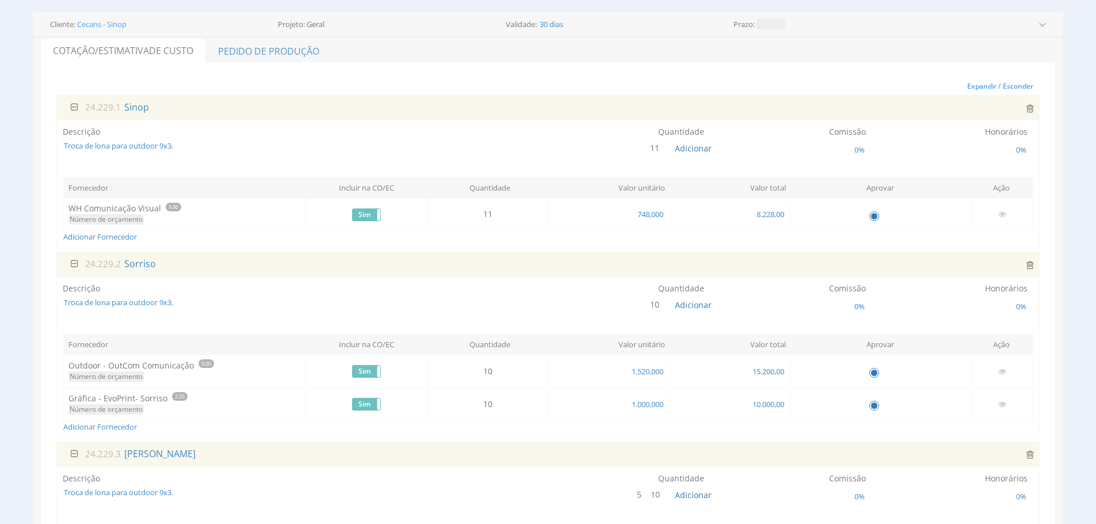
scroll to position [70, 0]
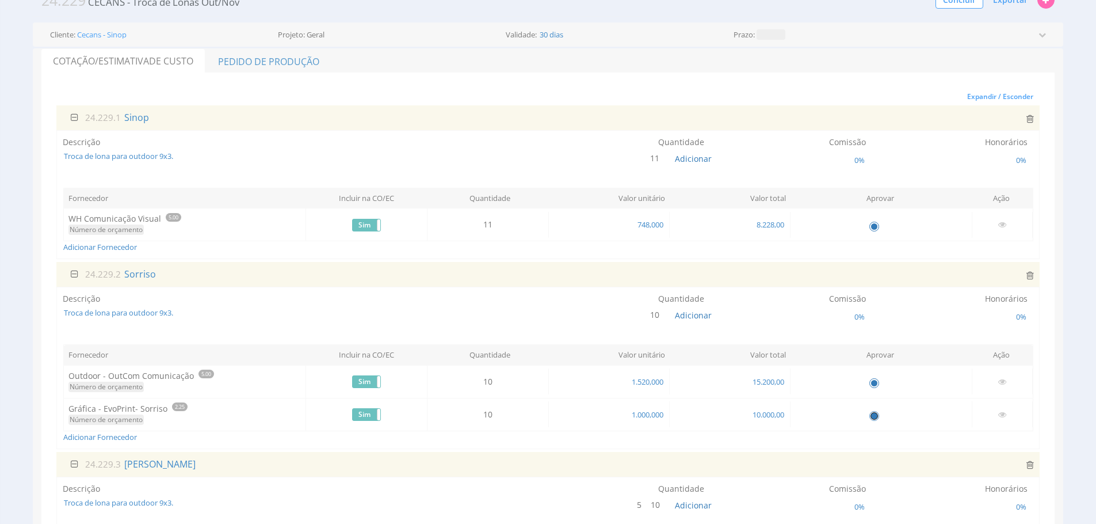
click at [872, 416] on input "radio" at bounding box center [874, 415] width 12 height 12
radio input "false"
click at [363, 223] on label "Sim" at bounding box center [367, 225] width 28 height 12
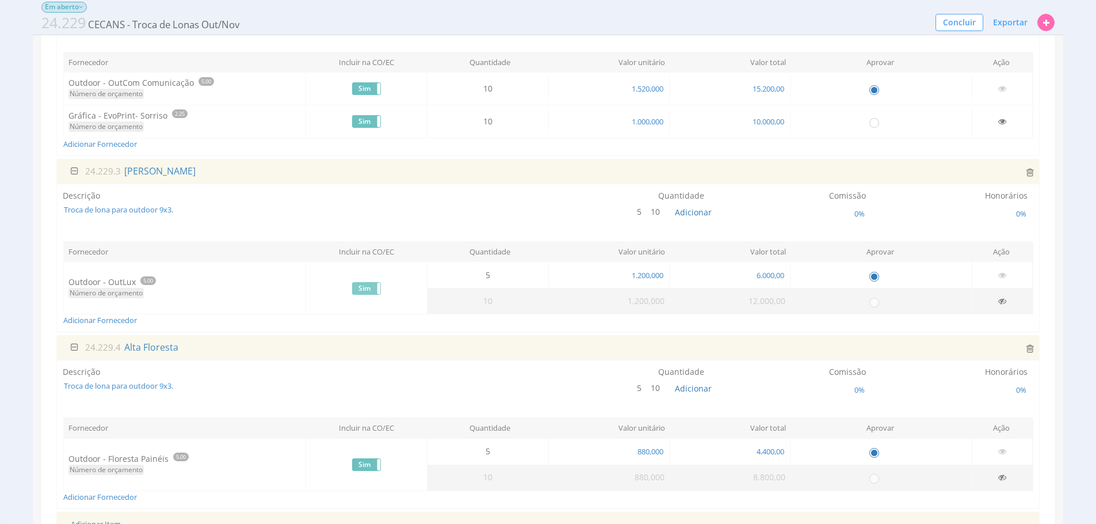
click at [372, 289] on label "Sim" at bounding box center [367, 289] width 28 height 12
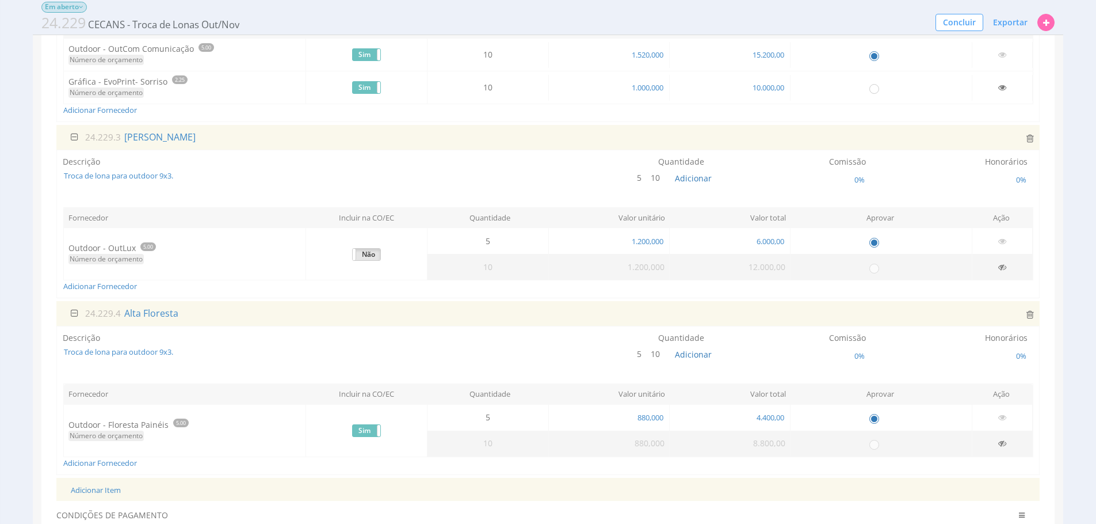
scroll to position [486, 0]
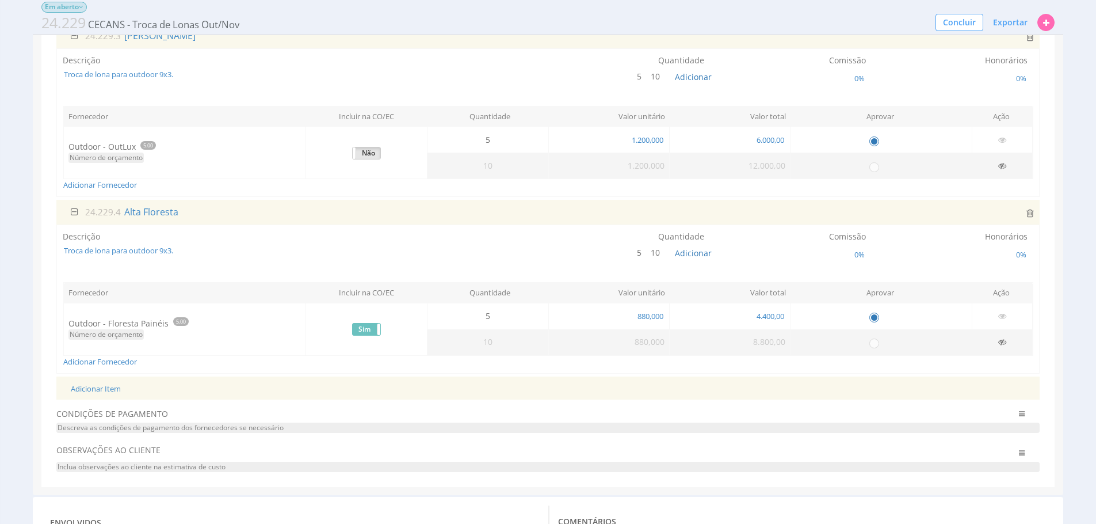
drag, startPoint x: 370, startPoint y: 329, endPoint x: 447, endPoint y: 332, distance: 76.6
click at [370, 329] on label "Sim" at bounding box center [367, 329] width 28 height 12
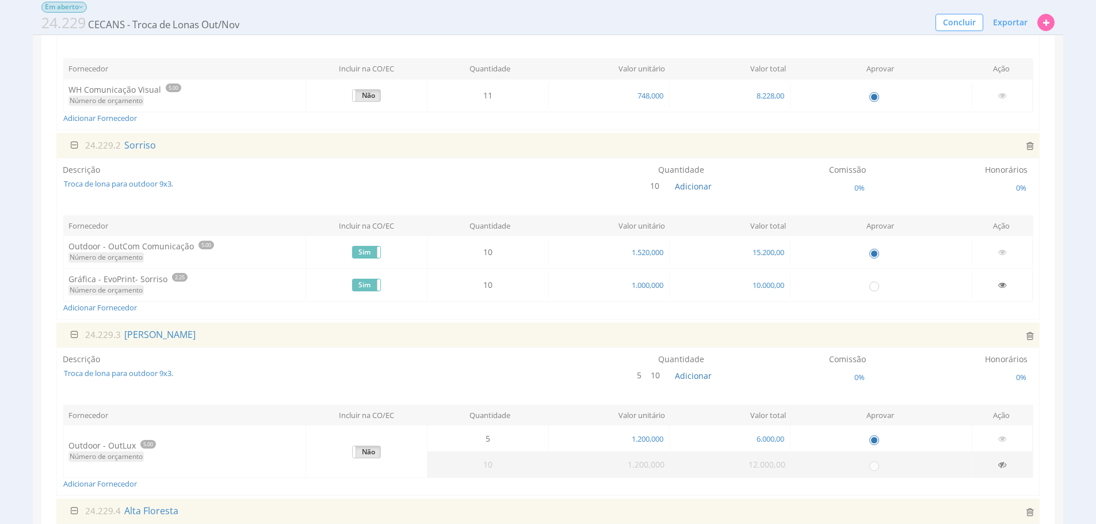
scroll to position [184, 0]
click at [1005, 28] on button "Exportar" at bounding box center [1010, 23] width 49 height 20
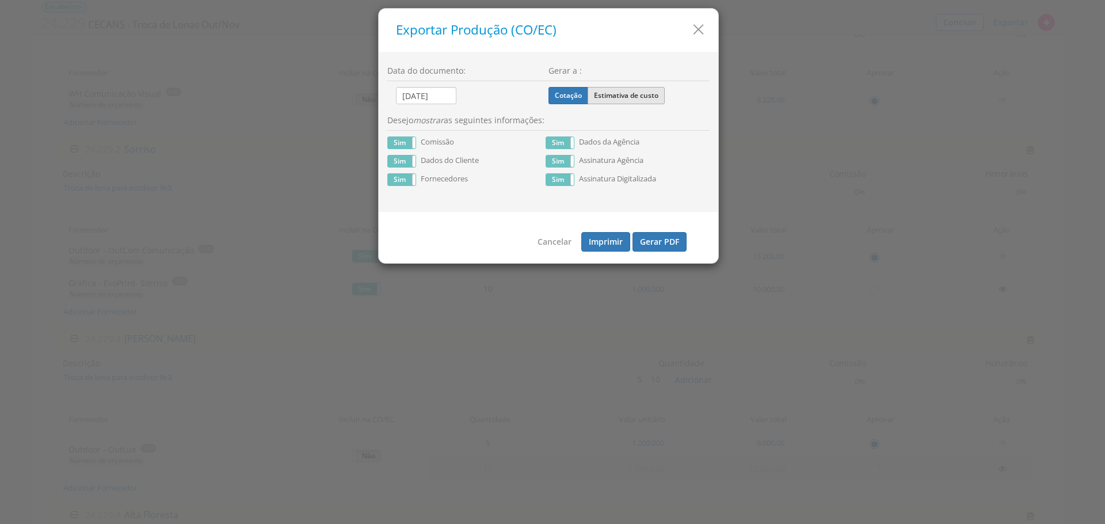
click at [614, 101] on label "Estimativa de custo" at bounding box center [626, 95] width 77 height 17
click at [0, 0] on input "Estimativa de custo" at bounding box center [0, 0] width 0 height 0
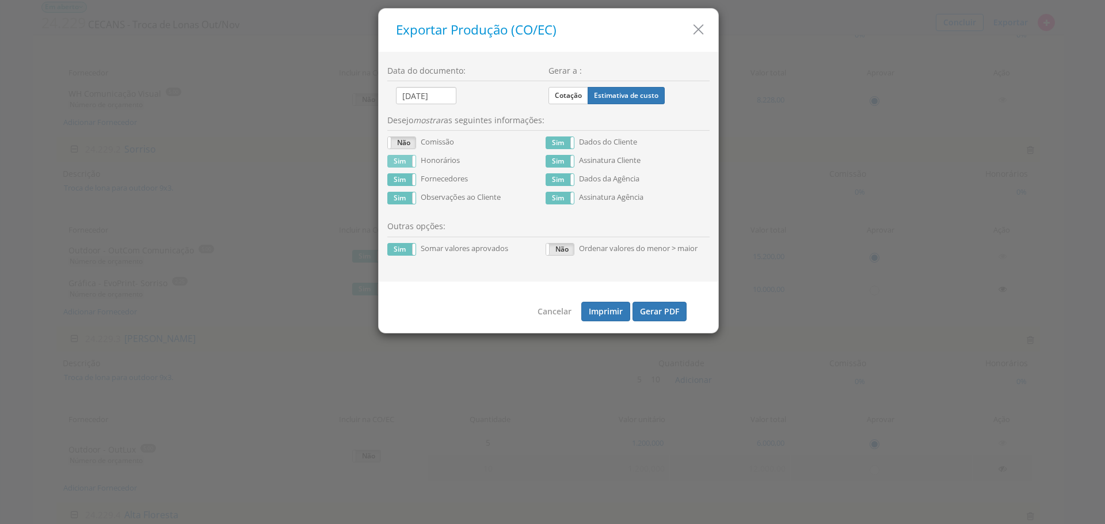
click at [411, 161] on label "Sim" at bounding box center [402, 161] width 28 height 12
click at [643, 319] on button "Gerar PDF" at bounding box center [660, 312] width 54 height 20
click at [695, 31] on icon "button" at bounding box center [698, 29] width 17 height 17
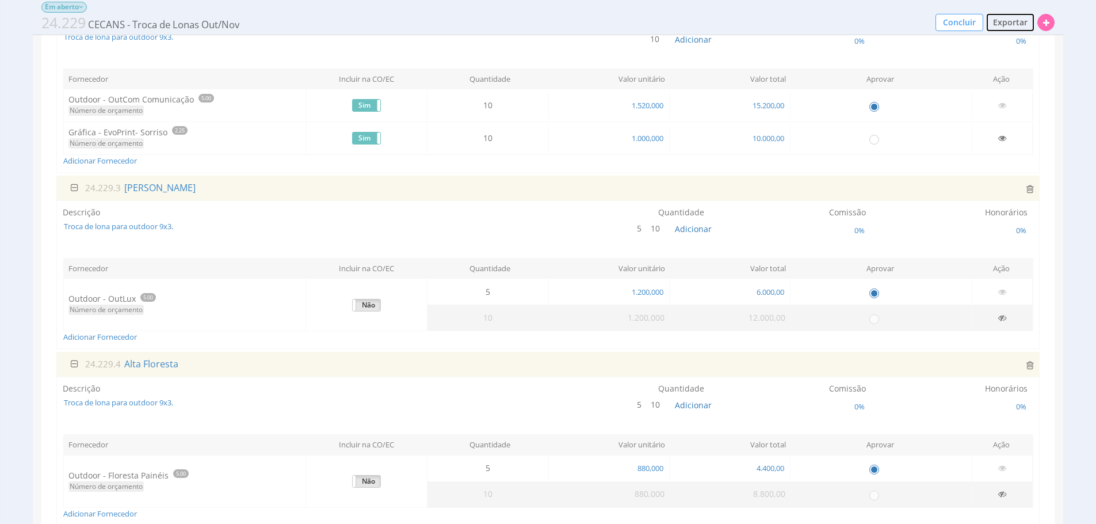
scroll to position [572, 0]
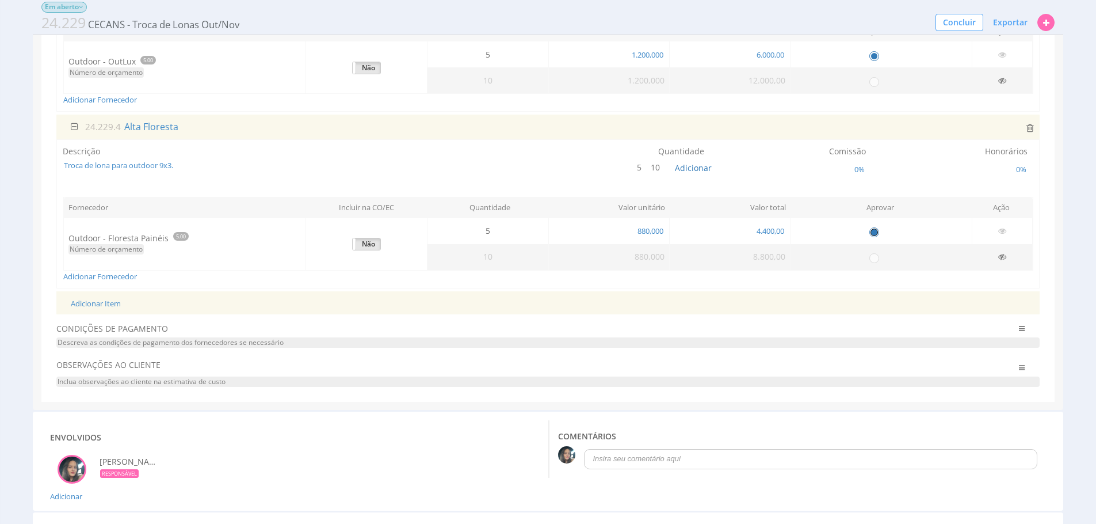
click at [876, 232] on input "radio" at bounding box center [874, 232] width 12 height 12
radio input "false"
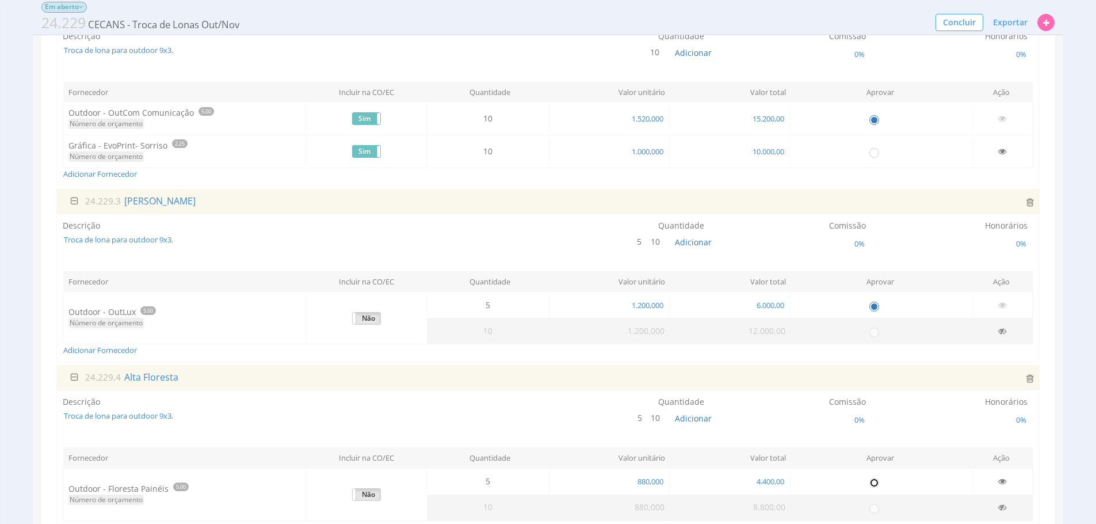
scroll to position [321, 0]
click at [873, 308] on input "radio" at bounding box center [874, 306] width 12 height 12
radio input "false"
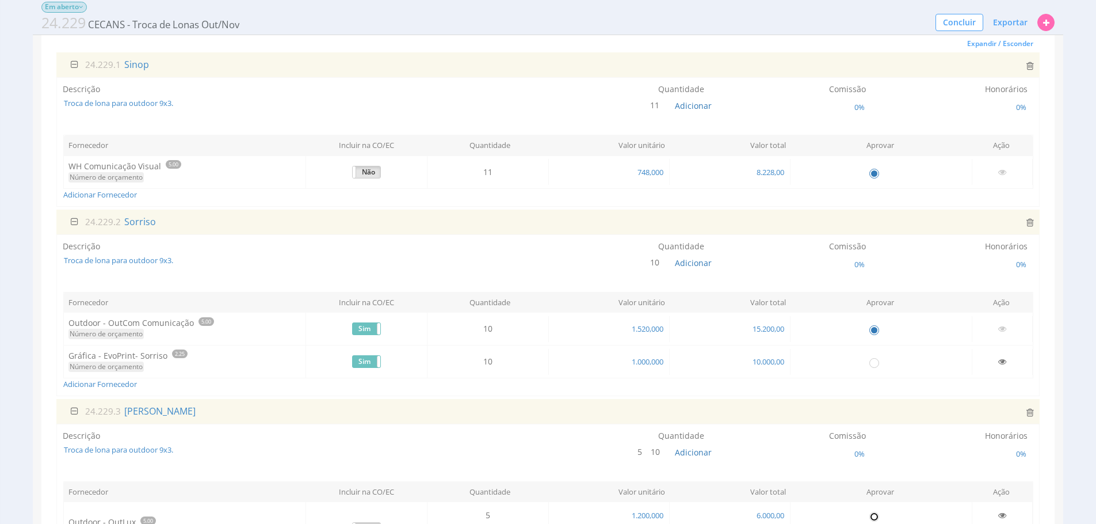
scroll to position [106, 0]
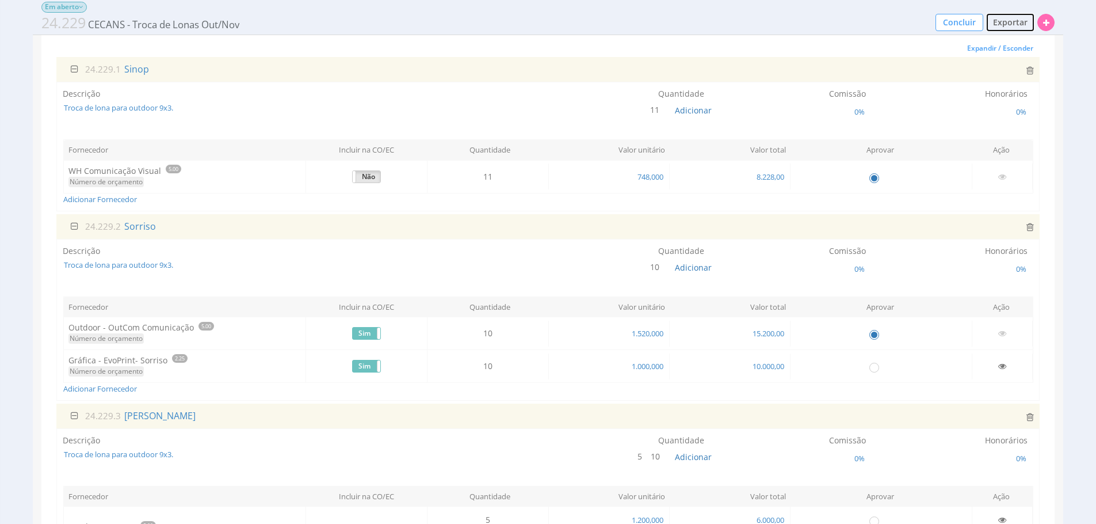
click at [1004, 27] on span "Exportar" at bounding box center [1010, 22] width 35 height 11
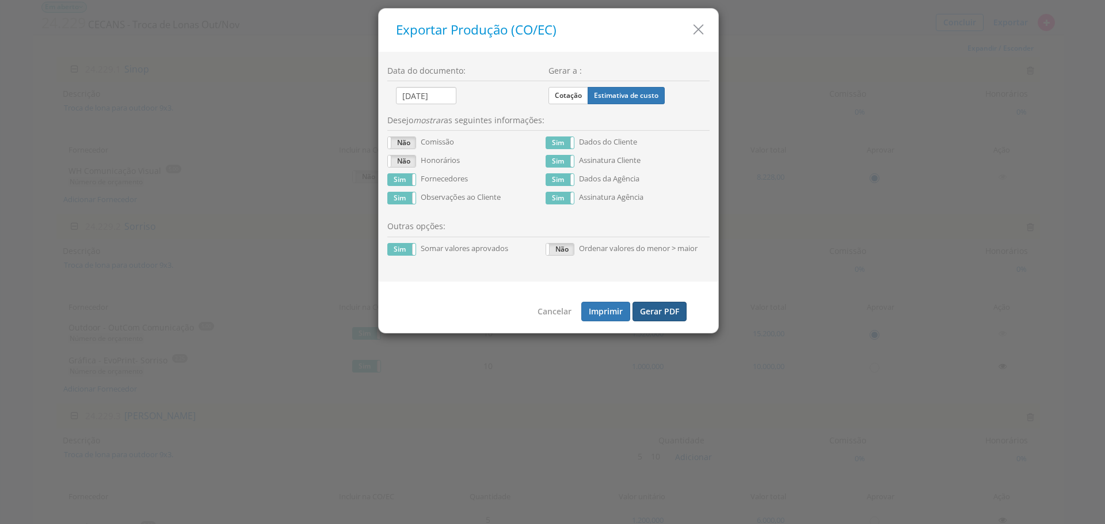
click at [662, 317] on button "Gerar PDF" at bounding box center [660, 312] width 54 height 20
click at [693, 26] on icon "button" at bounding box center [698, 29] width 17 height 17
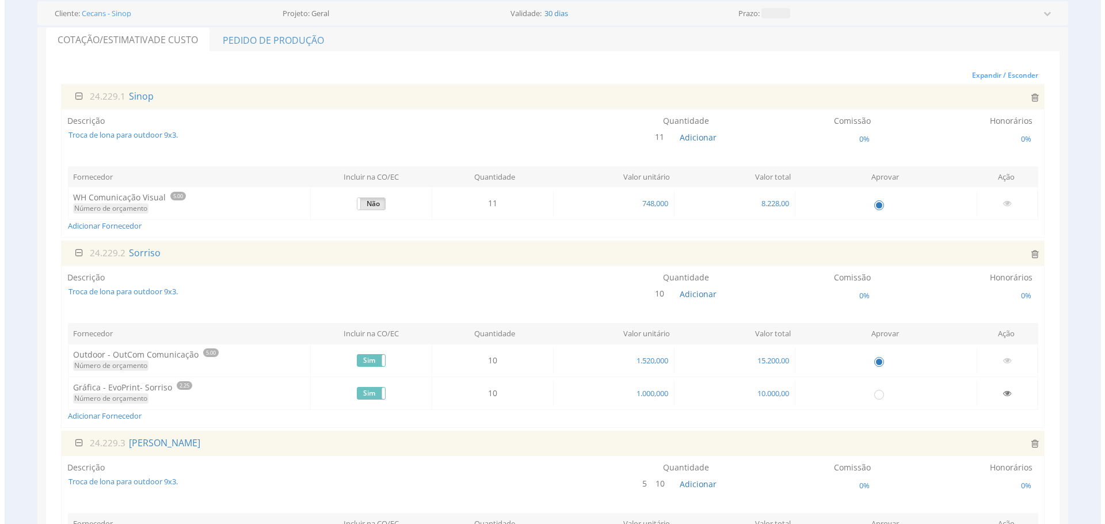
scroll to position [101, 0]
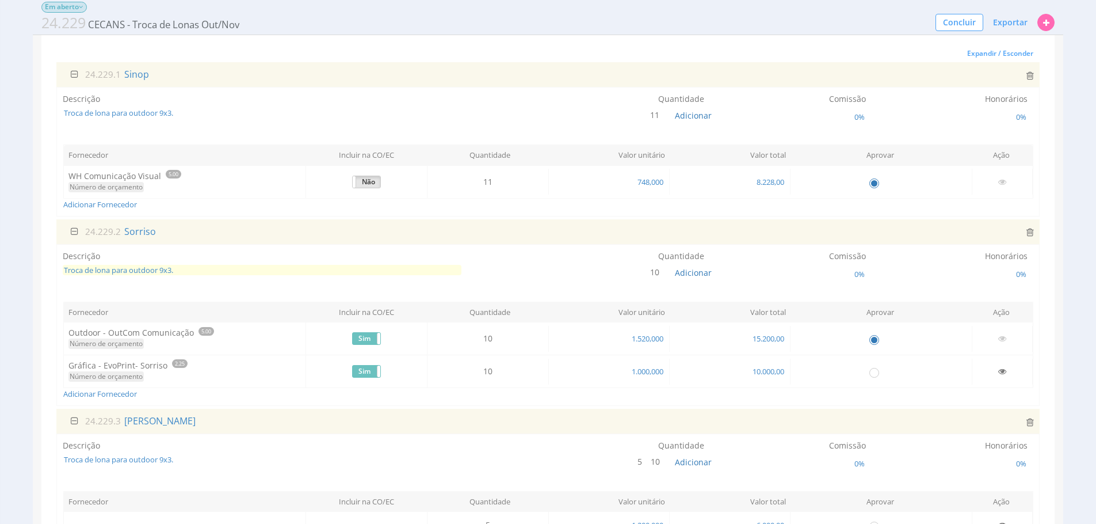
click at [294, 273] on span "Troca de lona para outdoor 9x3." at bounding box center [262, 270] width 399 height 11
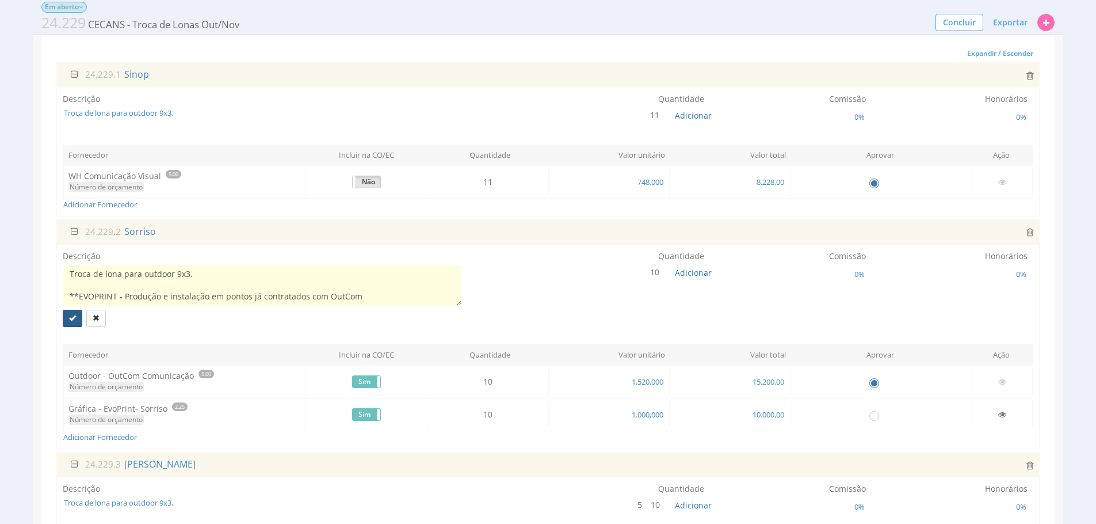
type textarea "Troca de lona para outdoor 9x3. **EVOPRINT - Produção e instalação em pontos já…"
click at [77, 319] on button "submit" at bounding box center [73, 318] width 20 height 17
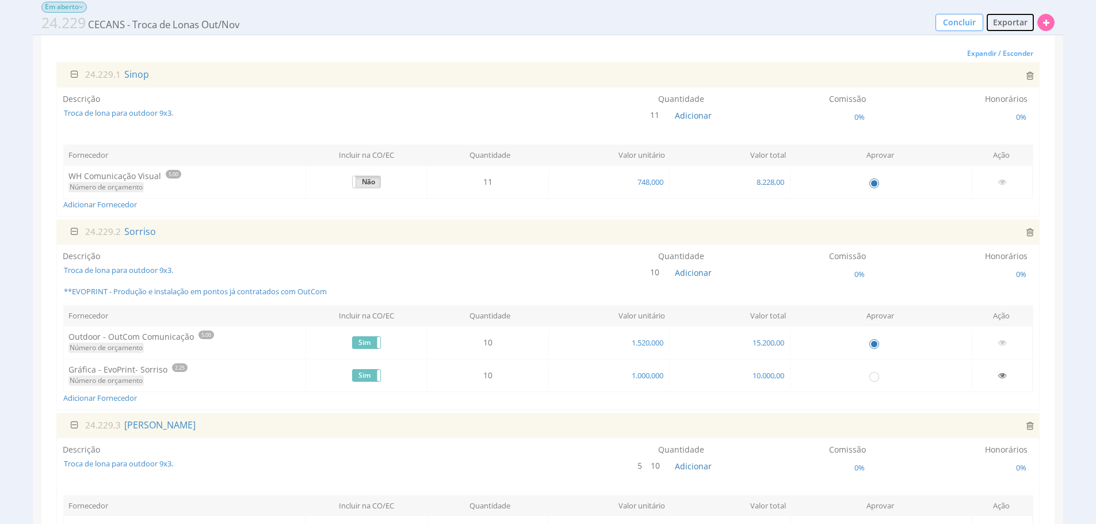
click at [1004, 23] on span "Exportar" at bounding box center [1010, 22] width 35 height 11
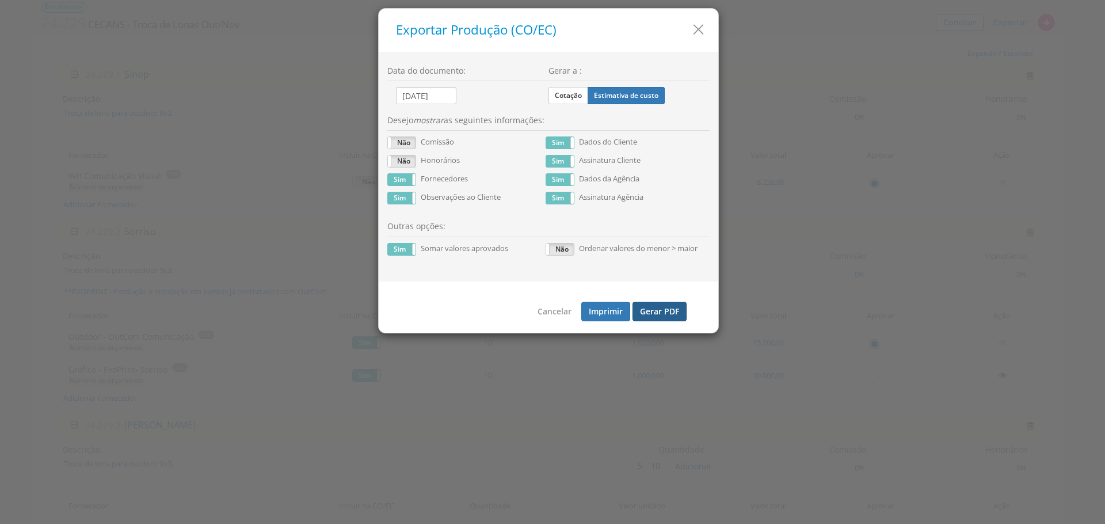
click at [651, 321] on button "Gerar PDF" at bounding box center [660, 312] width 54 height 20
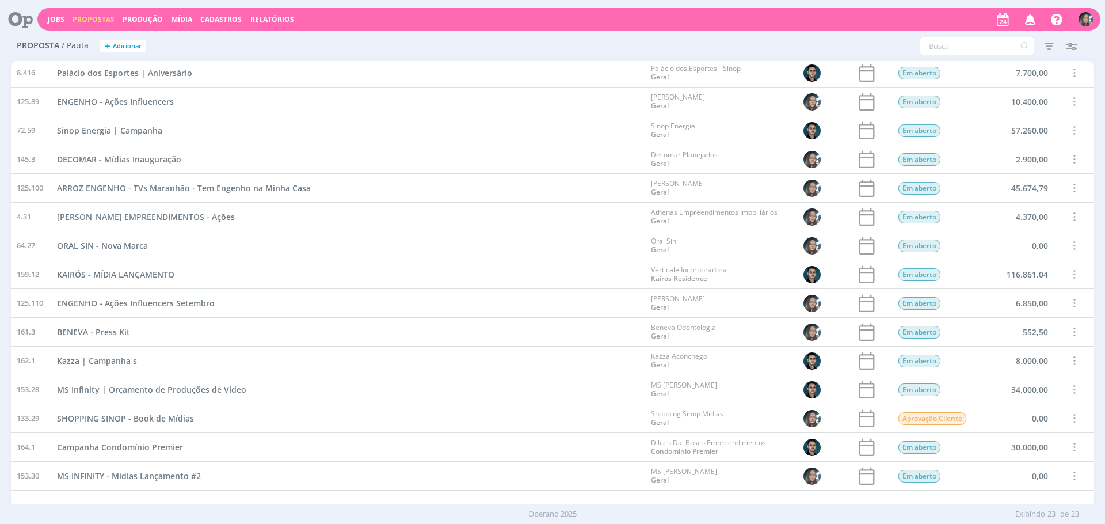
scroll to position [245, 0]
